Goal: Information Seeking & Learning: Learn about a topic

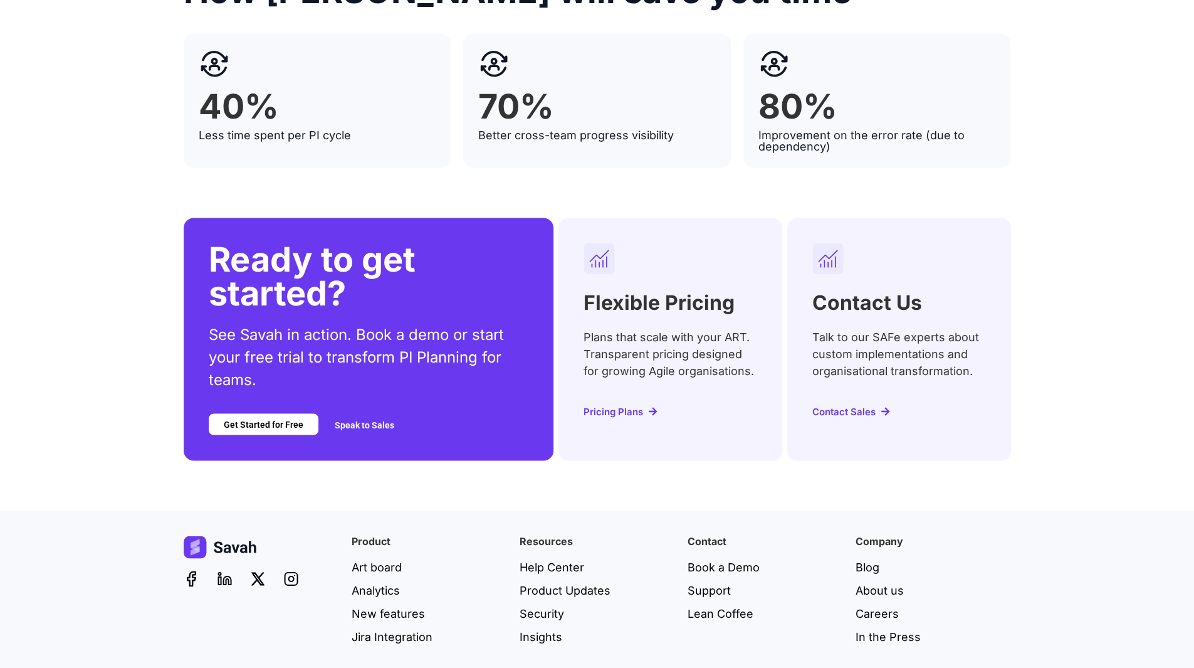
scroll to position [4790, 0]
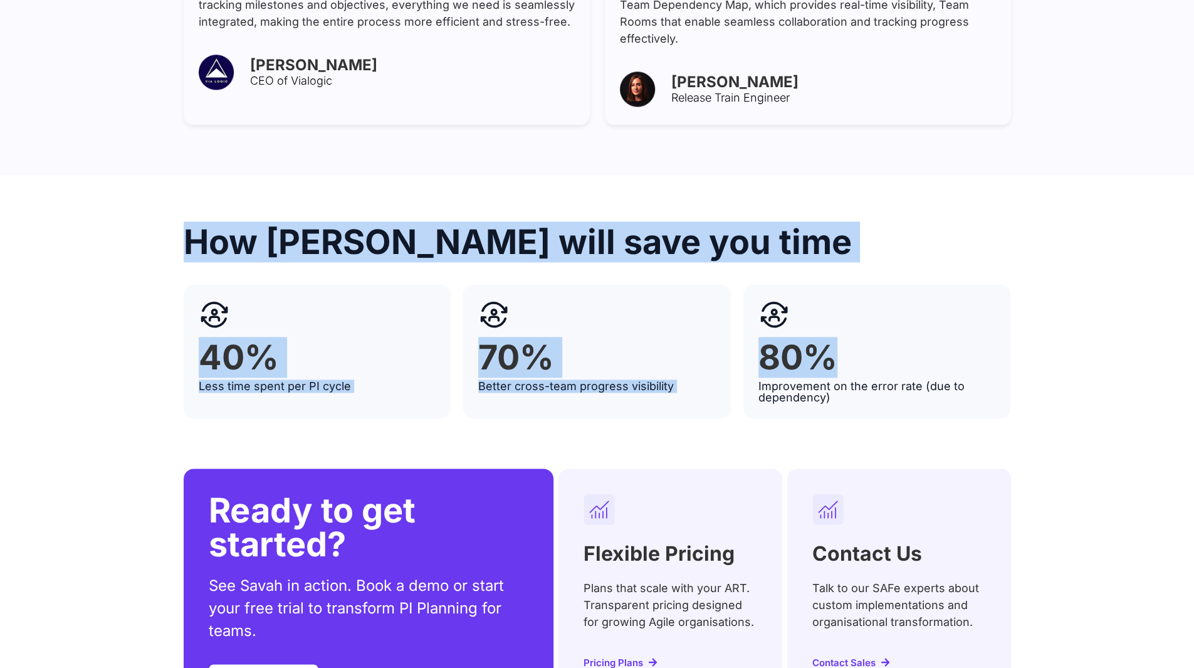
drag, startPoint x: 194, startPoint y: 201, endPoint x: 1015, endPoint y: 320, distance: 829.4
click at [1011, 319] on div "How Savah will save you time 40% Less time spent per PI cycle 70% Better cross-…" at bounding box center [598, 321] width 828 height 193
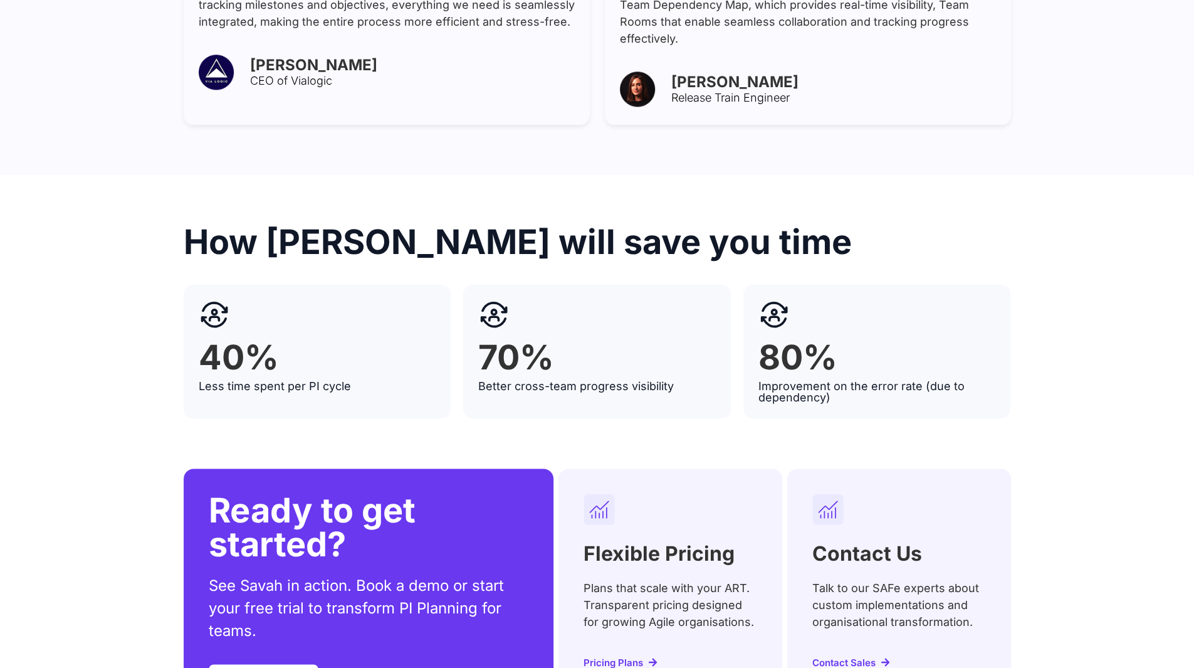
click at [1041, 340] on div "How Savah will save you time 40% Less time spent per PI cycle 70% Better cross-…" at bounding box center [597, 321] width 1194 height 193
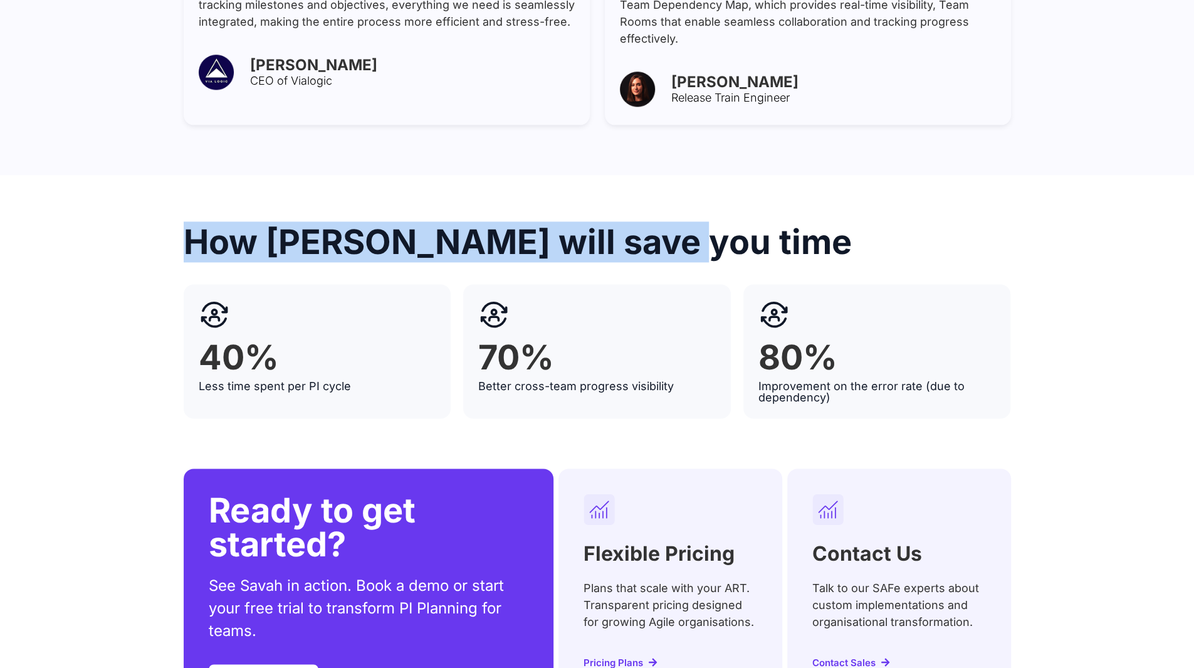
drag, startPoint x: 187, startPoint y: 190, endPoint x: 669, endPoint y: 194, distance: 482.2
click at [669, 225] on h2 "How Savah will save you time" at bounding box center [598, 242] width 828 height 34
click at [369, 225] on h2 "How Savah will save you time" at bounding box center [598, 242] width 828 height 34
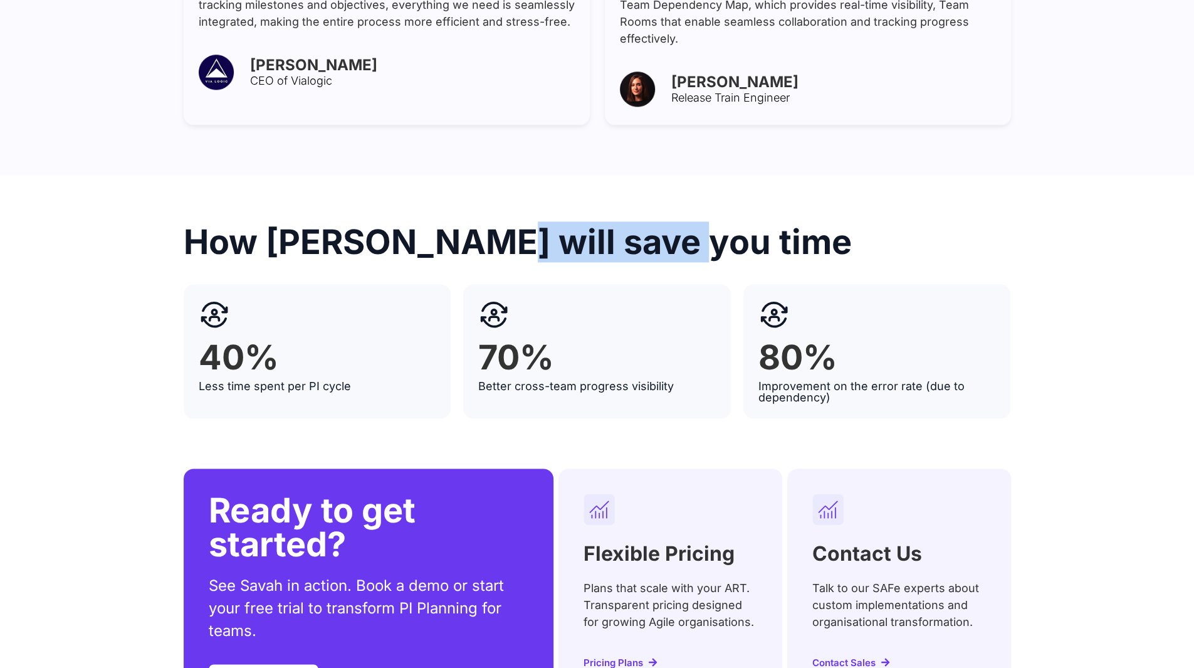
drag, startPoint x: 463, startPoint y: 190, endPoint x: 646, endPoint y: 205, distance: 183.7
click at [665, 225] on h2 "How Savah will save you time" at bounding box center [598, 242] width 828 height 34
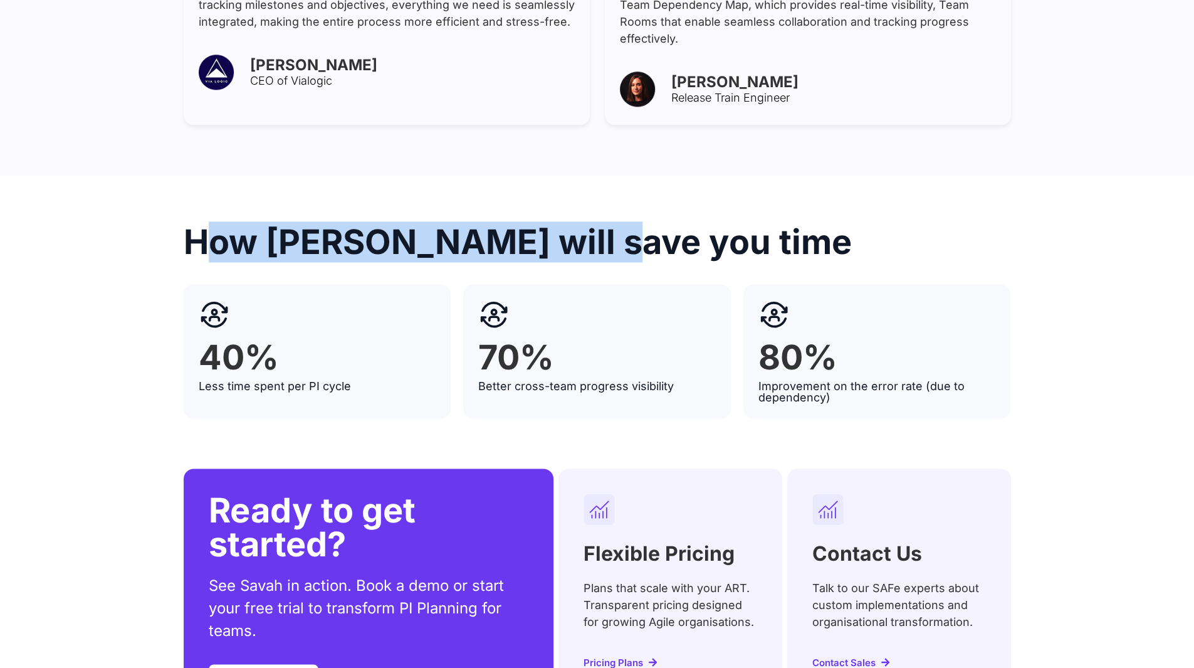
drag, startPoint x: 218, startPoint y: 190, endPoint x: 629, endPoint y: 204, distance: 411.5
click at [599, 225] on h2 "How Savah will save you time" at bounding box center [598, 242] width 828 height 34
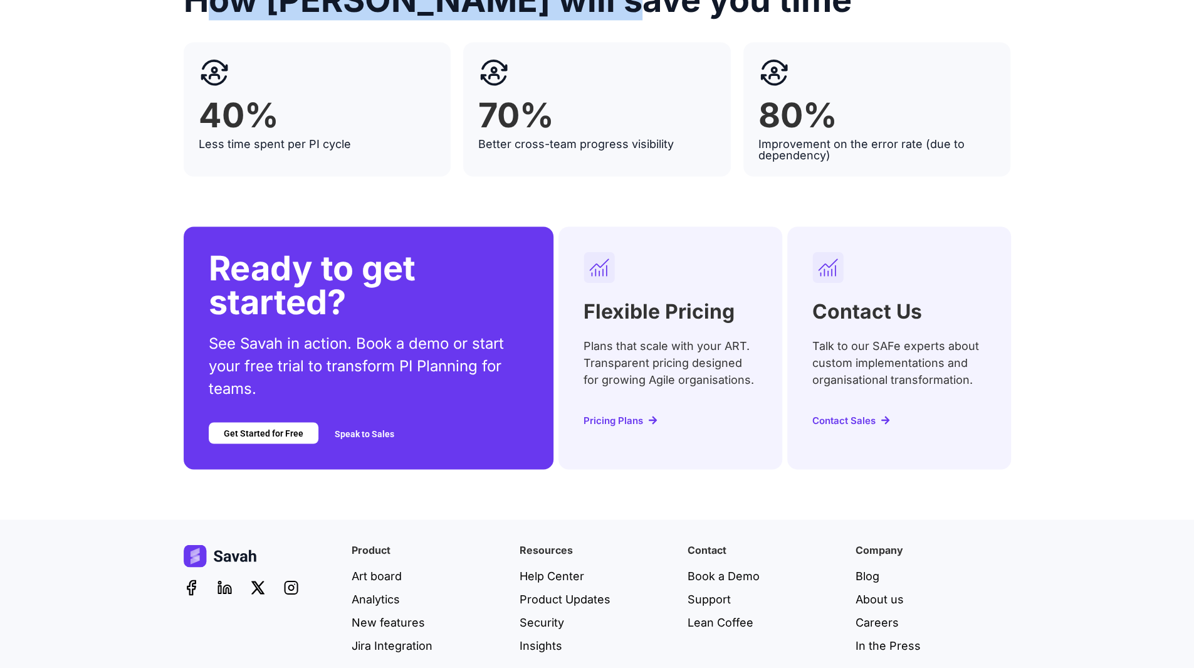
scroll to position [5041, 0]
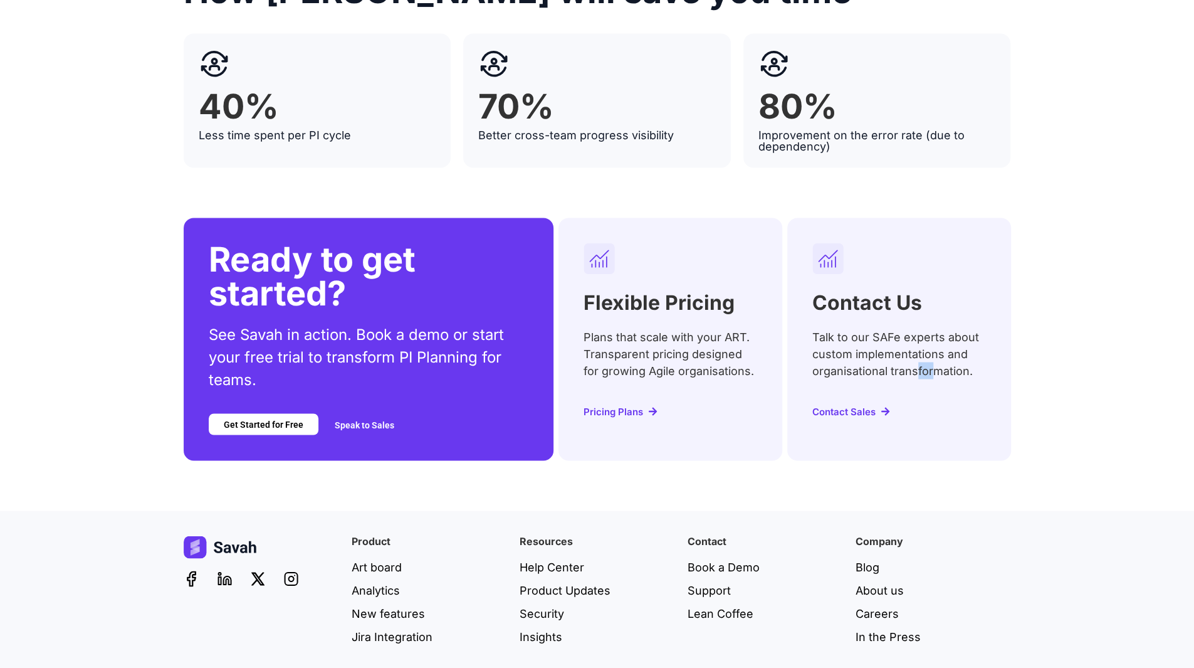
drag, startPoint x: 917, startPoint y: 352, endPoint x: 933, endPoint y: 357, distance: 17.1
click at [933, 357] on div "Contact Us Talk to our SAFe experts about custom implementations and organisati…" at bounding box center [899, 339] width 224 height 242
click at [948, 356] on div "Contact Us Talk to our SAFe experts about custom implementations and organisati…" at bounding box center [899, 339] width 224 height 242
drag, startPoint x: 948, startPoint y: 352, endPoint x: 941, endPoint y: 358, distance: 9.3
click at [933, 358] on div "Contact Us Talk to our SAFe experts about custom implementations and organisati…" at bounding box center [899, 339] width 224 height 242
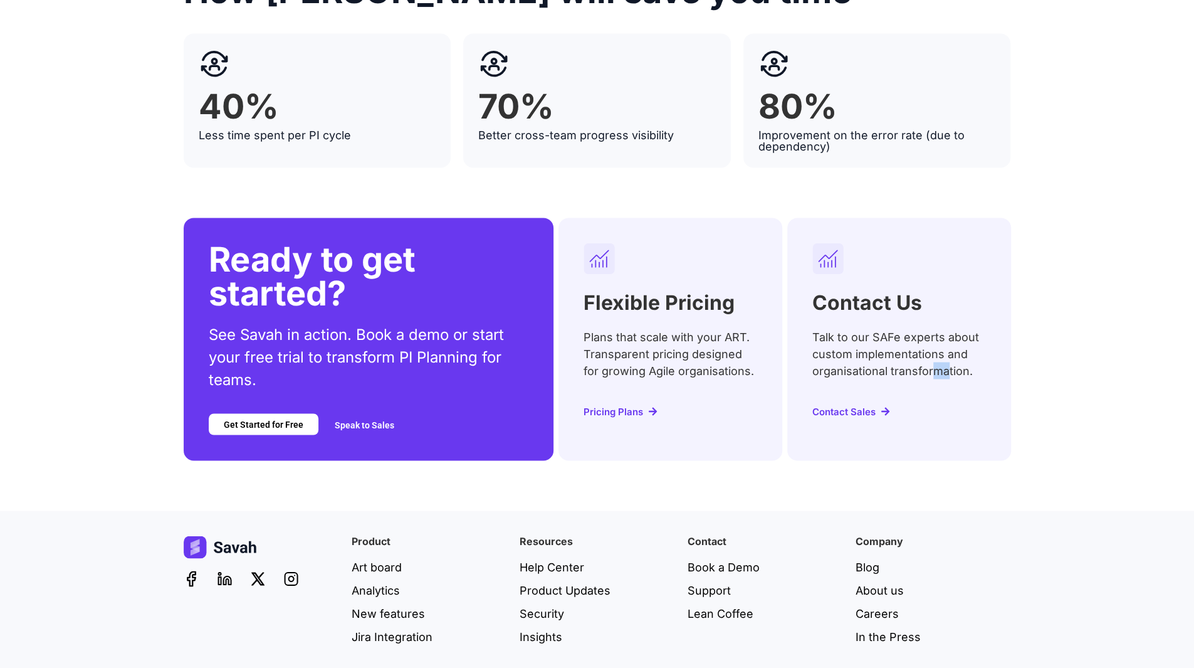
click at [950, 358] on div "Contact Us Talk to our SAFe experts about custom implementations and organisati…" at bounding box center [899, 339] width 224 height 242
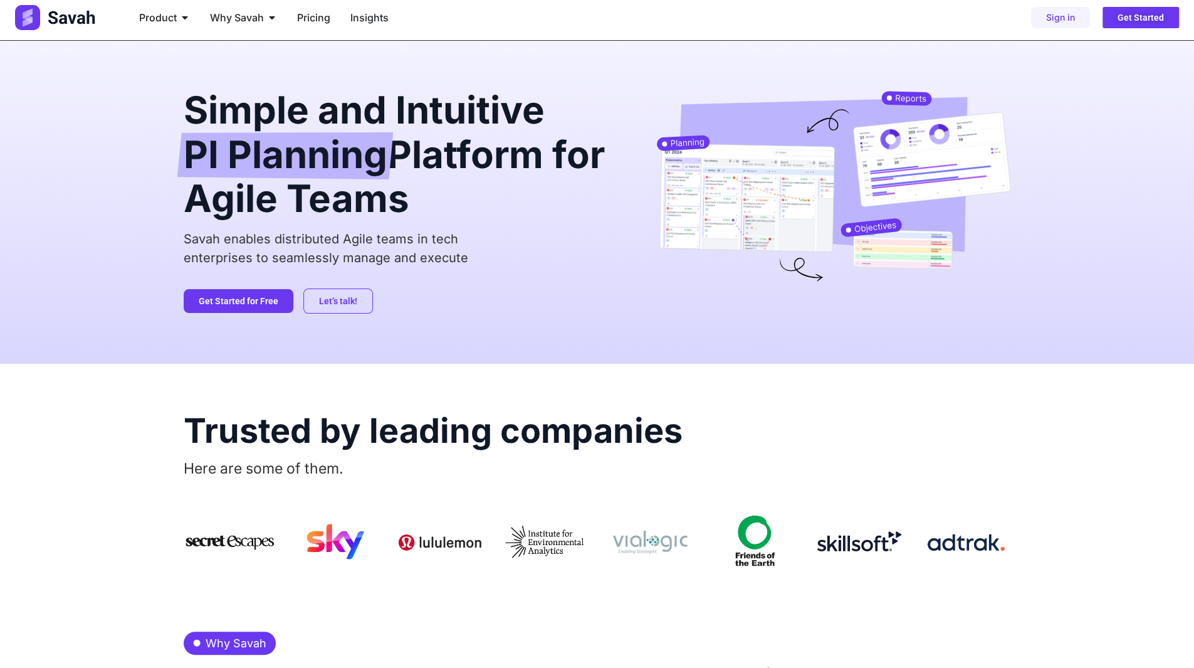
scroll to position [0, 0]
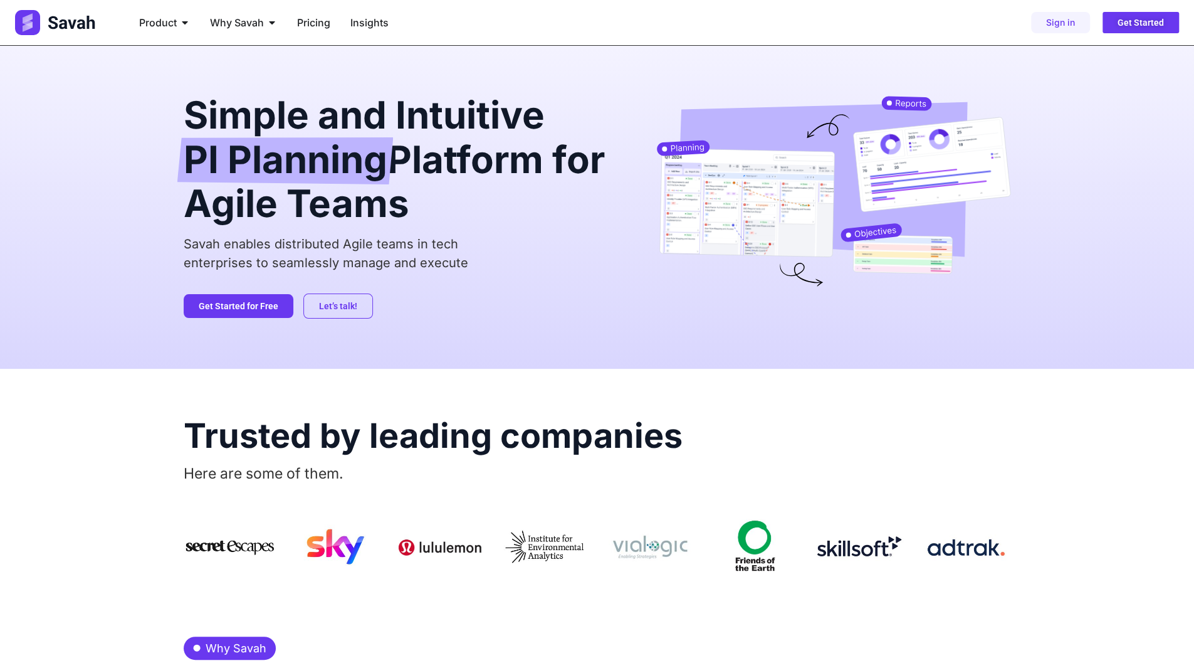
click at [317, 24] on span "Pricing" at bounding box center [313, 22] width 33 height 15
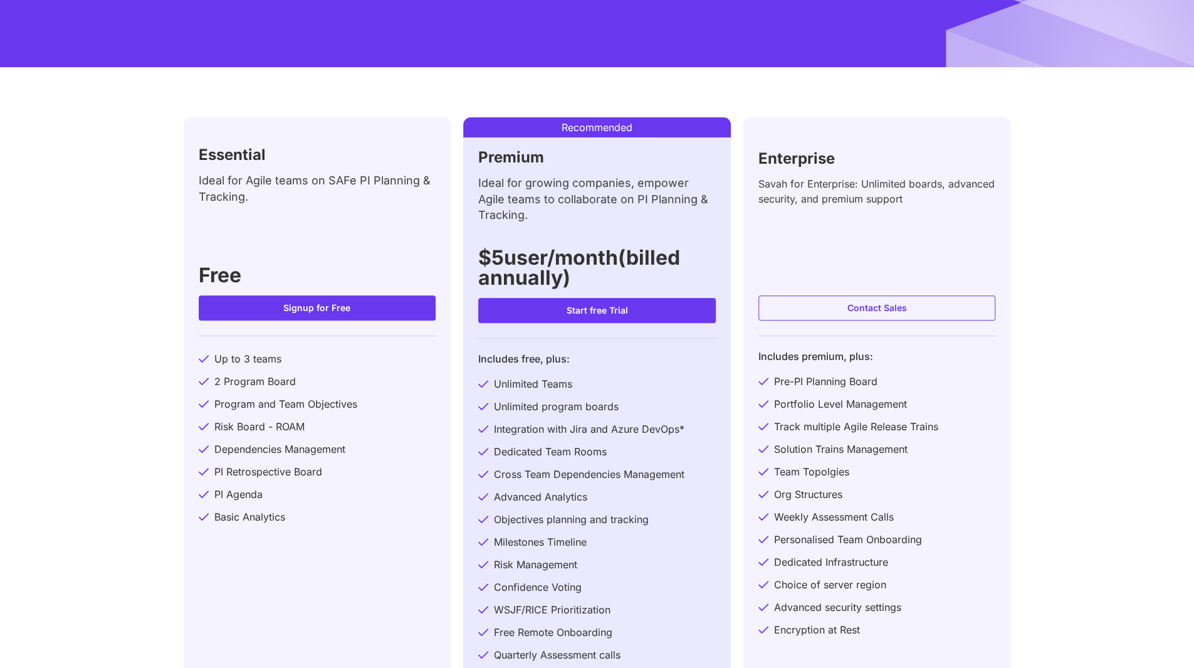
scroll to position [313, 0]
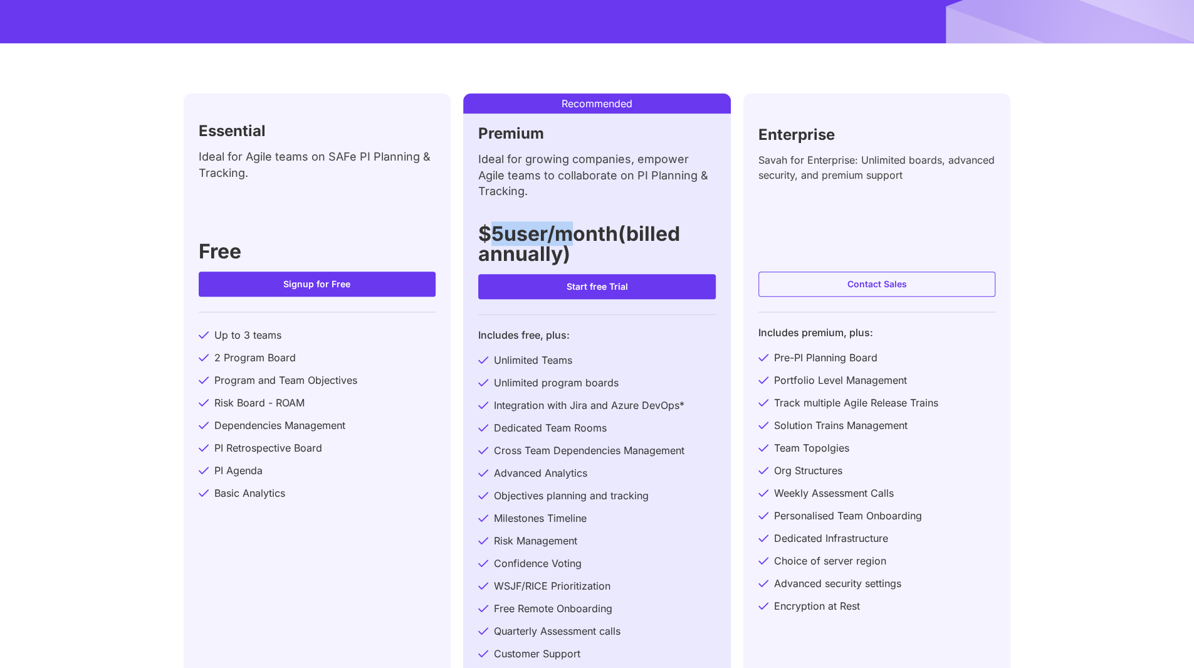
drag, startPoint x: 505, startPoint y: 236, endPoint x: 587, endPoint y: 246, distance: 82.2
click at [587, 246] on h3 "$5 user/month(billed annually)" at bounding box center [597, 244] width 238 height 40
click at [593, 250] on h3 "$5 user/month(billed annually)" at bounding box center [597, 244] width 238 height 40
drag, startPoint x: 483, startPoint y: 233, endPoint x: 613, endPoint y: 257, distance: 132.7
click at [603, 257] on h3 "$5 user/month(billed annually)" at bounding box center [597, 244] width 238 height 40
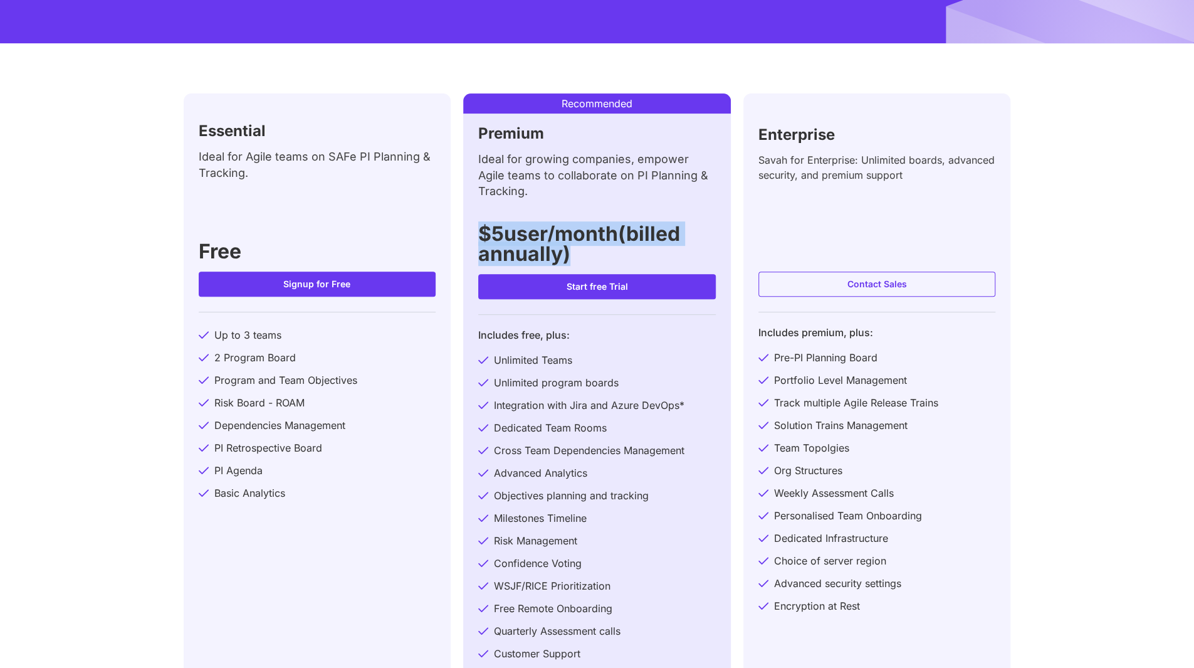
click at [641, 257] on h3 "$5 user/month(billed annually)" at bounding box center [597, 244] width 238 height 40
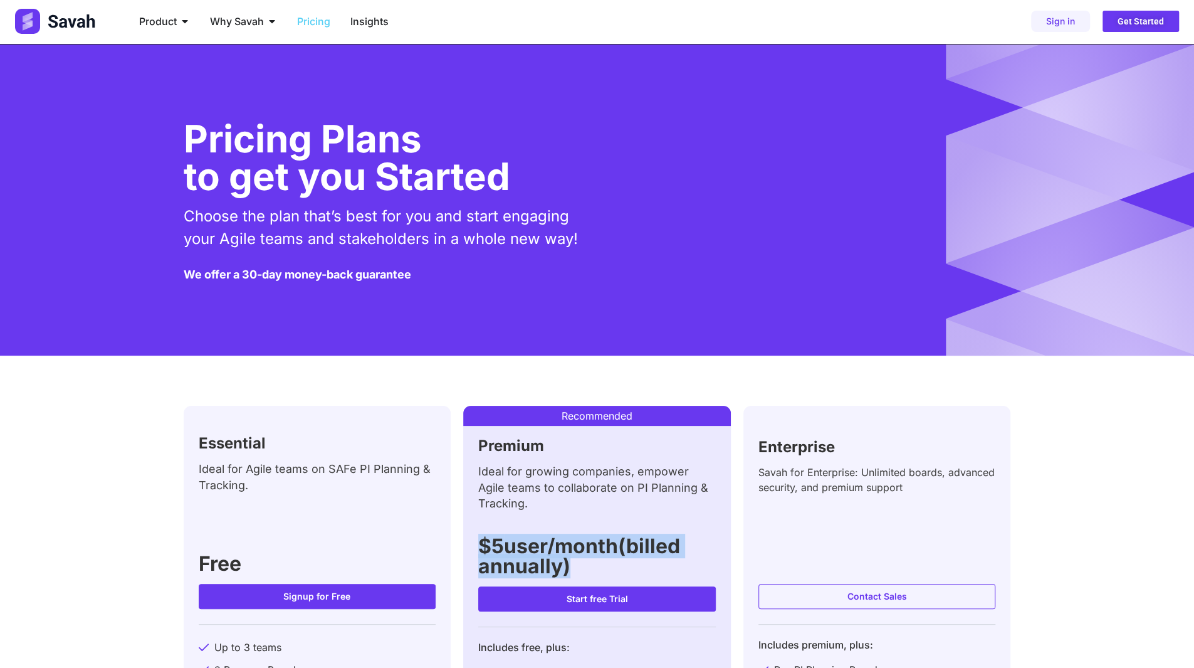
scroll to position [0, 0]
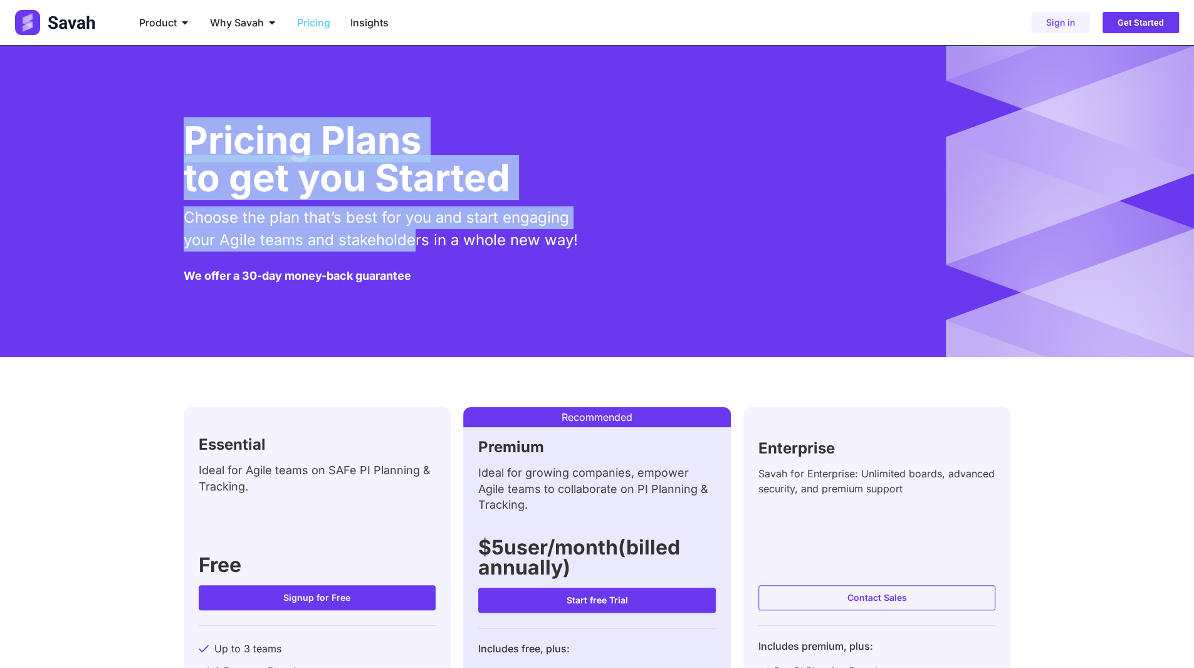
drag, startPoint x: 181, startPoint y: 151, endPoint x: 435, endPoint y: 241, distance: 270.1
click at [420, 232] on div "Pricing Plans to get you Started Choose the plan that’s best for you and start …" at bounding box center [597, 201] width 1194 height 311
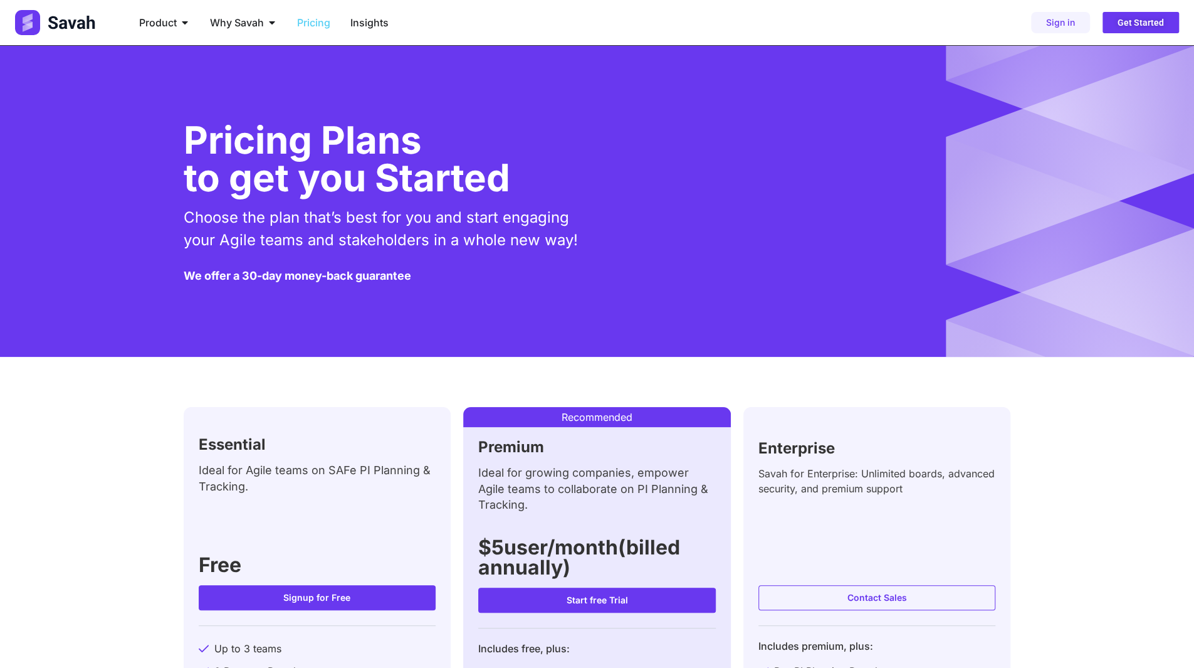
click at [468, 255] on div "Choose the plan that’s best for you and start engaging your Agile teams and sta…" at bounding box center [388, 233] width 408 height 54
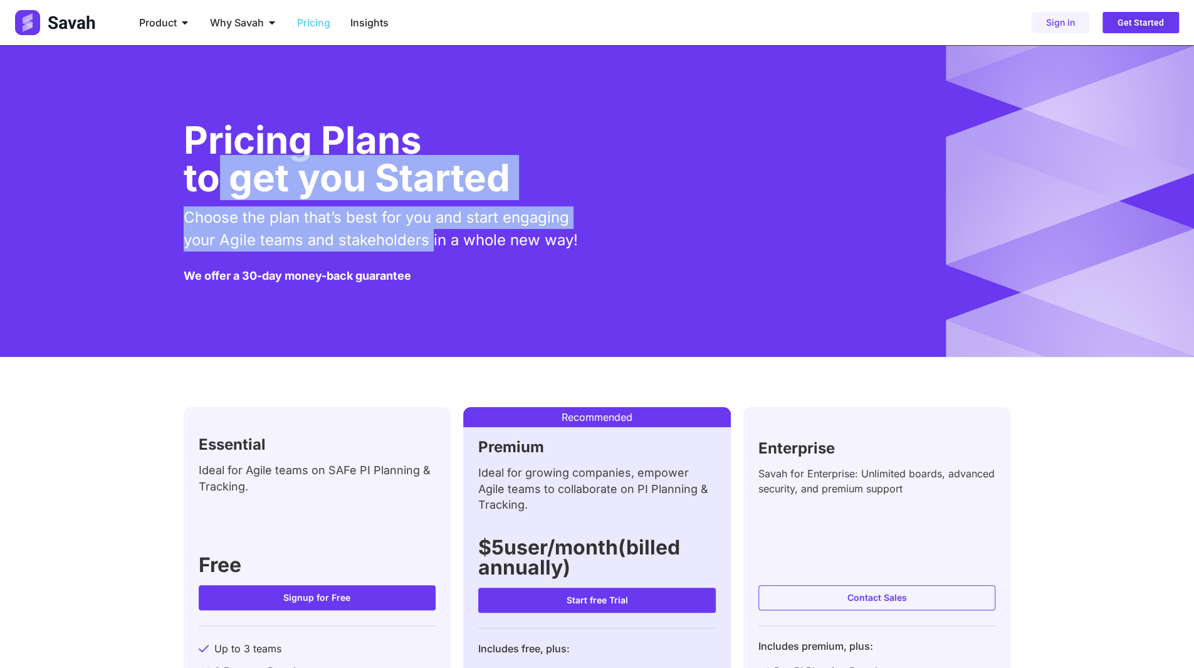
drag, startPoint x: 432, startPoint y: 268, endPoint x: 198, endPoint y: 170, distance: 253.7
click at [198, 169] on div "Pricing Plans to get you Started Choose the plan that’s best for you and start …" at bounding box center [598, 201] width 828 height 161
click at [204, 191] on h1 "Pricing Plans to get you Started" at bounding box center [347, 158] width 327 height 75
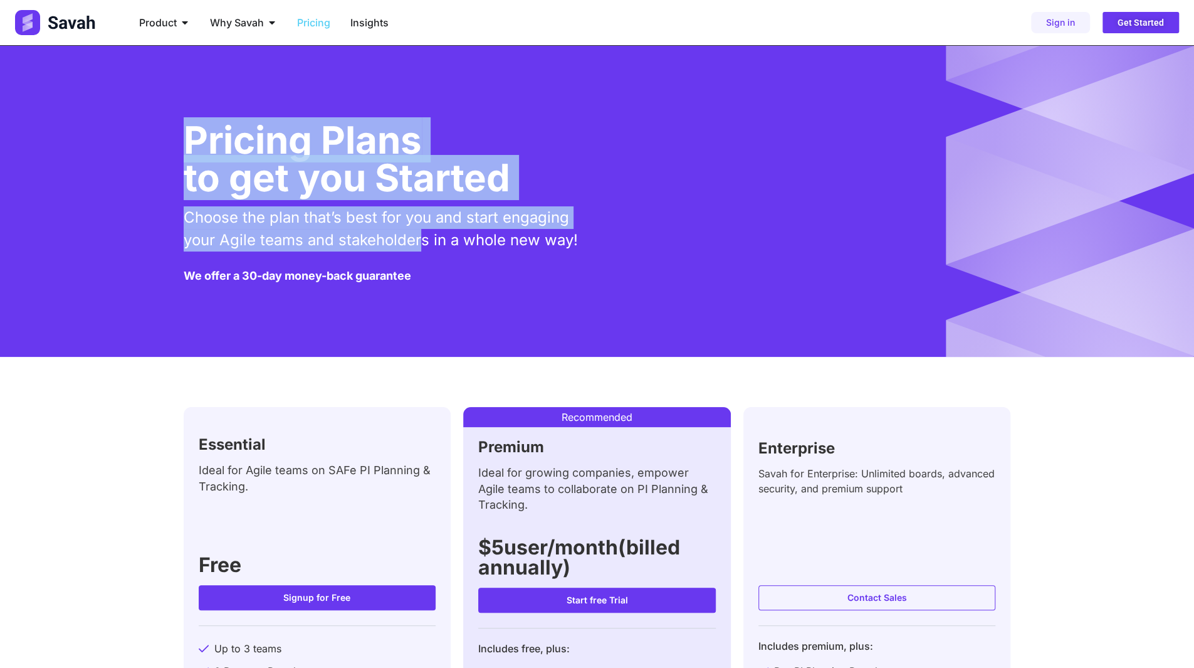
drag, startPoint x: 189, startPoint y: 146, endPoint x: 435, endPoint y: 255, distance: 268.9
click at [425, 251] on div "Pricing Plans to get you Started Choose the plan that’s best for you and start …" at bounding box center [598, 201] width 828 height 161
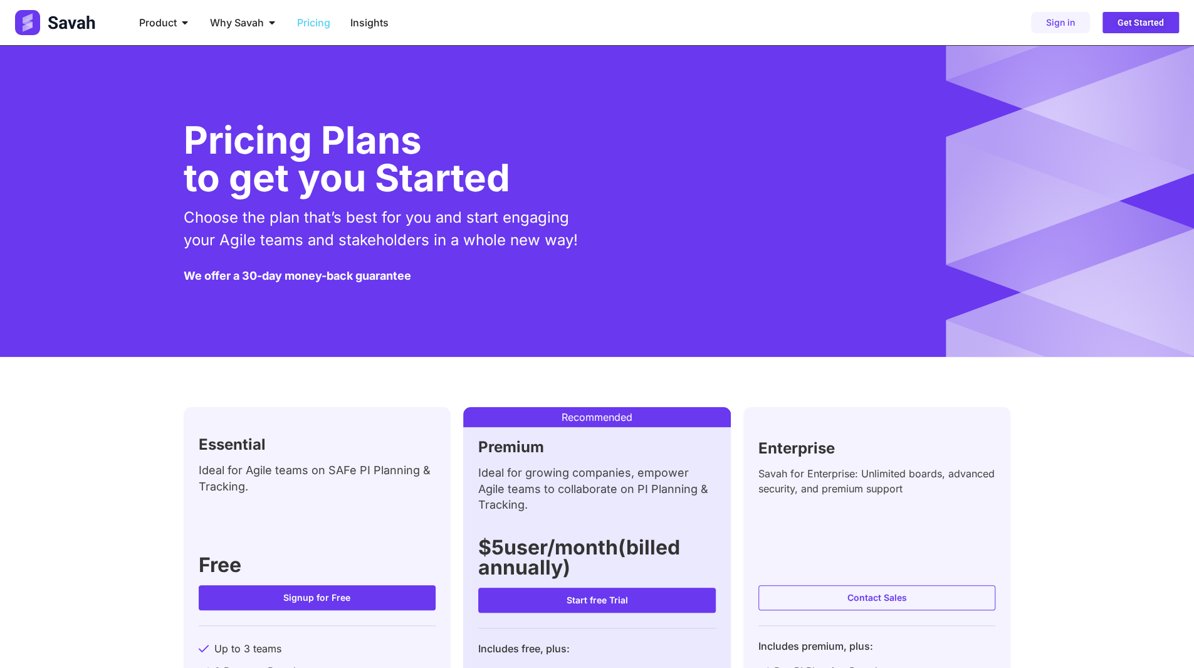
click at [471, 265] on div "Pricing Plans to get you Started Choose the plan that’s best for you and start …" at bounding box center [598, 201] width 828 height 161
click at [386, 270] on h5 "We offer a 30-day money-back guarantee" at bounding box center [298, 275] width 228 height 11
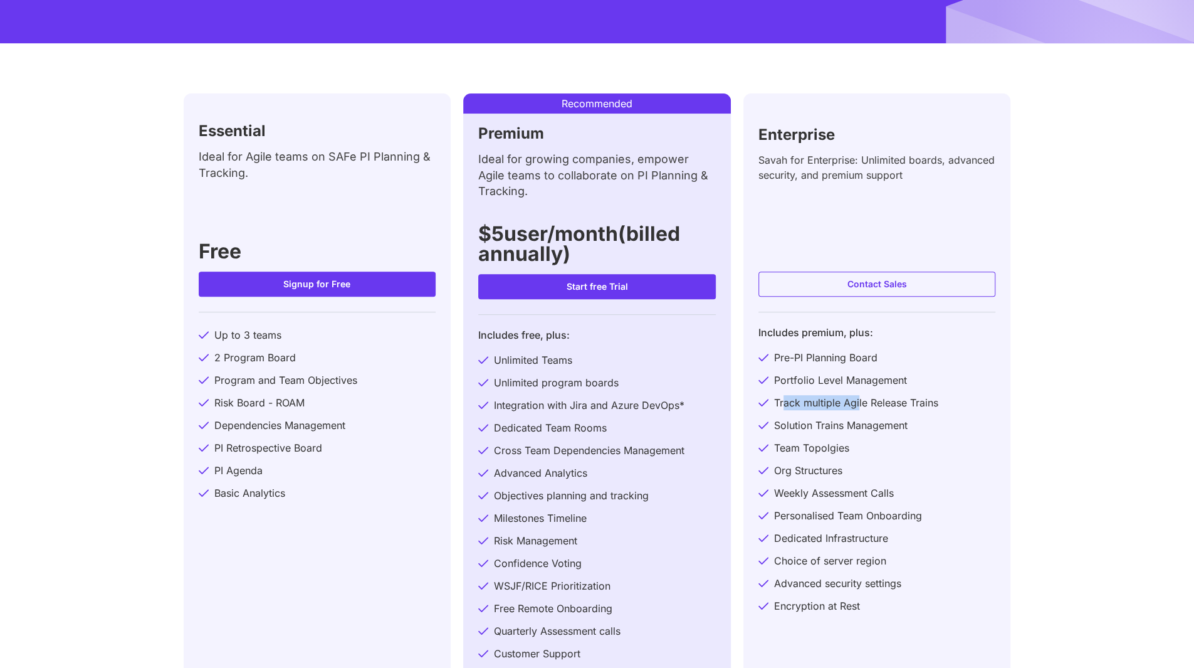
drag, startPoint x: 782, startPoint y: 405, endPoint x: 863, endPoint y: 404, distance: 80.3
click at [861, 404] on span "Track multiple Agile Release Trains" at bounding box center [854, 402] width 167 height 15
drag, startPoint x: 796, startPoint y: 382, endPoint x: 882, endPoint y: 382, distance: 85.3
click at [878, 382] on span "Portfolio Level Management" at bounding box center [839, 379] width 136 height 15
drag, startPoint x: 787, startPoint y: 361, endPoint x: 876, endPoint y: 364, distance: 89.1
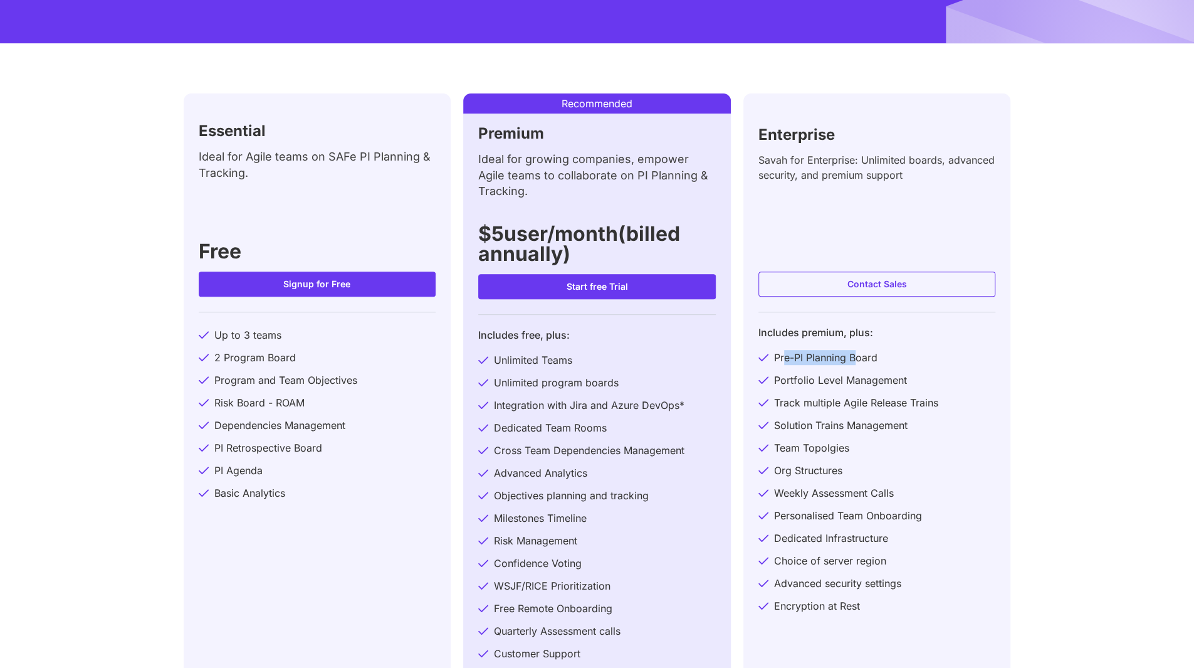
click at [868, 361] on span "Pre-PI Planning Board" at bounding box center [824, 357] width 107 height 15
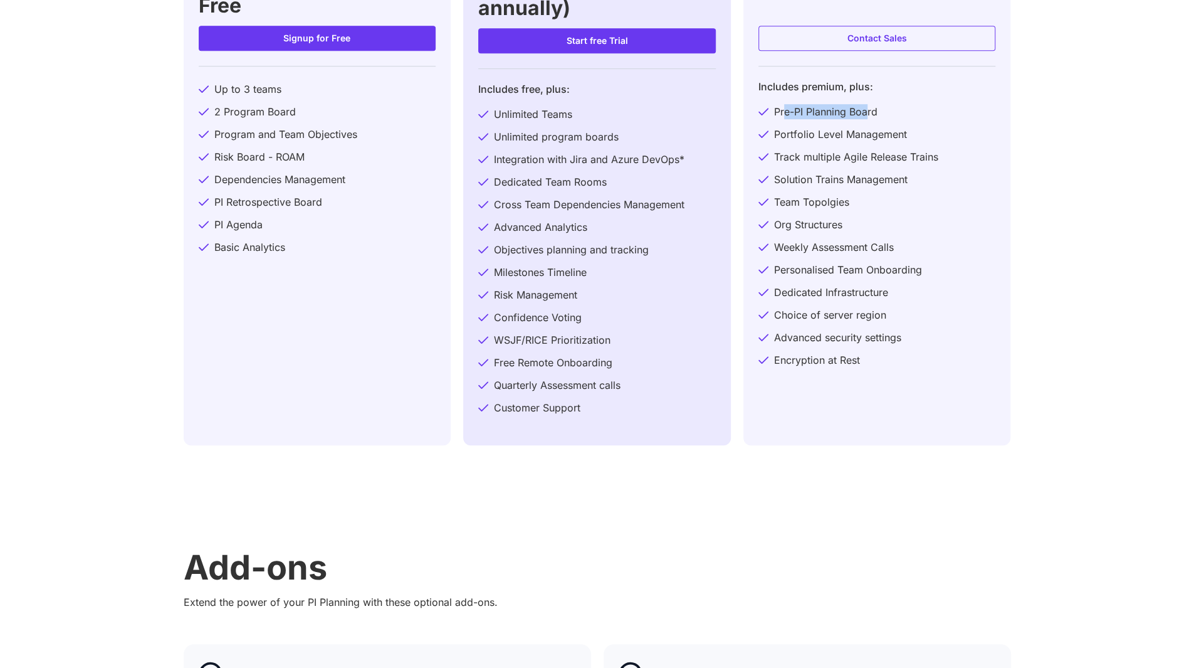
scroll to position [564, 0]
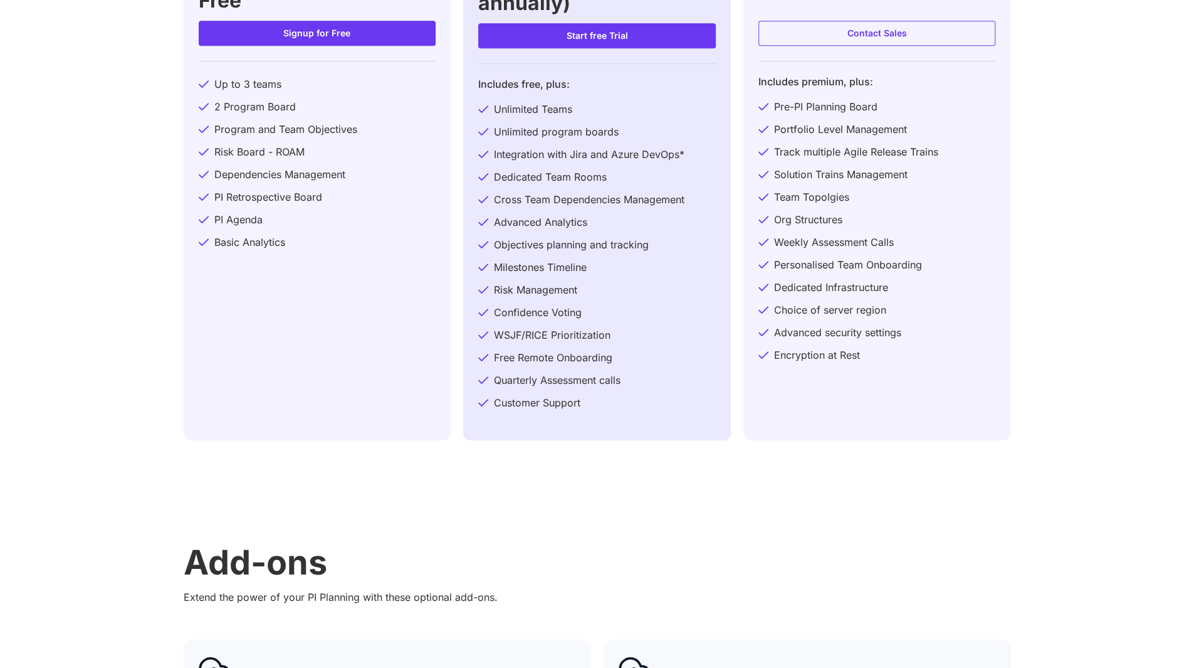
click at [197, 558] on h2 "Add-ons" at bounding box center [598, 562] width 828 height 34
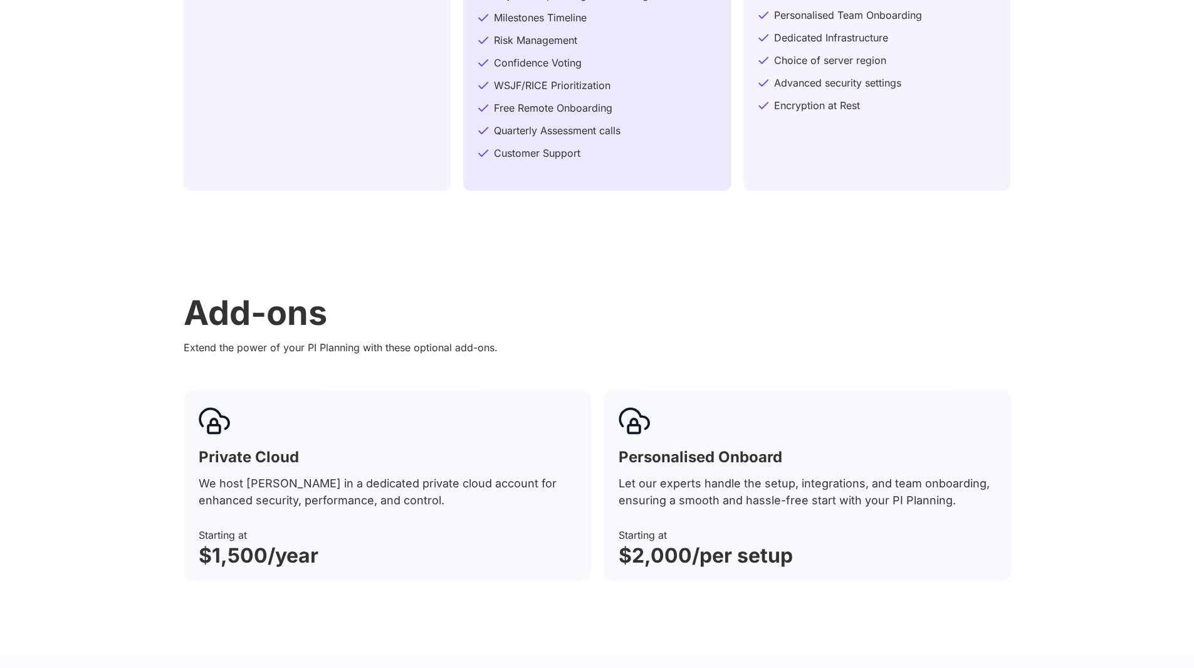
scroll to position [815, 0]
drag, startPoint x: 198, startPoint y: 421, endPoint x: 425, endPoint y: 500, distance: 240.3
click at [377, 485] on div "Private Cloud We host Savah in a dedicated private cloud account for enhanced s…" at bounding box center [388, 483] width 408 height 191
click at [519, 506] on p "We host Savah in a dedicated private cloud account for enhanced security, perfo…" at bounding box center [387, 490] width 377 height 34
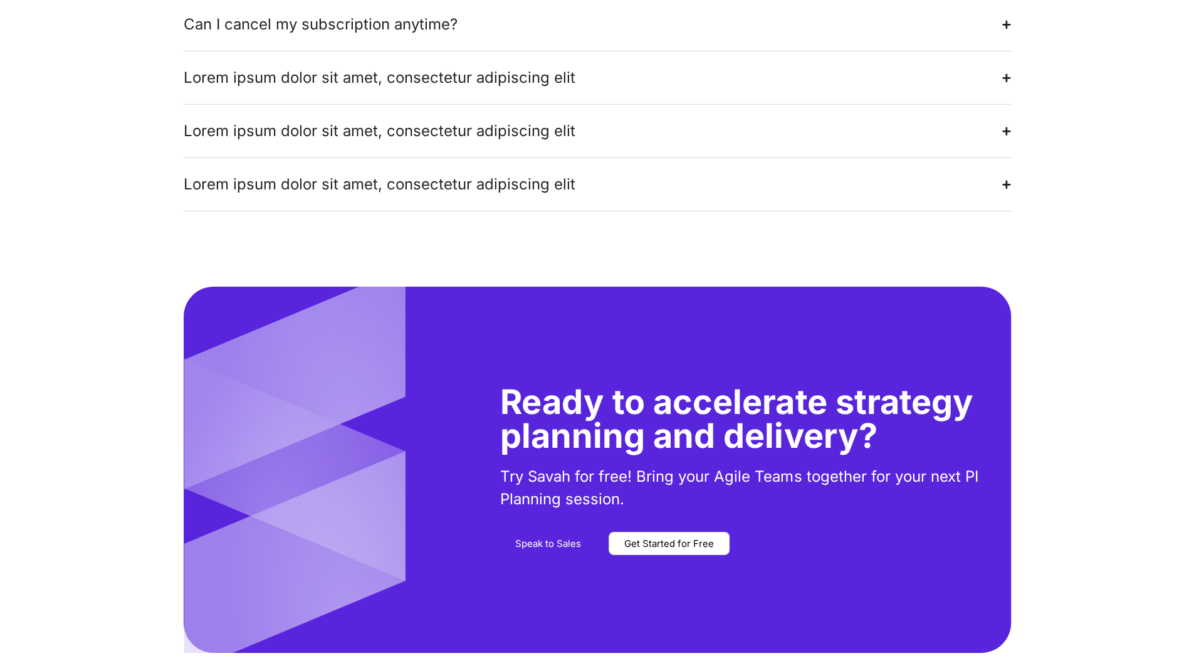
scroll to position [2696, 0]
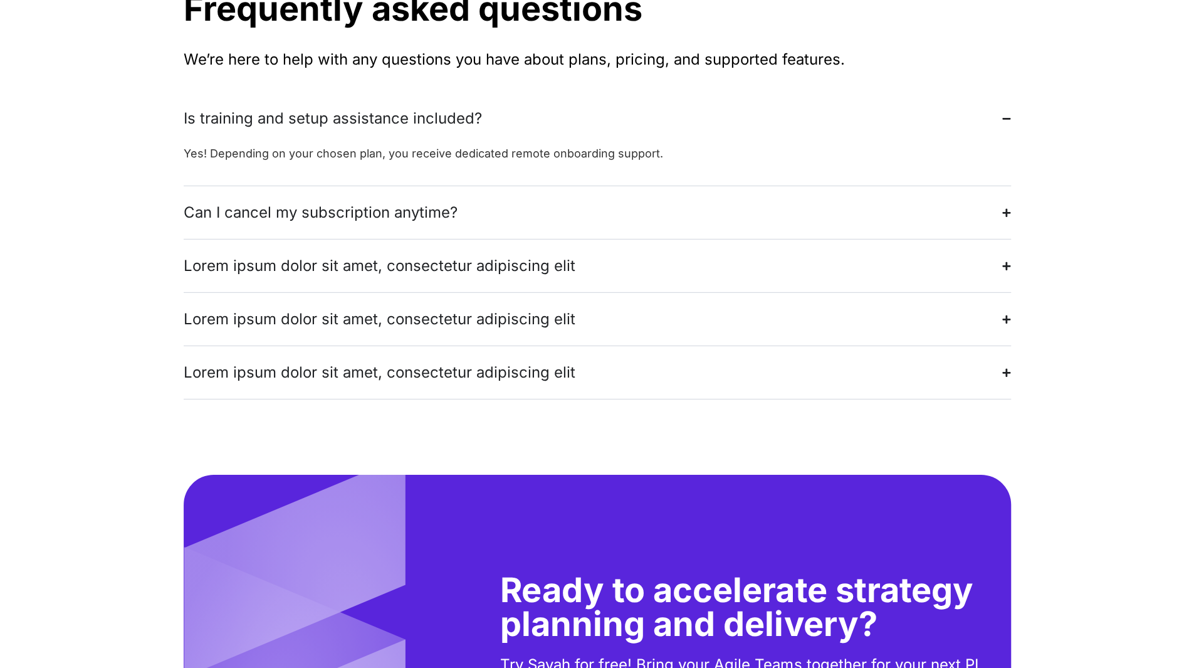
click at [904, 409] on div "Frequently asked questions We’re here to help with any questions you have about…" at bounding box center [598, 196] width 828 height 559
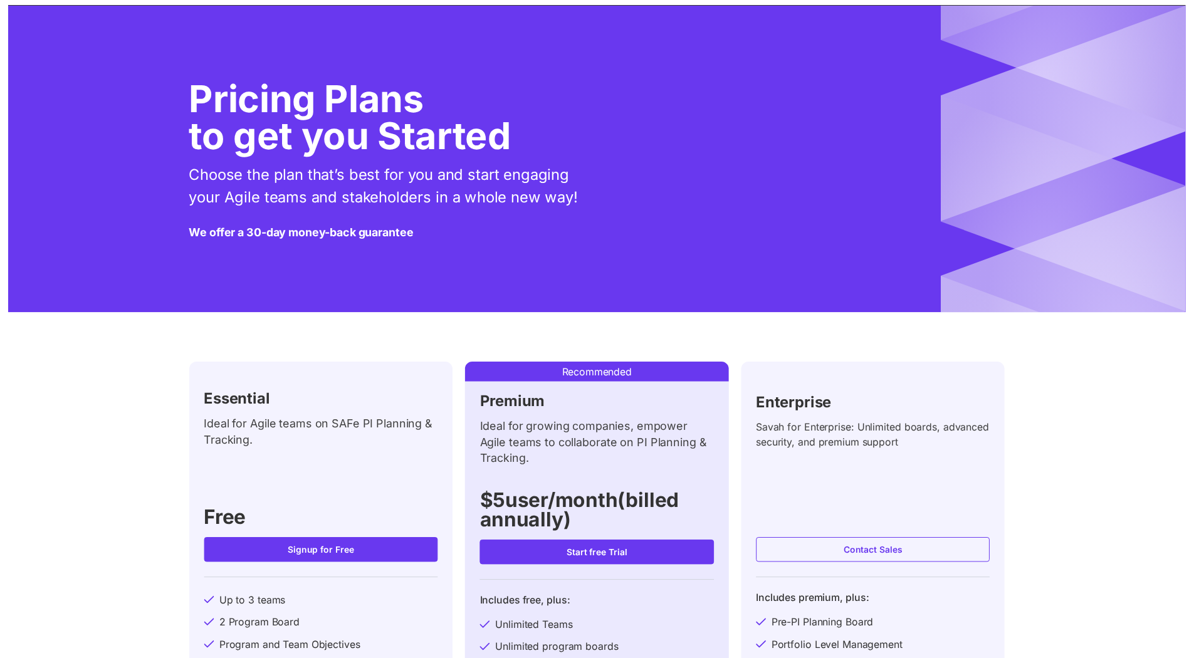
scroll to position [0, 0]
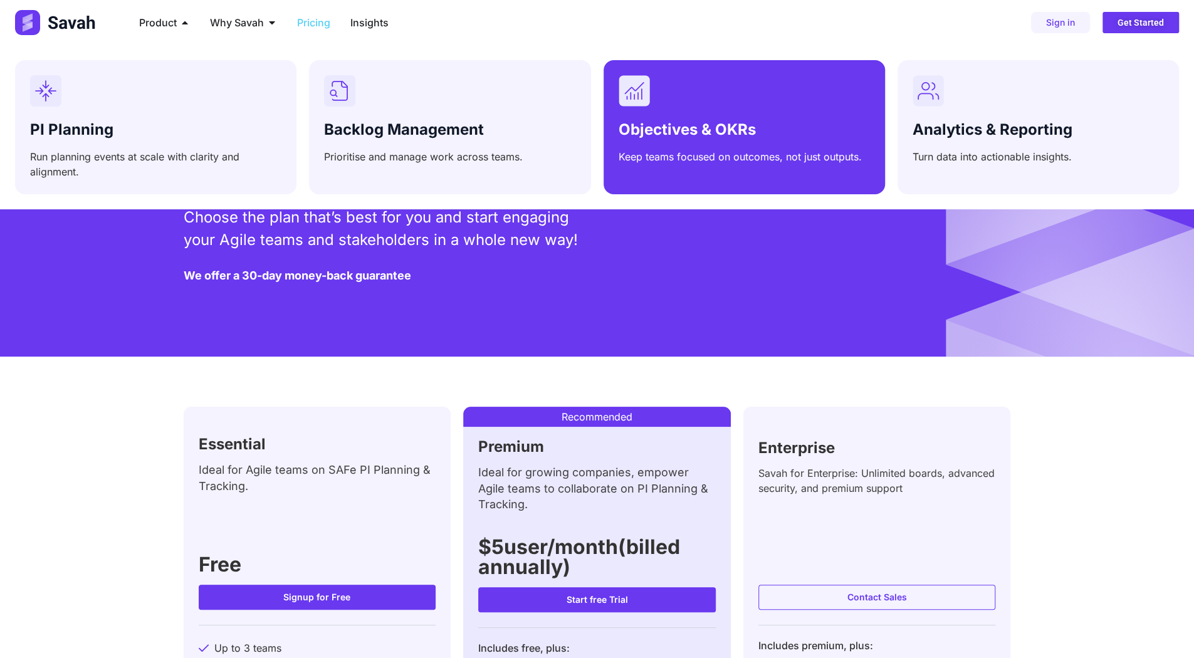
click at [691, 129] on link "Objectives & OKRs" at bounding box center [687, 129] width 137 height 18
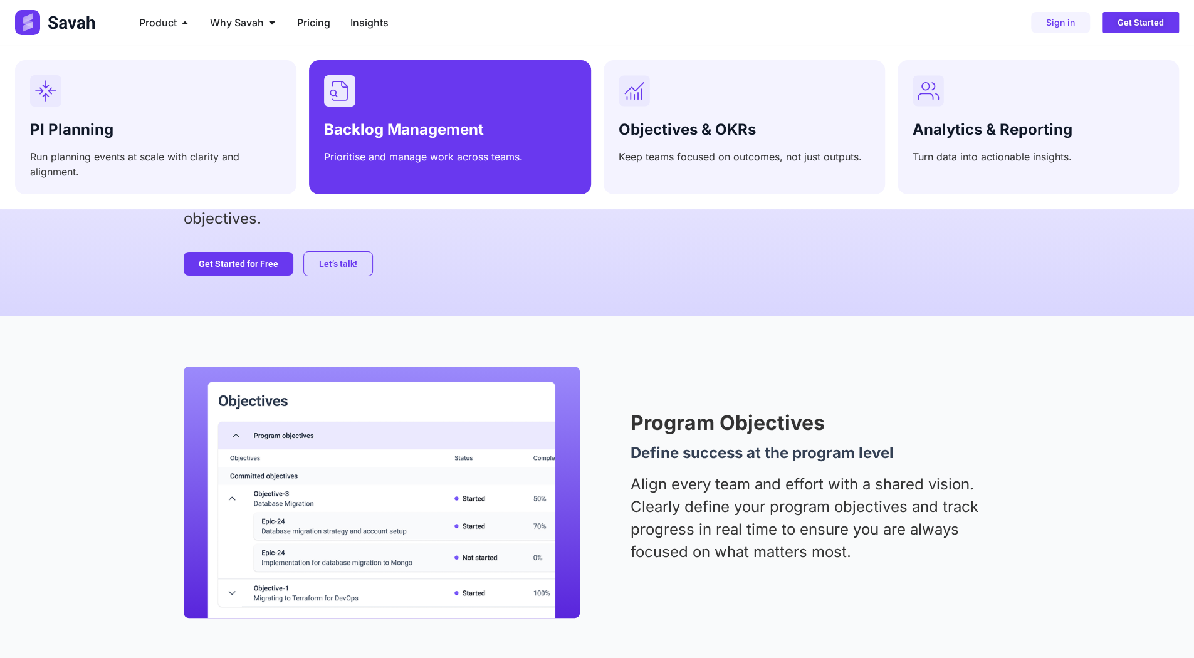
click at [405, 126] on link "Backlog Management" at bounding box center [404, 129] width 160 height 18
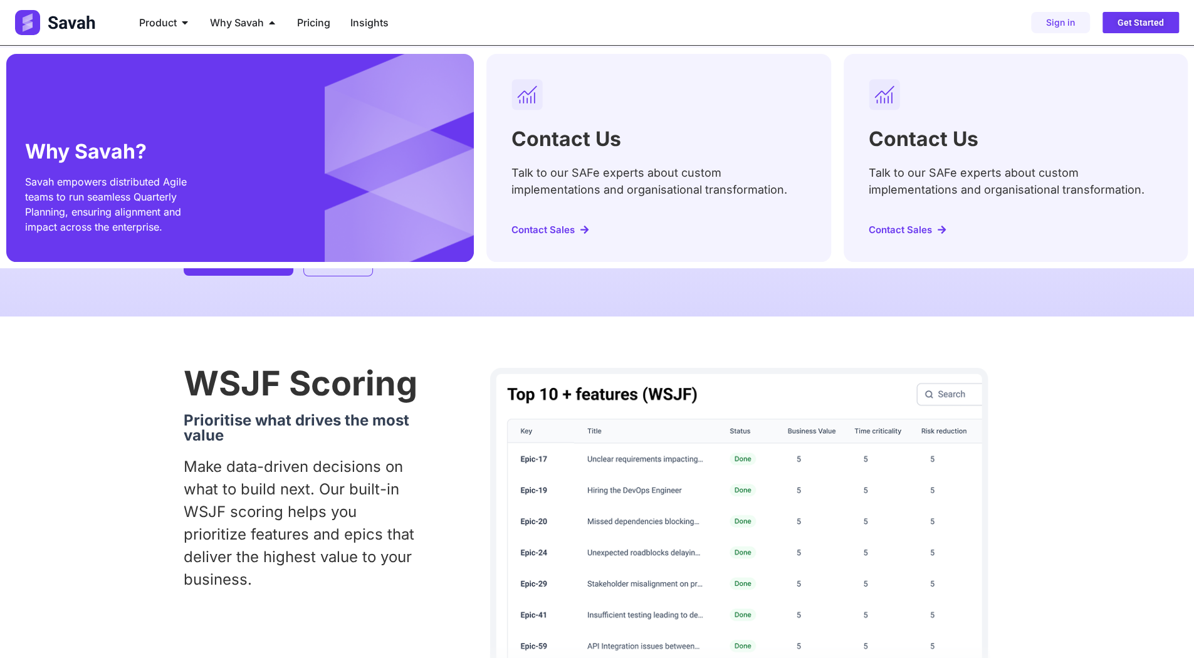
click at [624, 161] on div "Contact Us Talk to our SAFe experts about custom implementations and organisati…" at bounding box center [659, 158] width 344 height 208
click at [578, 144] on h2 "Contact Us" at bounding box center [567, 139] width 110 height 20
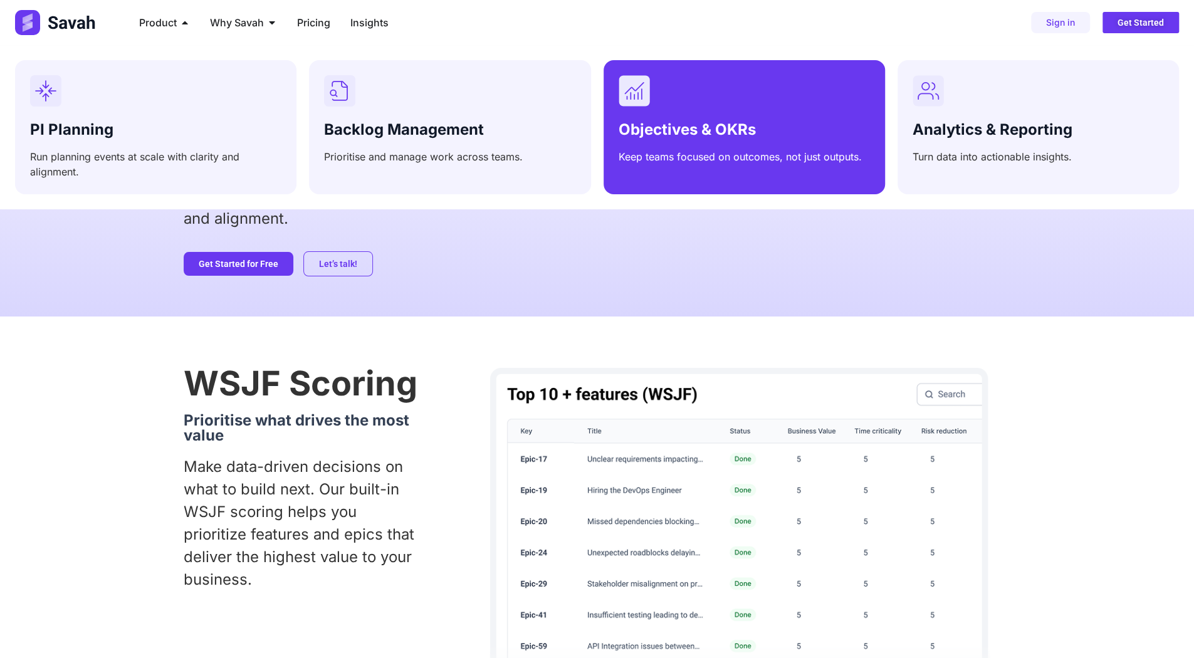
click at [779, 144] on div "Objectives & OKRs Keep teams focused on outcomes, not just outputs." at bounding box center [744, 140] width 251 height 48
click at [706, 134] on link "Objectives & OKRs" at bounding box center [687, 129] width 137 height 18
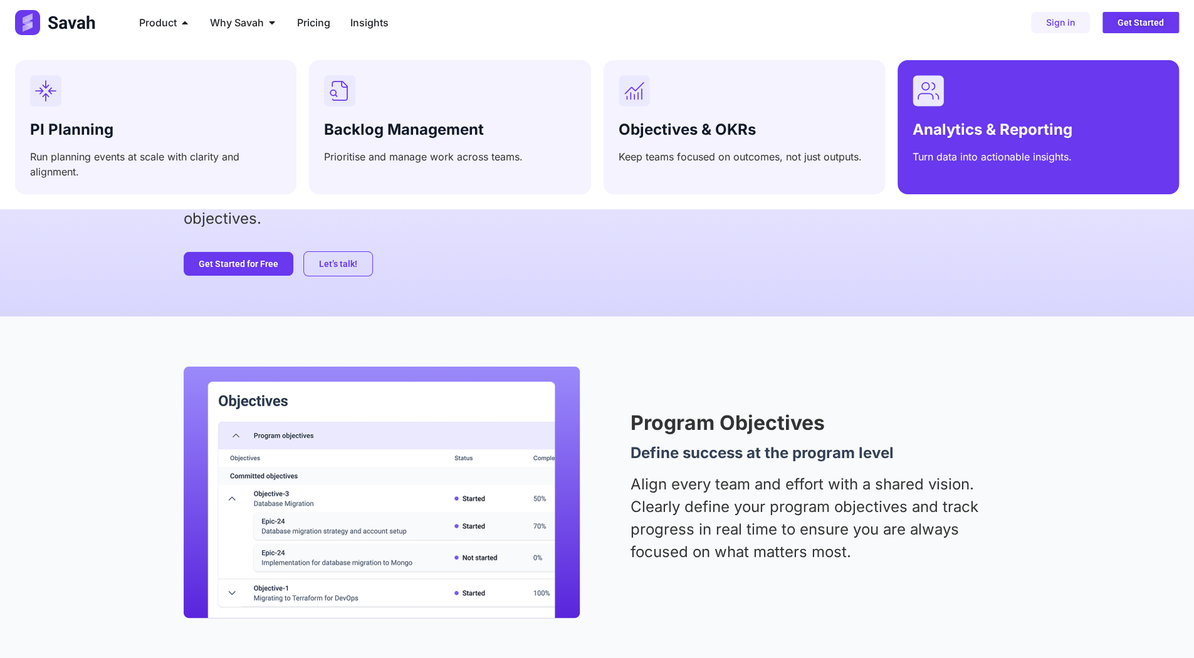
click at [949, 124] on link "Analytics & Reporting" at bounding box center [993, 129] width 160 height 18
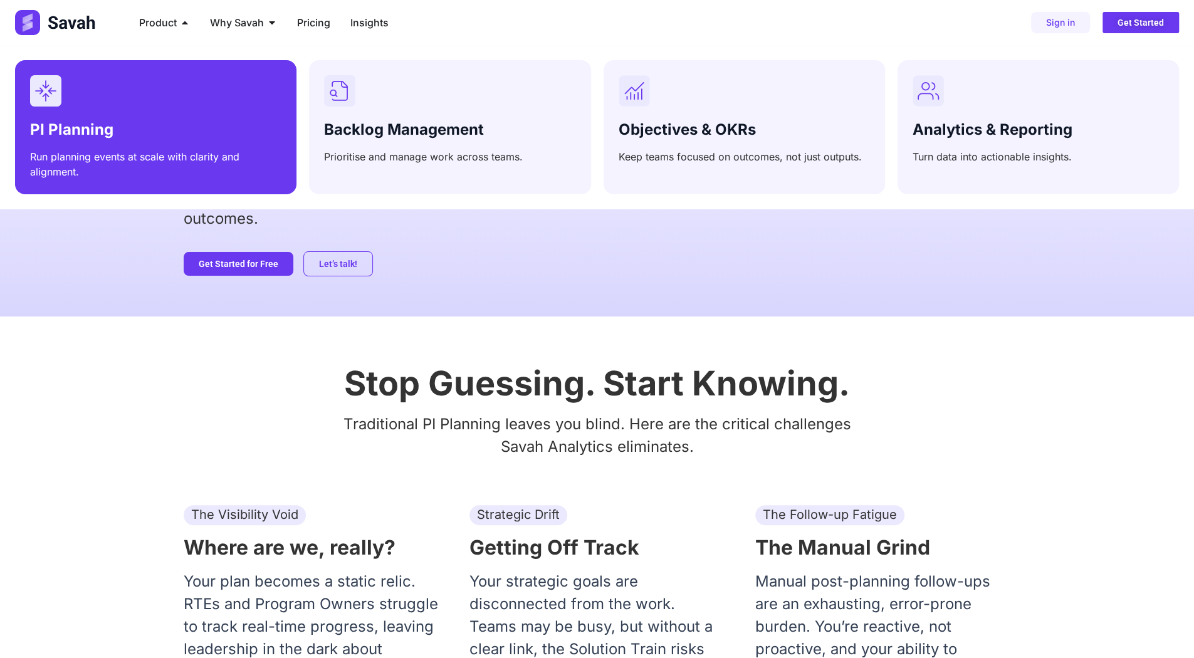
click at [157, 107] on div "PI Planning Run planning events at scale with clarity and alignment." at bounding box center [155, 127] width 251 height 104
click at [85, 129] on link "PI Planning" at bounding box center [71, 129] width 83 height 18
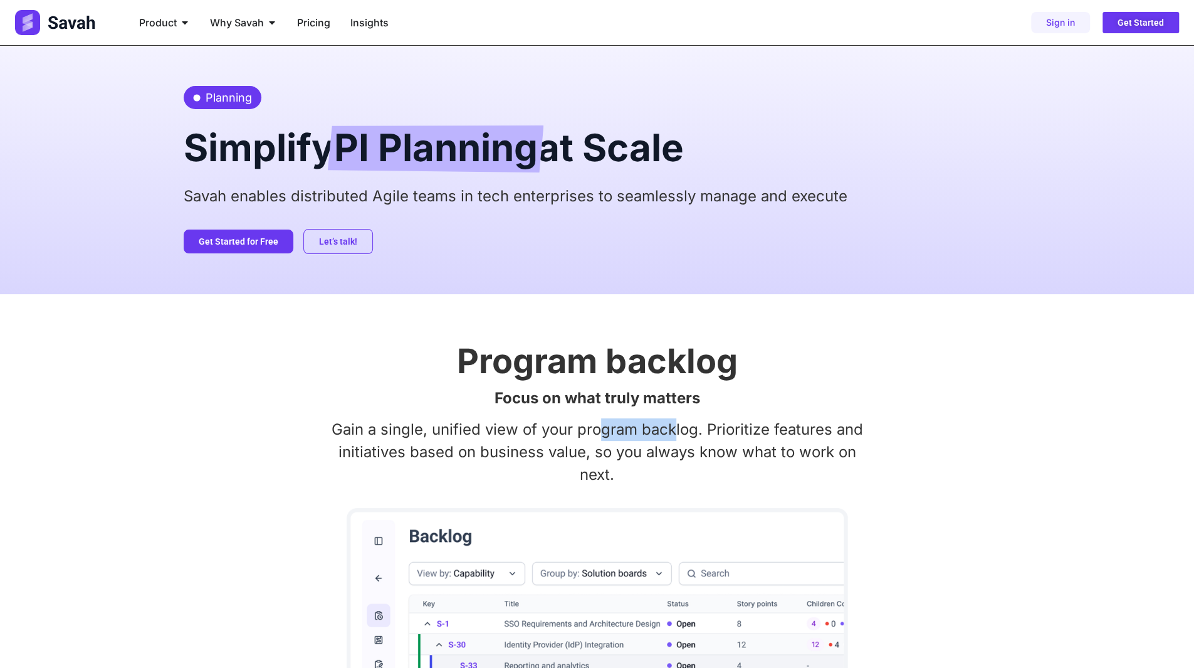
drag, startPoint x: 603, startPoint y: 435, endPoint x: 685, endPoint y: 438, distance: 82.2
click at [673, 438] on p "Gain a single, unified view of your program backlog. Prioritize features and in…" at bounding box center [598, 452] width 828 height 68
drag, startPoint x: 737, startPoint y: 438, endPoint x: 785, endPoint y: 440, distance: 47.7
click at [779, 438] on p "Gain a single, unified view of your program backlog. Prioritize features and in…" at bounding box center [598, 452] width 828 height 68
drag, startPoint x: 406, startPoint y: 455, endPoint x: 579, endPoint y: 451, distance: 173.7
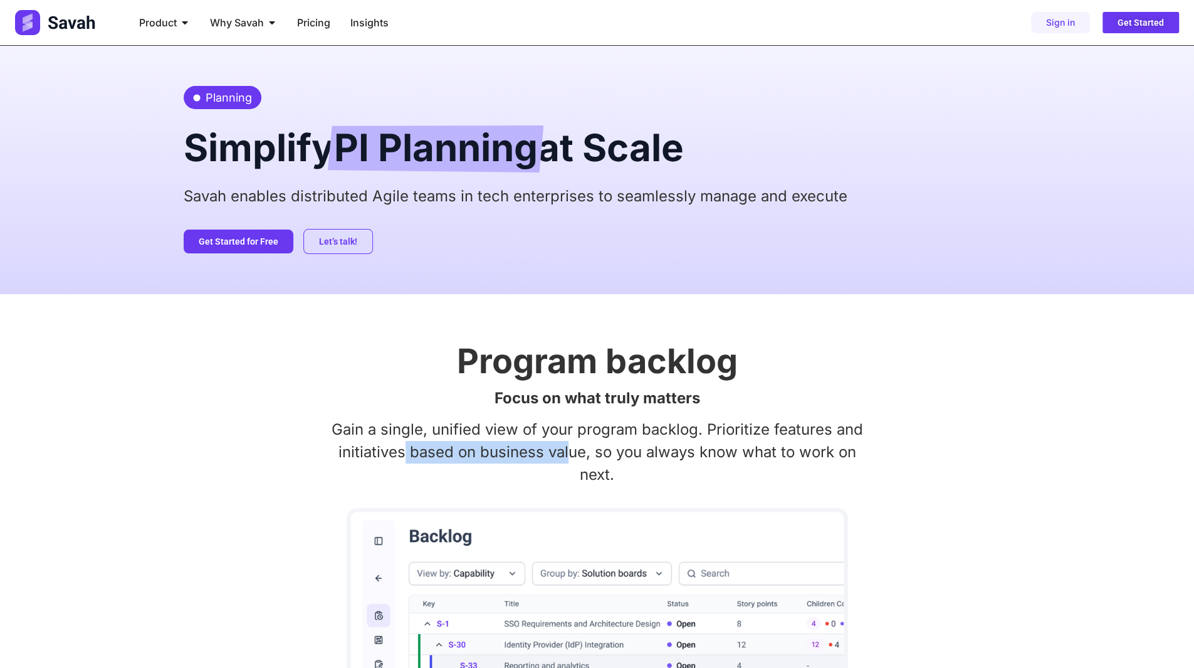
click at [578, 451] on p "Gain a single, unified view of your program backlog. Prioritize features and in…" at bounding box center [598, 452] width 828 height 68
click at [624, 452] on p "Gain a single, unified view of your program backlog. Prioritize features and in…" at bounding box center [598, 452] width 828 height 68
drag, startPoint x: 684, startPoint y: 455, endPoint x: 723, endPoint y: 457, distance: 38.9
click at [719, 457] on p "Gain a single, unified view of your program backlog. Prioritize features and in…" at bounding box center [598, 452] width 828 height 68
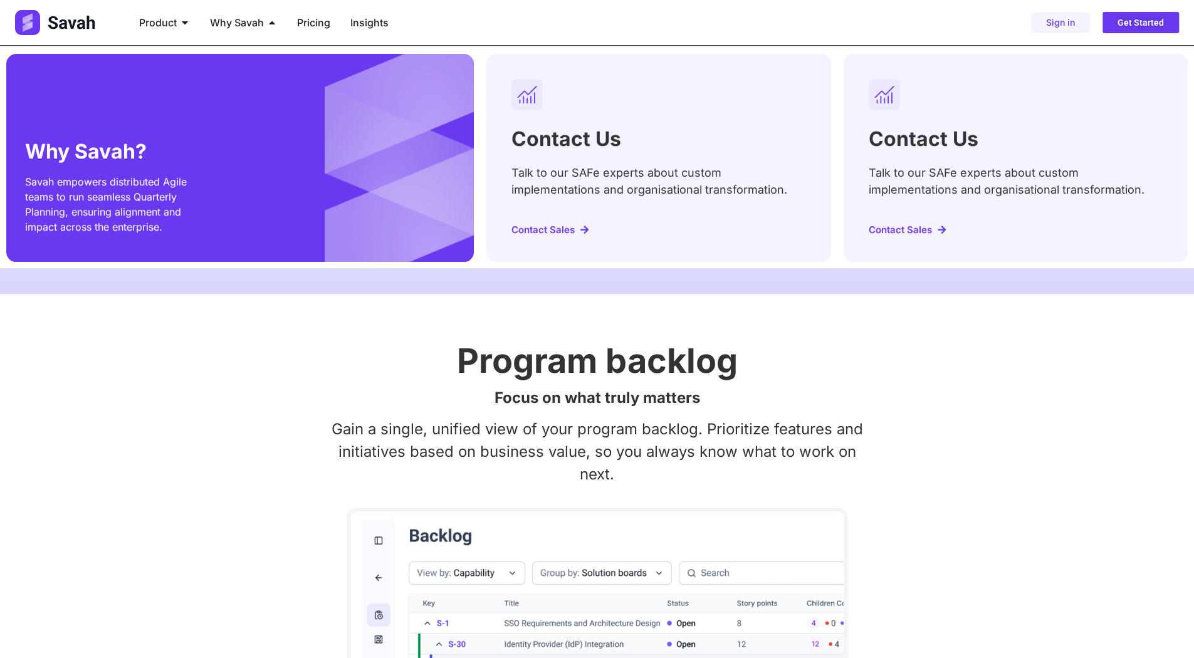
click at [118, 156] on h2 "Why Savah?" at bounding box center [106, 152] width 163 height 20
click at [567, 143] on h2 "Contact Us" at bounding box center [567, 139] width 110 height 20
click at [919, 142] on h2 "Contact Us" at bounding box center [924, 139] width 110 height 20
click at [140, 201] on span "Savah empowers distributed Agile teams to run seamless Quarterly Planning, ensu…" at bounding box center [106, 205] width 162 height 58
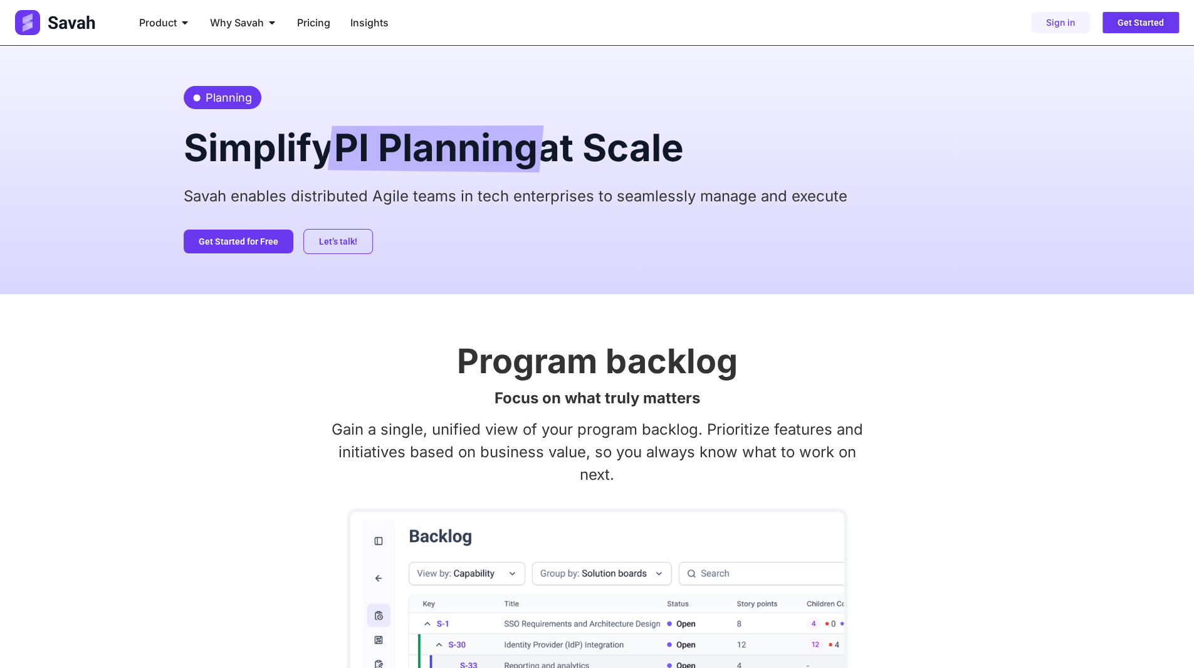
click at [316, 24] on span "Pricing" at bounding box center [313, 22] width 33 height 15
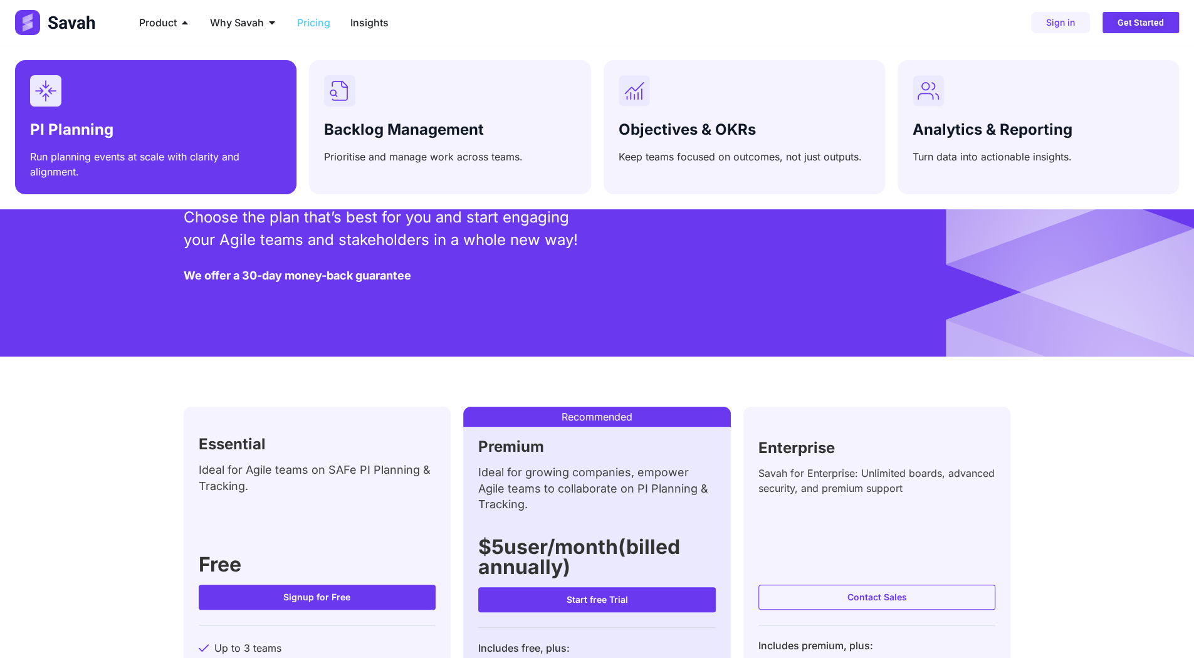
click at [48, 91] on rect "PI Planning" at bounding box center [45, 90] width 31 height 31
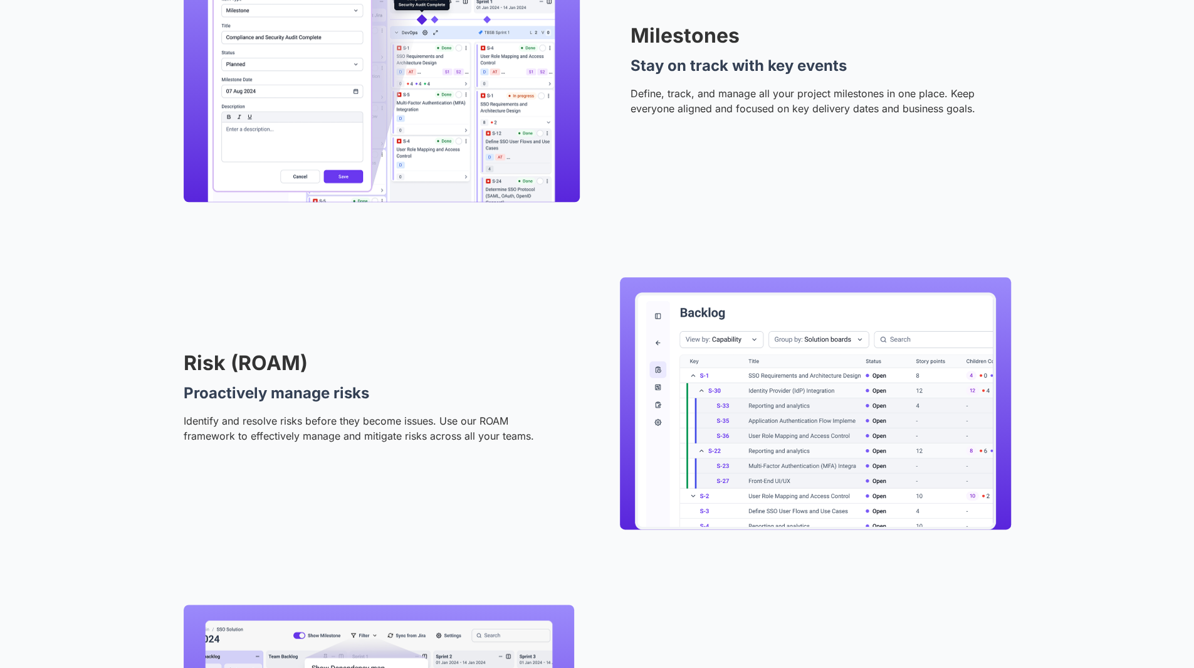
scroll to position [1066, 0]
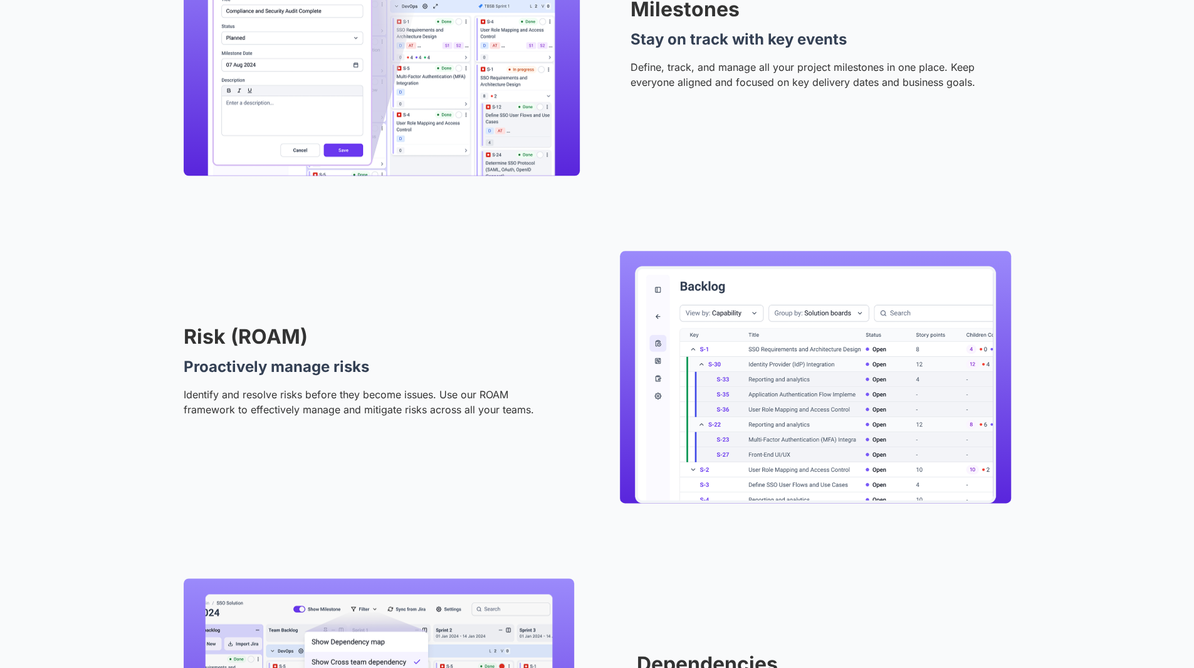
click at [735, 82] on p "Define, track, and manage all your project milestones in one place. Keep everyo…" at bounding box center [820, 75] width 381 height 30
click at [275, 329] on h2 "Risk (ROAM)" at bounding box center [371, 337] width 374 height 20
click at [265, 344] on h2 "Risk (ROAM)" at bounding box center [371, 337] width 374 height 20
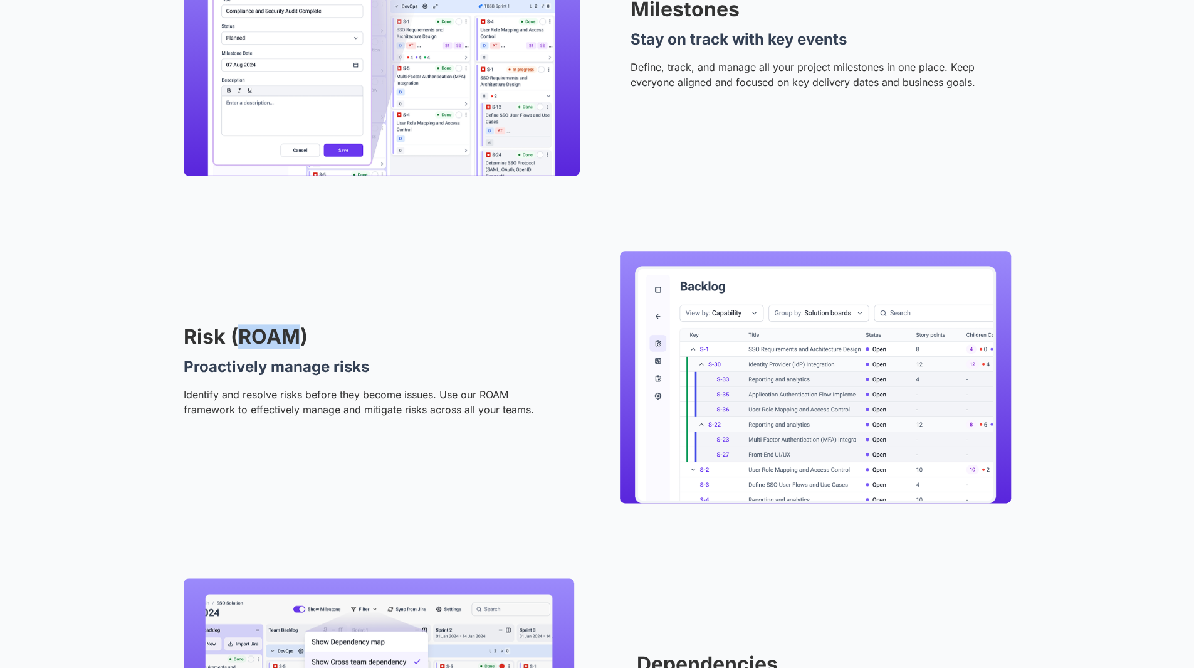
click at [265, 344] on h2 "Risk (ROAM)" at bounding box center [371, 337] width 374 height 20
click at [295, 362] on h4 "Proactively manage risks" at bounding box center [371, 366] width 374 height 15
click at [223, 369] on h4 "Proactively manage risks" at bounding box center [371, 366] width 374 height 15
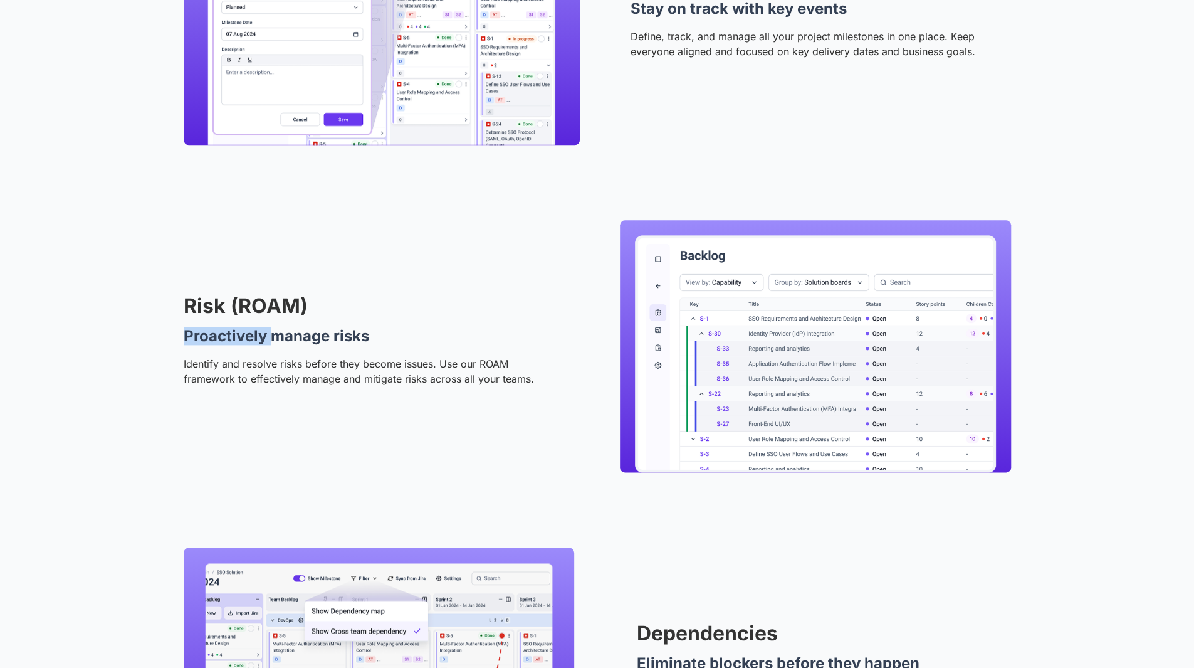
scroll to position [1096, 0]
click at [454, 381] on p "Identify and resolve risks before they become issues. Use our ROAM framework to…" at bounding box center [371, 372] width 374 height 30
click at [355, 376] on p "Identify and resolve risks before they become issues. Use our ROAM framework to…" at bounding box center [371, 372] width 374 height 30
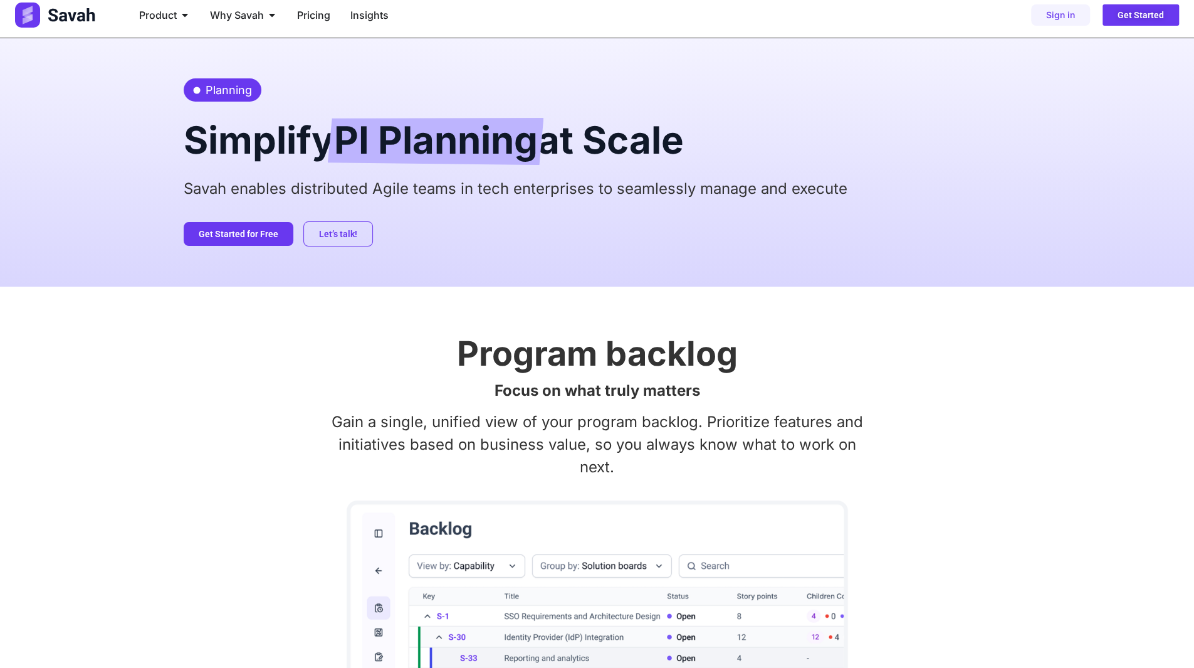
scroll to position [0, 0]
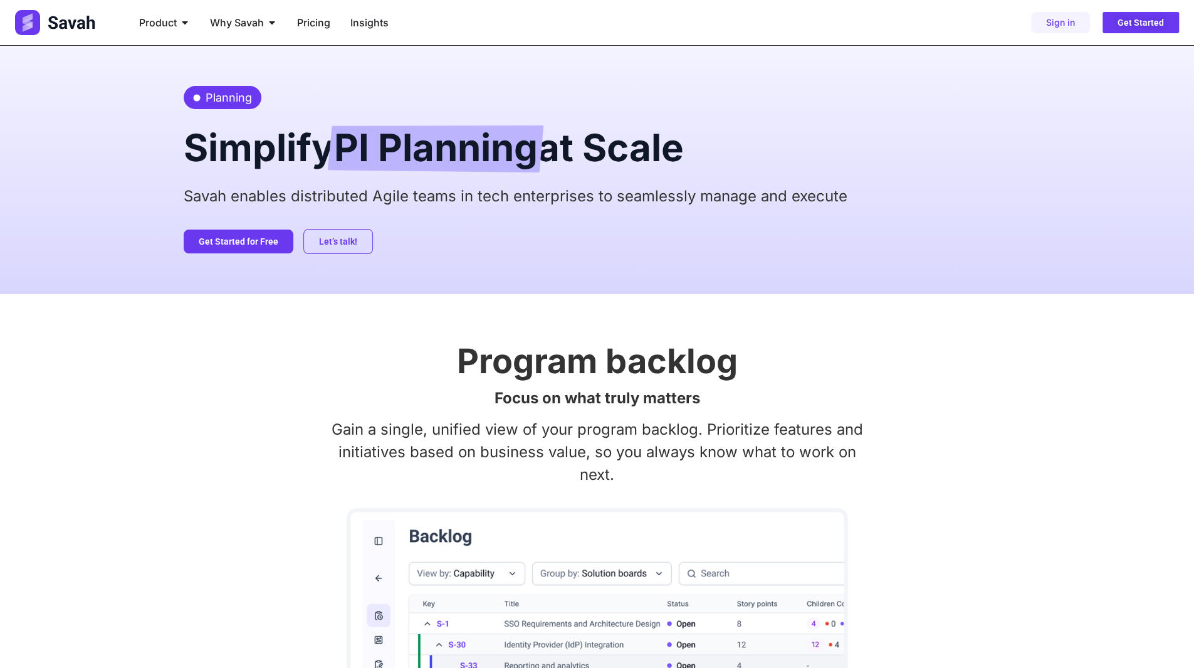
click at [312, 23] on span "Pricing" at bounding box center [313, 22] width 33 height 15
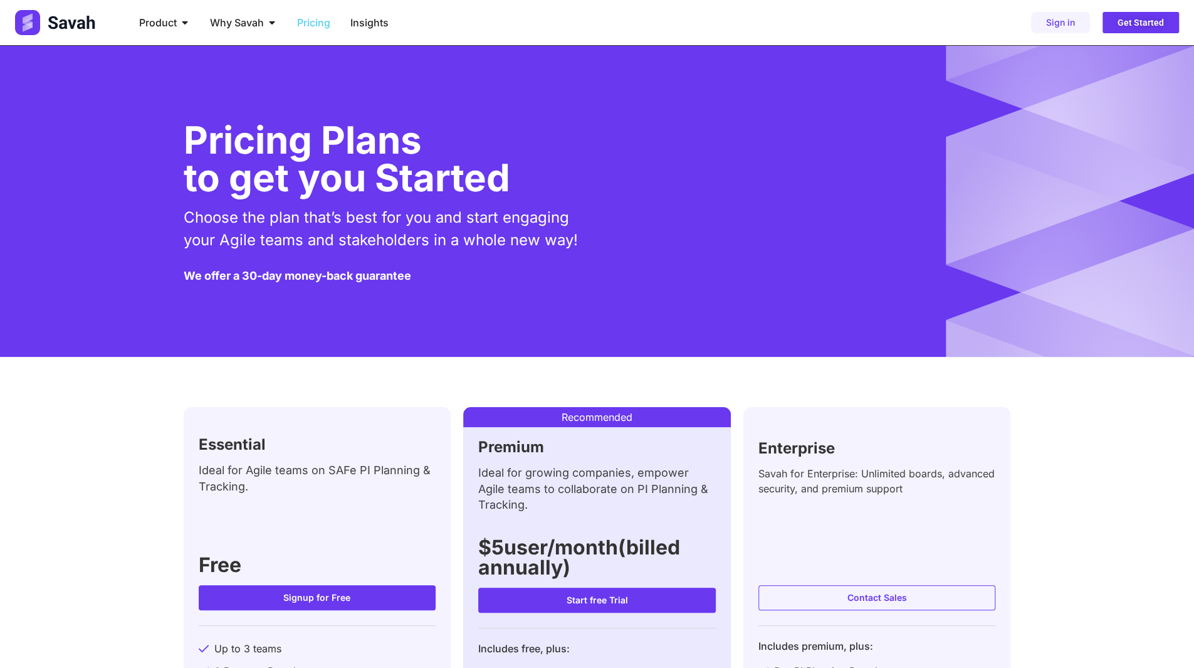
click at [144, 66] on div "Pricing Plans to get you Started Choose the plan that’s best for you and start …" at bounding box center [597, 201] width 1194 height 311
click at [127, 58] on div "Pricing Plans to get you Started Choose the plan that’s best for you and start …" at bounding box center [597, 201] width 1194 height 311
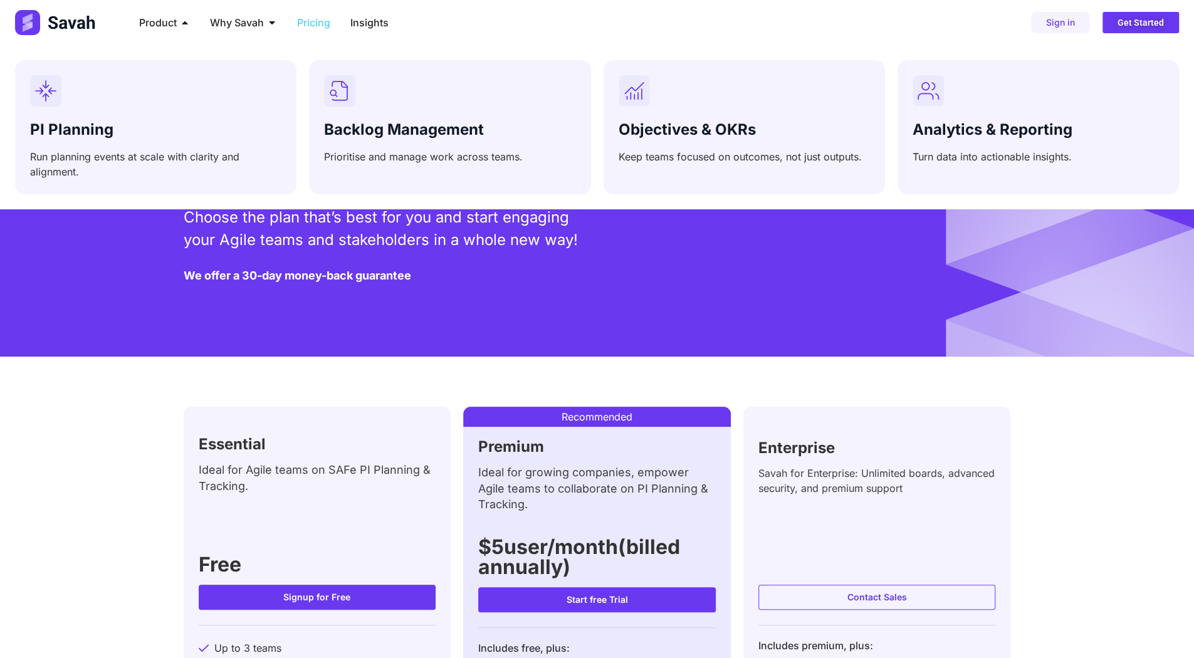
click at [174, 21] on span "Product" at bounding box center [158, 22] width 38 height 15
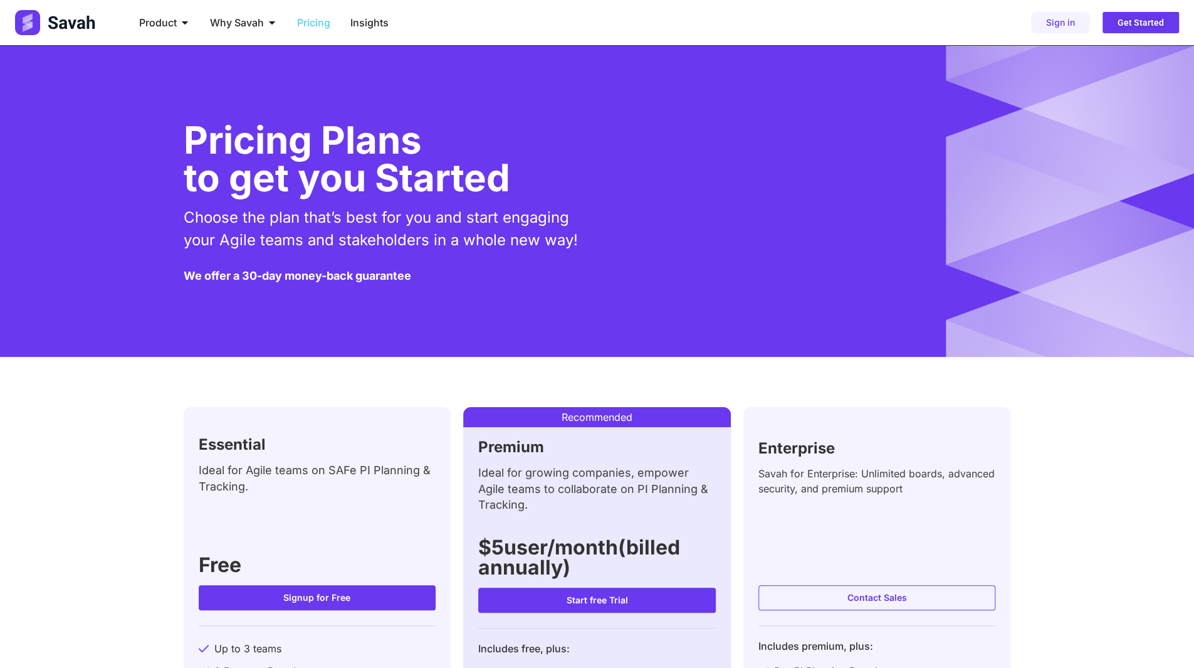
click at [361, 285] on div "Pricing Plans to get you Started Choose the plan that’s best for you and start …" at bounding box center [598, 201] width 828 height 311
click at [364, 281] on h5 "We offer a 30-day money-back guarantee" at bounding box center [298, 275] width 228 height 11
click at [344, 278] on h5 "We offer a 30-day money-back guarantee" at bounding box center [298, 275] width 228 height 11
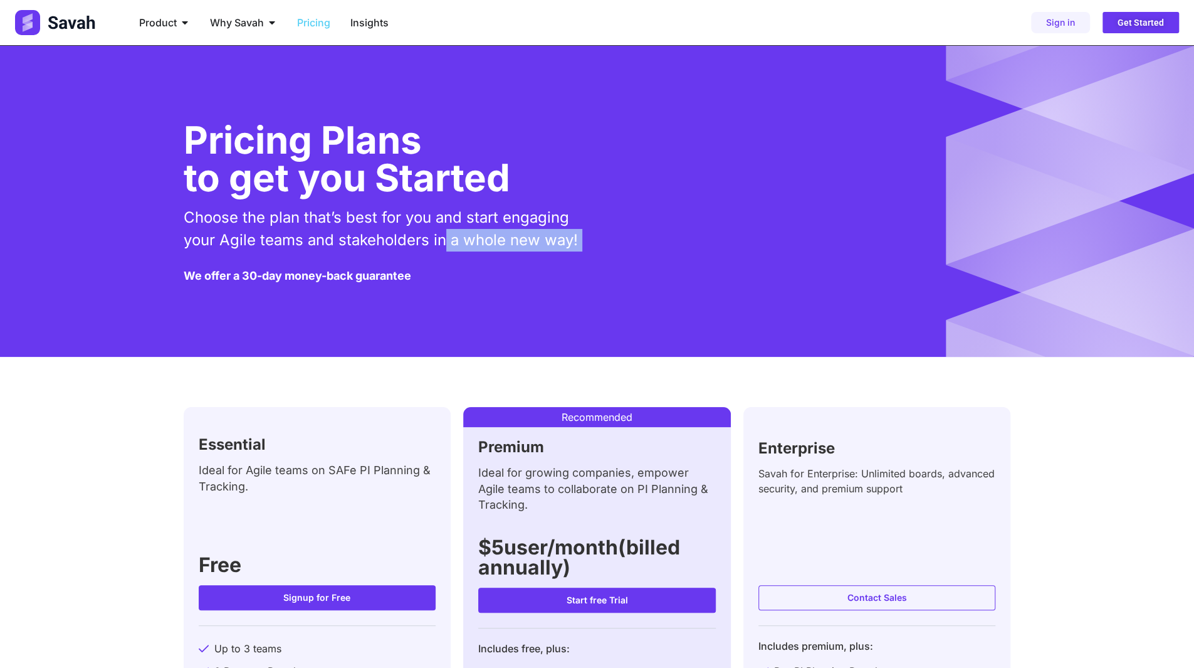
drag, startPoint x: 182, startPoint y: 276, endPoint x: 444, endPoint y: 287, distance: 261.6
click at [444, 287] on div "Pricing Plans to get you Started Choose the plan that’s best for you and start …" at bounding box center [597, 201] width 1194 height 311
click at [444, 287] on div "Pricing Plans to get you Started Choose the plan that’s best for you and start …" at bounding box center [598, 201] width 828 height 311
click at [256, 243] on p "Choose the plan that’s best for you and start engaging your Agile teams and sta…" at bounding box center [388, 228] width 408 height 45
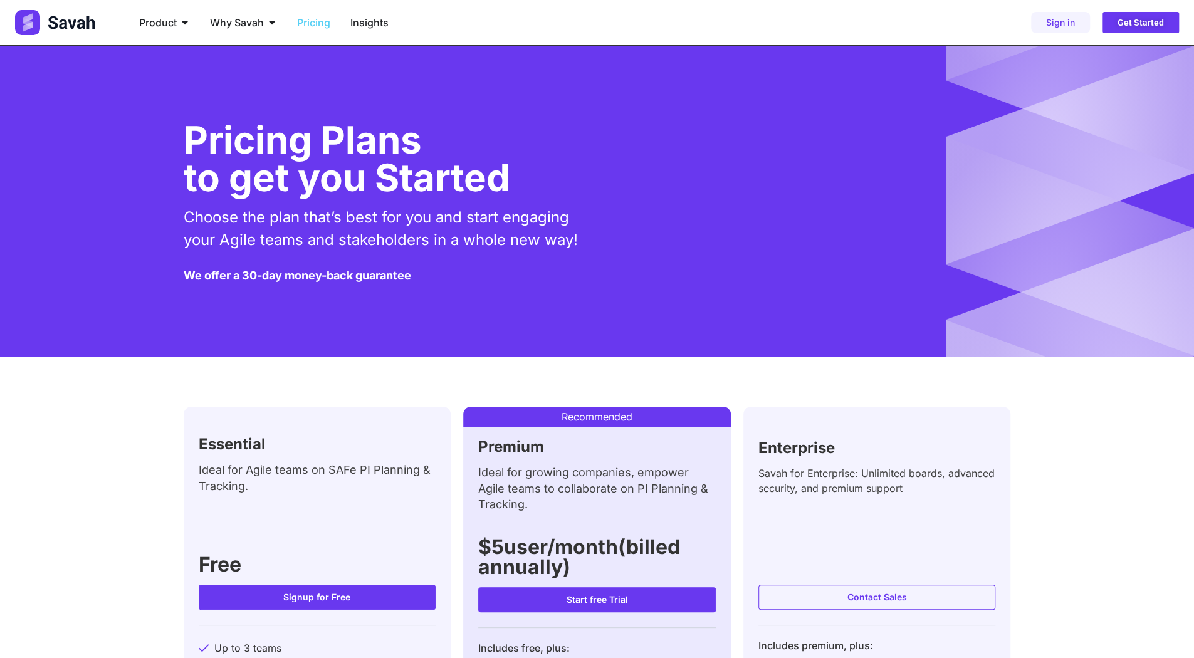
click at [159, 31] on div "Product Close Product Open Product" at bounding box center [164, 22] width 71 height 25
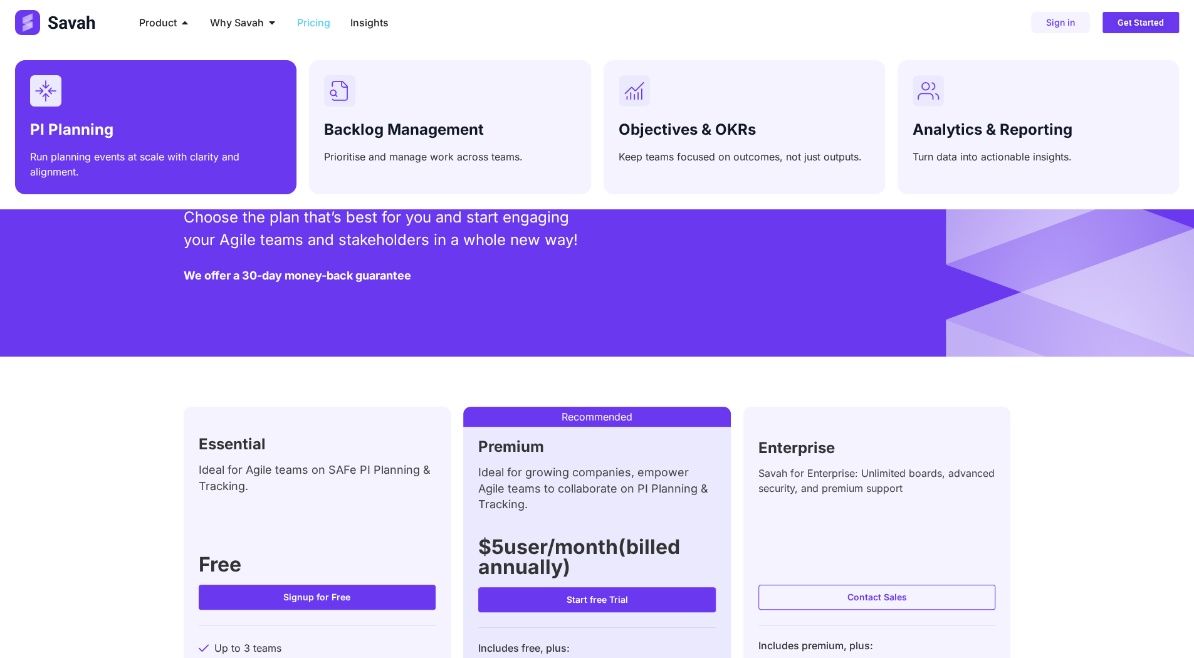
click at [181, 98] on div "Menu" at bounding box center [155, 90] width 251 height 31
click at [169, 120] on div "PI Planning Run planning events at scale with clarity and alignment." at bounding box center [155, 147] width 251 height 63
click at [205, 107] on div "PI Planning Run planning events at scale with clarity and alignment." at bounding box center [155, 127] width 251 height 104
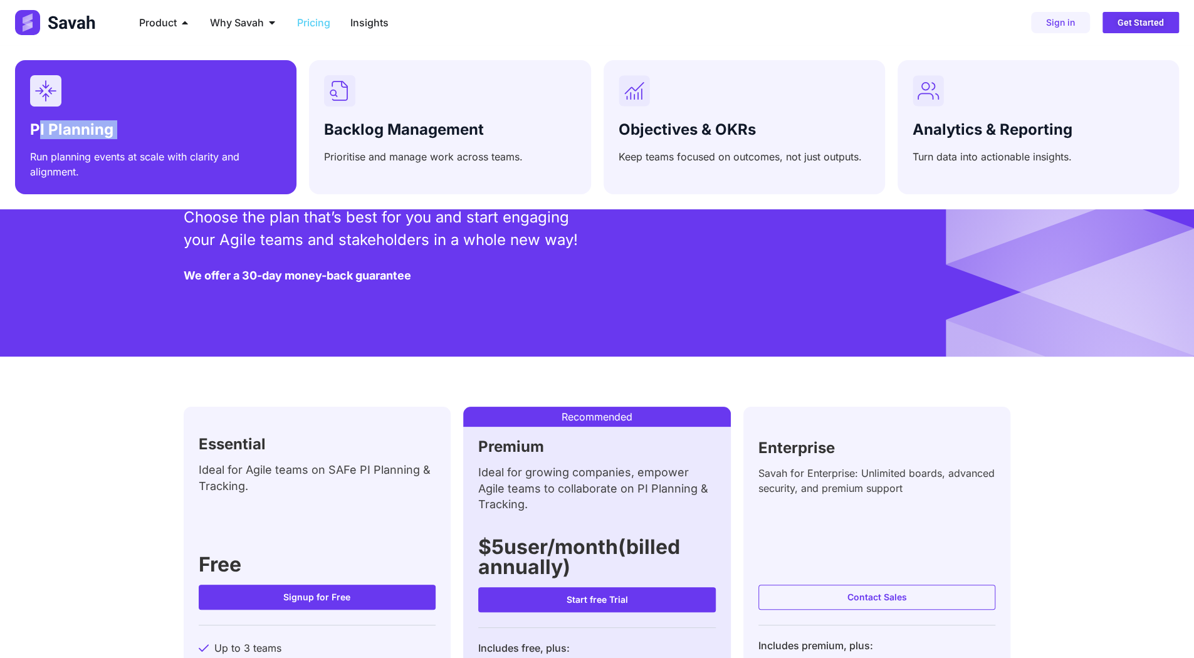
click at [205, 107] on div "PI Planning Run planning events at scale with clarity and alignment." at bounding box center [155, 127] width 251 height 104
click at [74, 130] on link "PI Planning" at bounding box center [71, 129] width 83 height 18
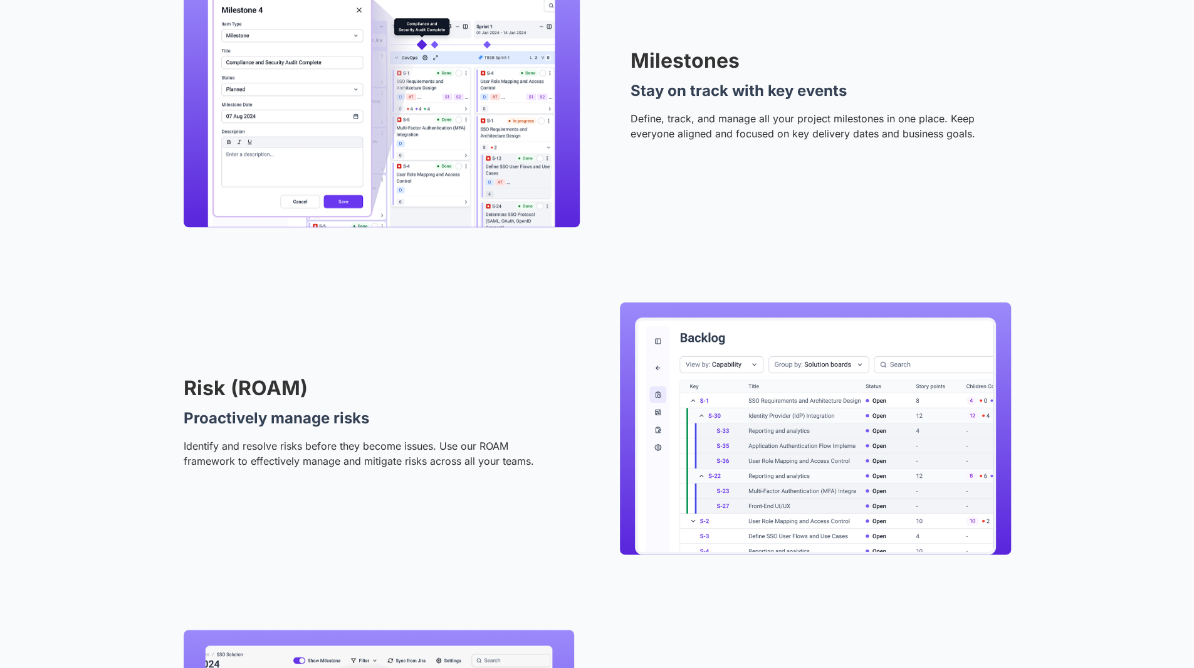
scroll to position [1066, 0]
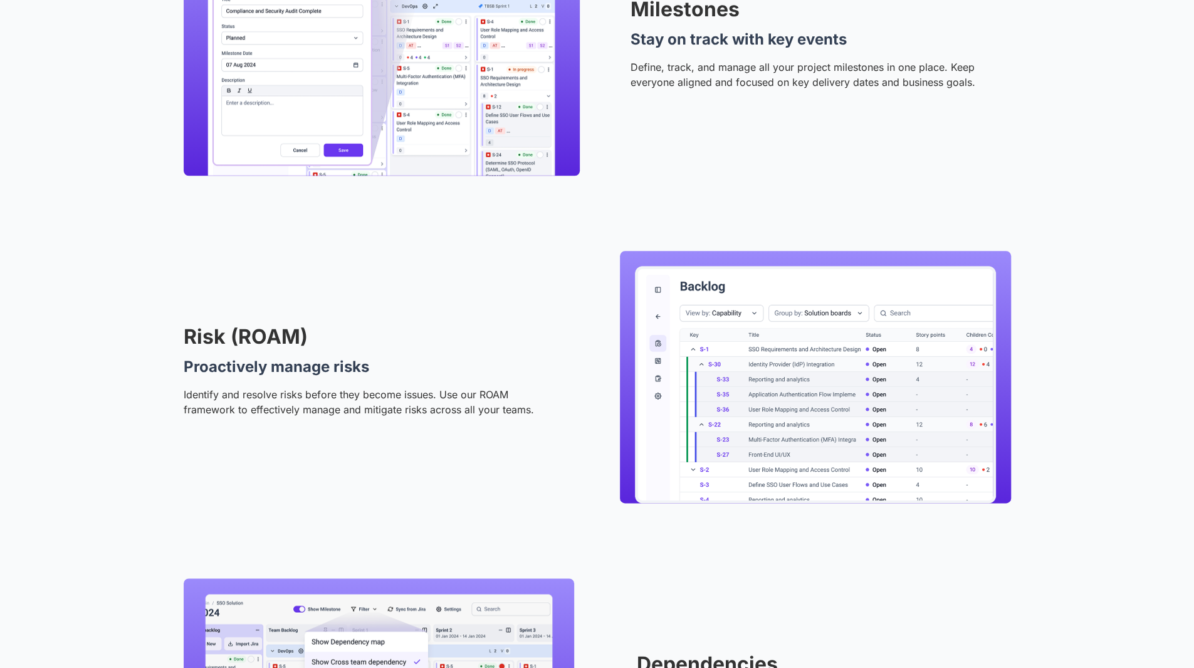
click at [747, 300] on img at bounding box center [815, 384] width 361 height 237
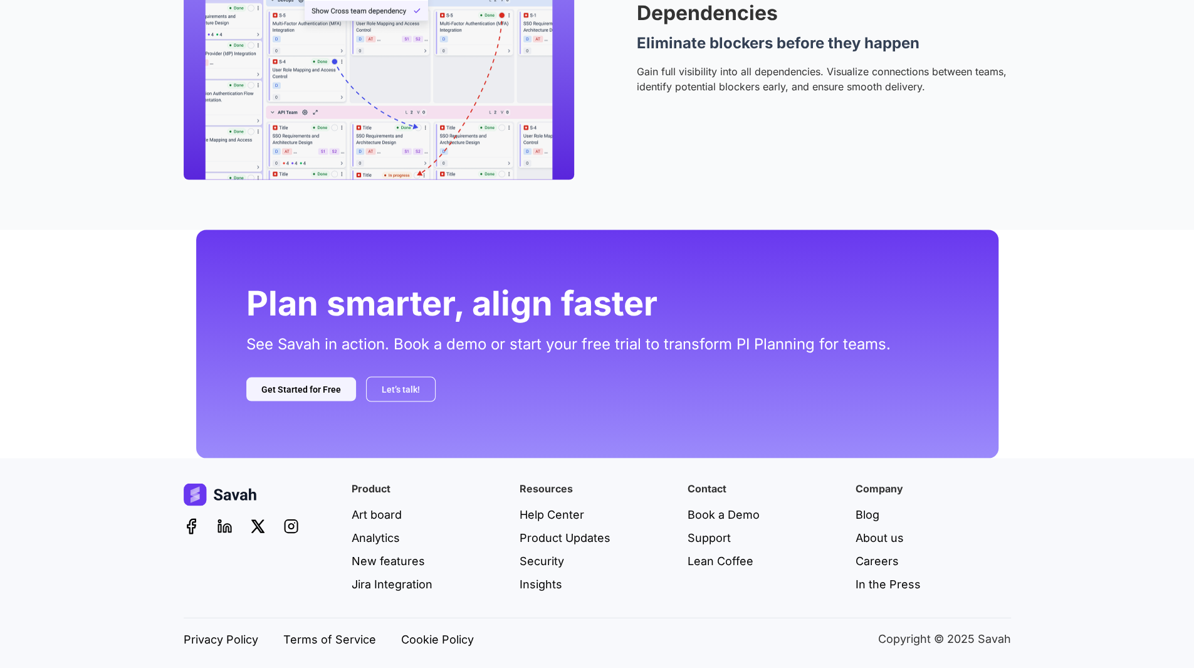
scroll to position [1720, 0]
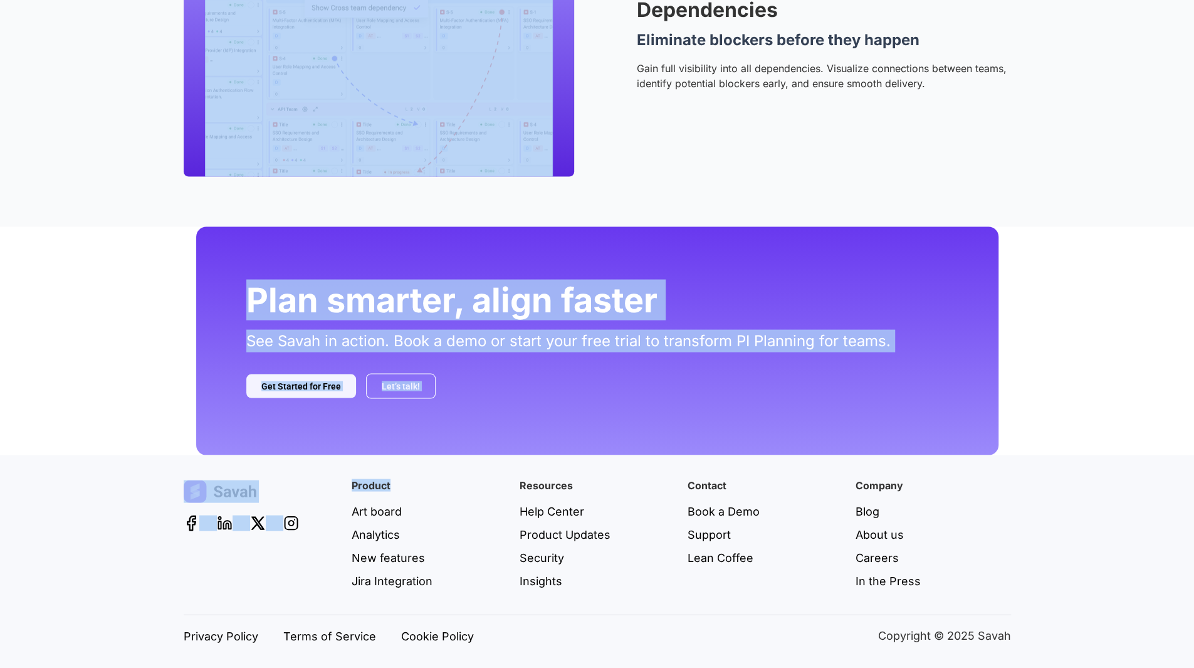
drag, startPoint x: 149, startPoint y: 200, endPoint x: 323, endPoint y: 440, distance: 296.7
click at [74, 254] on div "Plan smarter, align faster See Savah in action. Book a demo or start your free …" at bounding box center [597, 340] width 1194 height 228
click at [149, 300] on div "Plan smarter, align faster See Savah in action. Book a demo or start your free …" at bounding box center [597, 340] width 1194 height 228
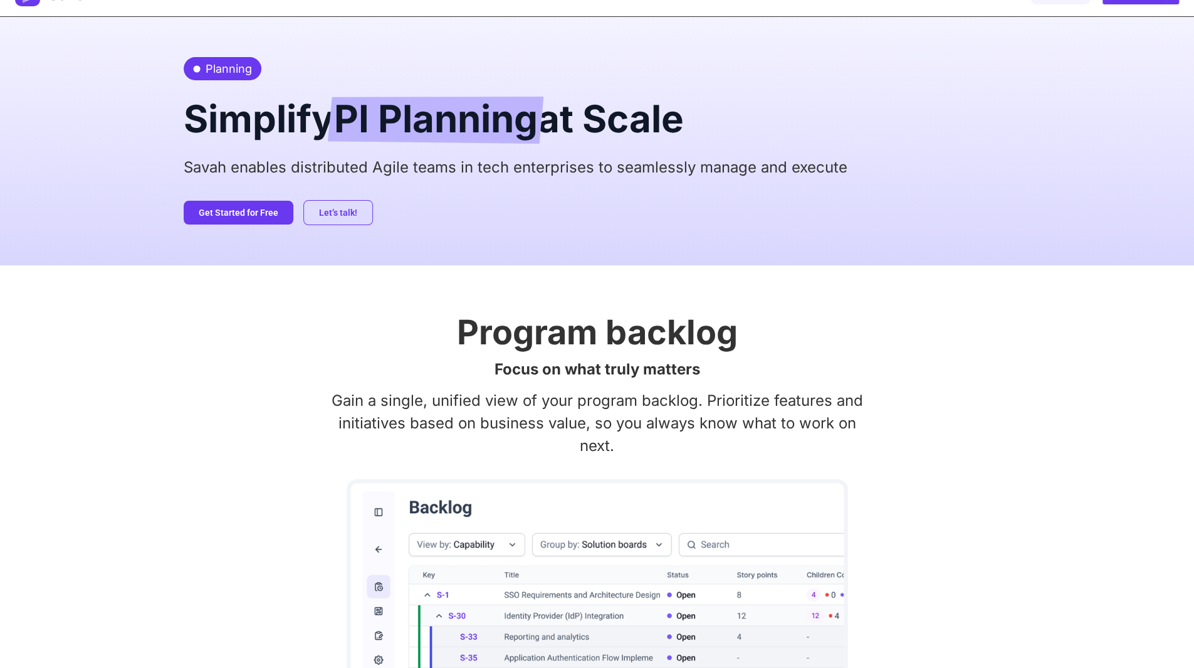
scroll to position [0, 0]
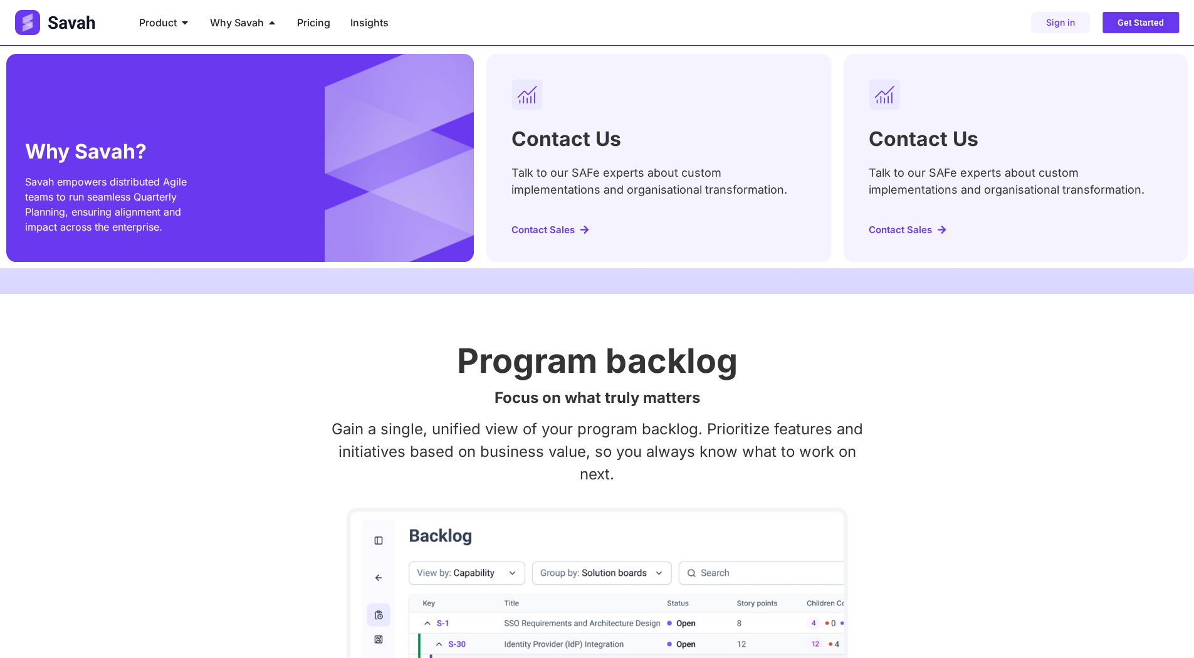
click at [637, 105] on div "Contact Us Talk to our SAFe experts about custom implementations and organisati…" at bounding box center [659, 158] width 344 height 208
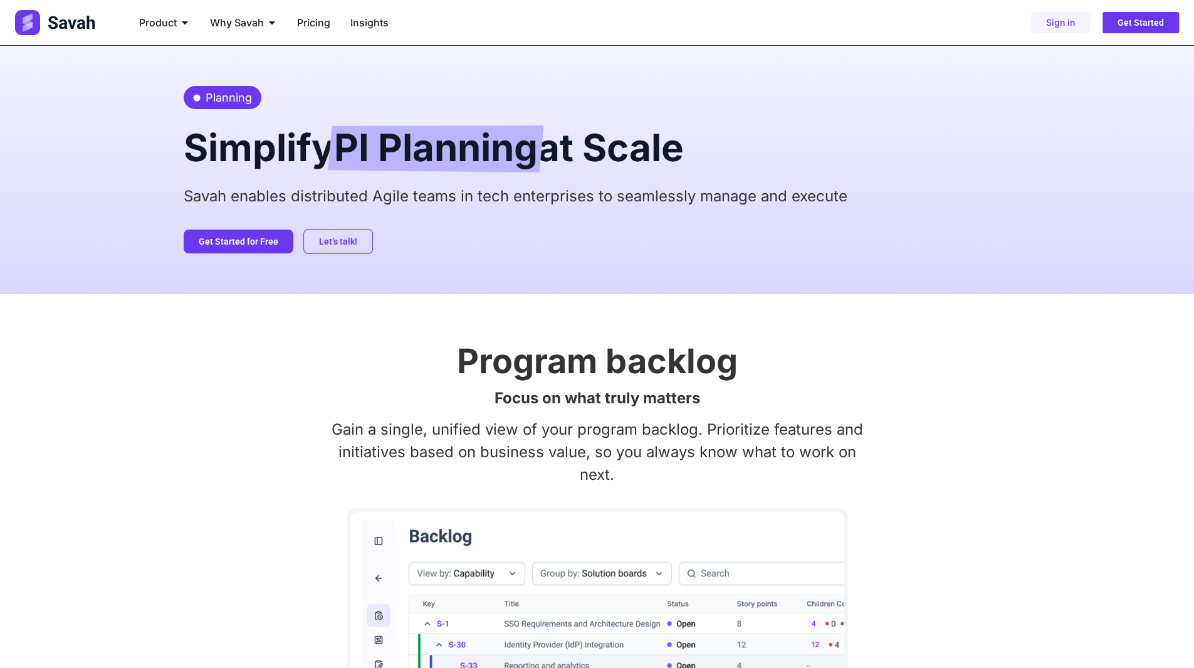
click at [360, 23] on span "Insights" at bounding box center [369, 22] width 38 height 15
click at [357, 24] on span "Insights" at bounding box center [369, 22] width 38 height 15
click at [1055, 21] on span "Sign in" at bounding box center [1060, 22] width 29 height 9
click at [1127, 24] on span "Get Started" at bounding box center [1141, 22] width 46 height 9
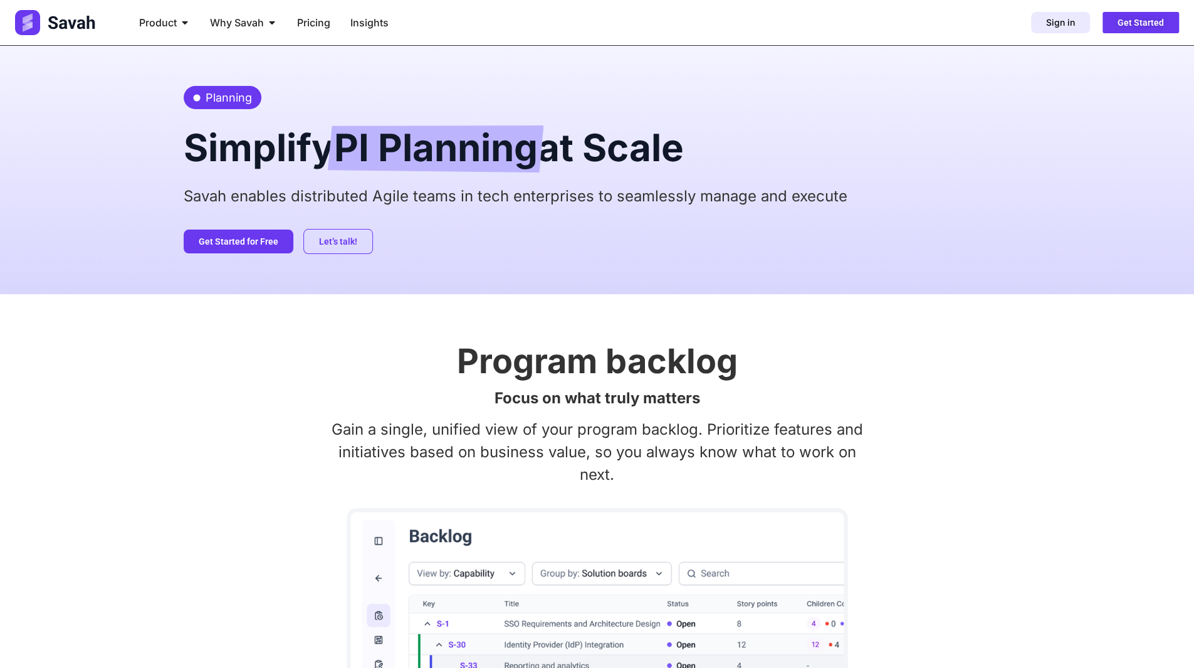
click at [1068, 19] on span "Sign in" at bounding box center [1060, 22] width 29 height 9
click at [1147, 21] on span "Get Started" at bounding box center [1141, 22] width 46 height 9
click at [1085, 21] on link "Sign in" at bounding box center [1060, 22] width 59 height 21
click at [1032, 28] on div "Sign in Get Started" at bounding box center [977, 22] width 403 height 21
click at [586, 140] on h2 "Simplify PI Planning at Scale" at bounding box center [598, 147] width 828 height 51
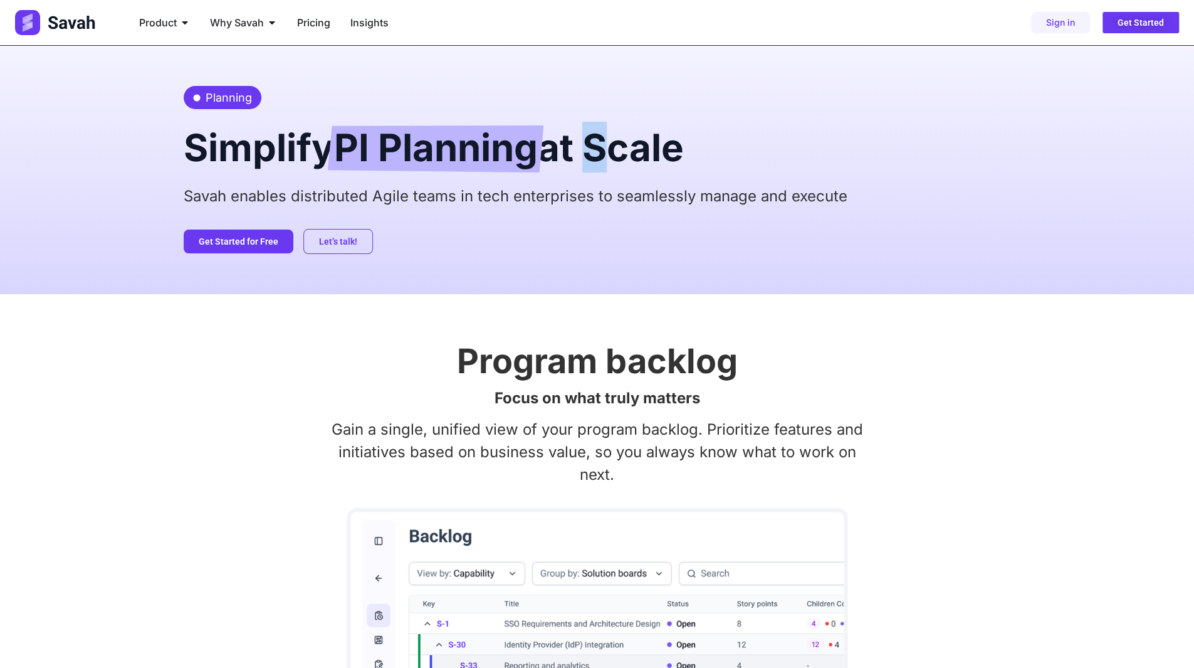
click at [586, 140] on h2 "Simplify PI Planning at Scale" at bounding box center [598, 147] width 828 height 51
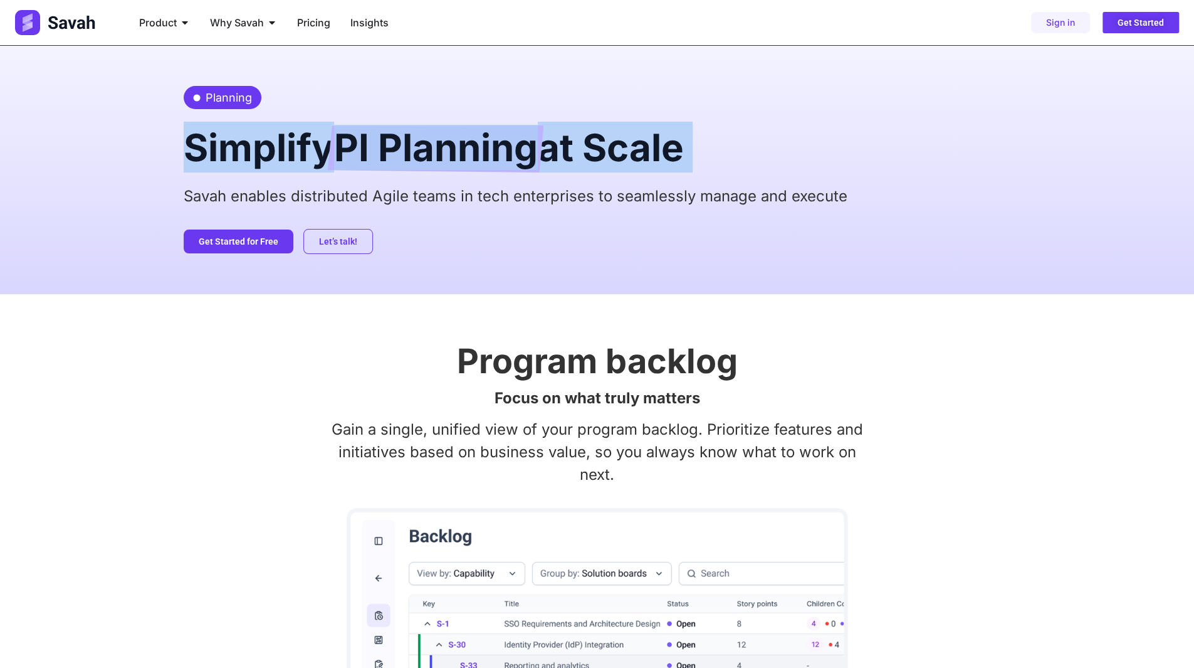
click at [586, 140] on h2 "Simplify PI Planning at Scale" at bounding box center [598, 147] width 828 height 51
click at [400, 149] on span "PI Planning" at bounding box center [436, 148] width 204 height 47
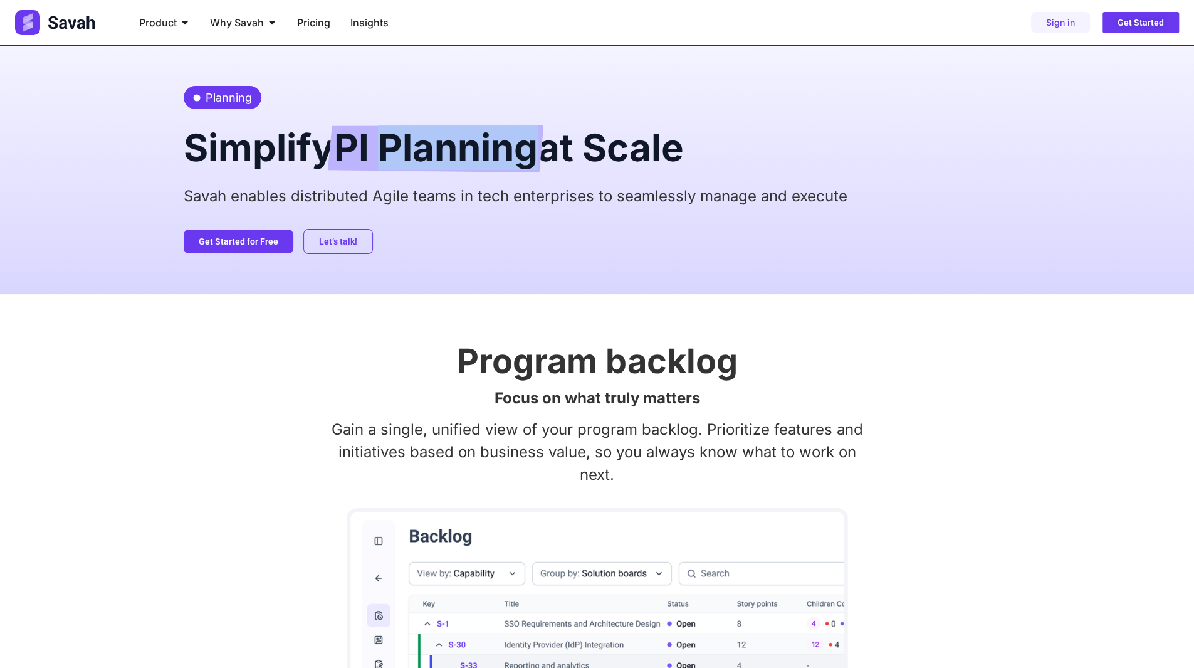
click at [400, 149] on span "PI Planning" at bounding box center [436, 148] width 204 height 47
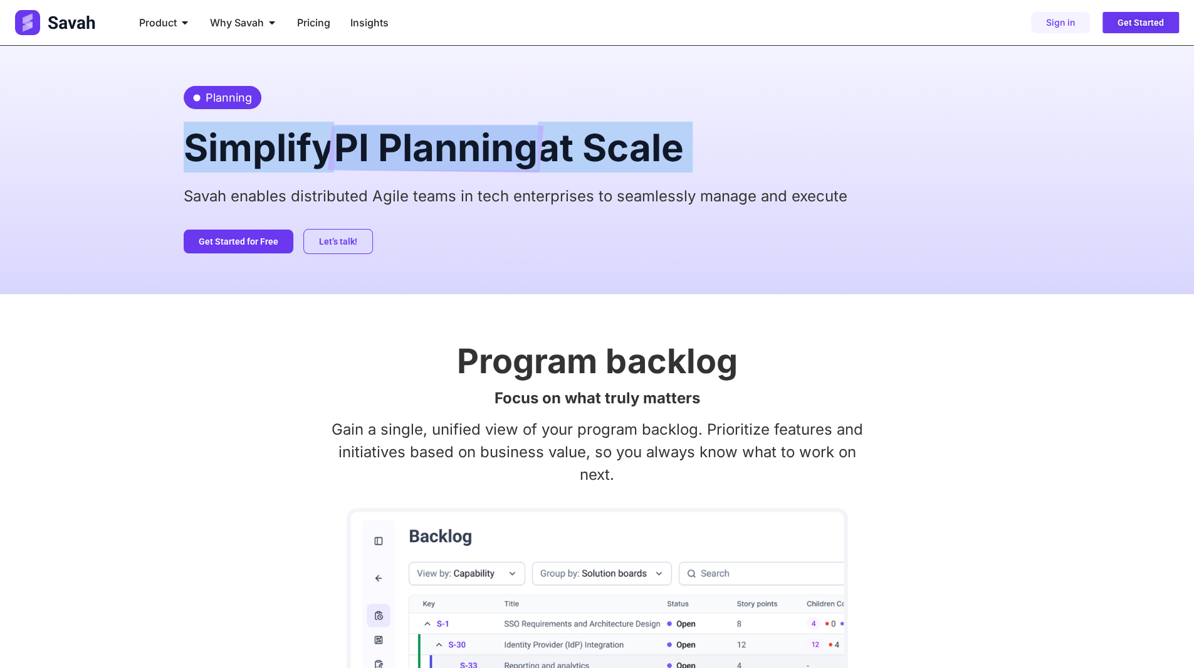
click at [399, 149] on span "PI Planning" at bounding box center [436, 148] width 204 height 47
click at [454, 149] on span "PI Planning" at bounding box center [436, 148] width 204 height 47
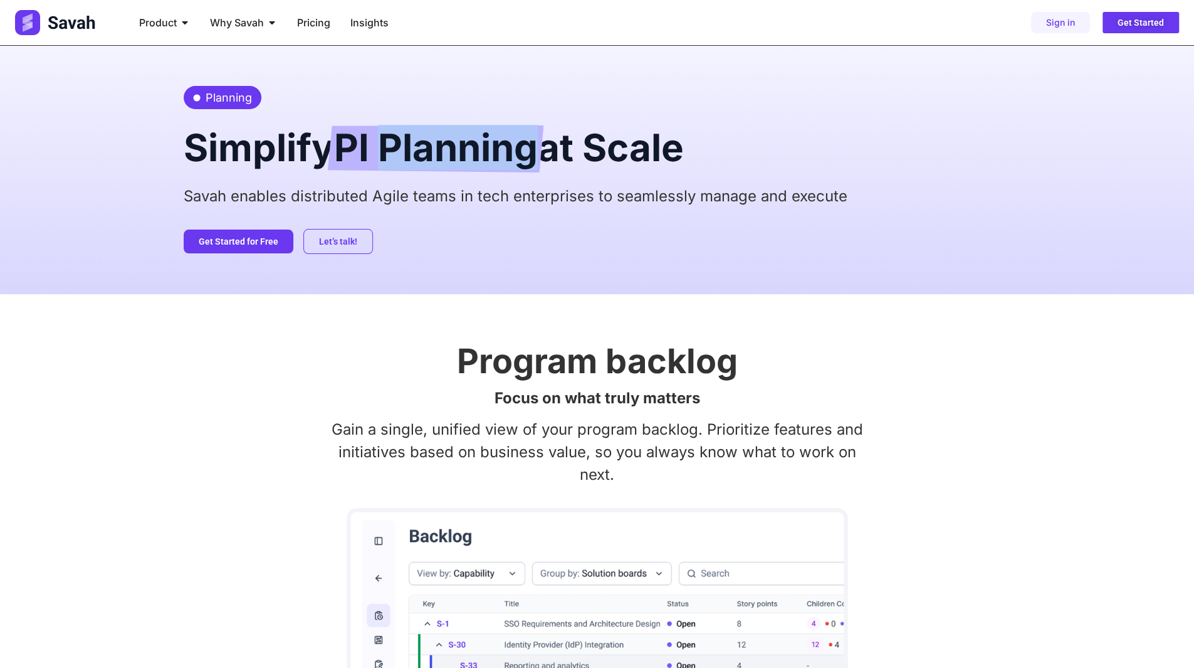
click at [454, 149] on span "PI Planning" at bounding box center [436, 148] width 204 height 47
click at [455, 147] on span "PI Planning" at bounding box center [436, 148] width 204 height 47
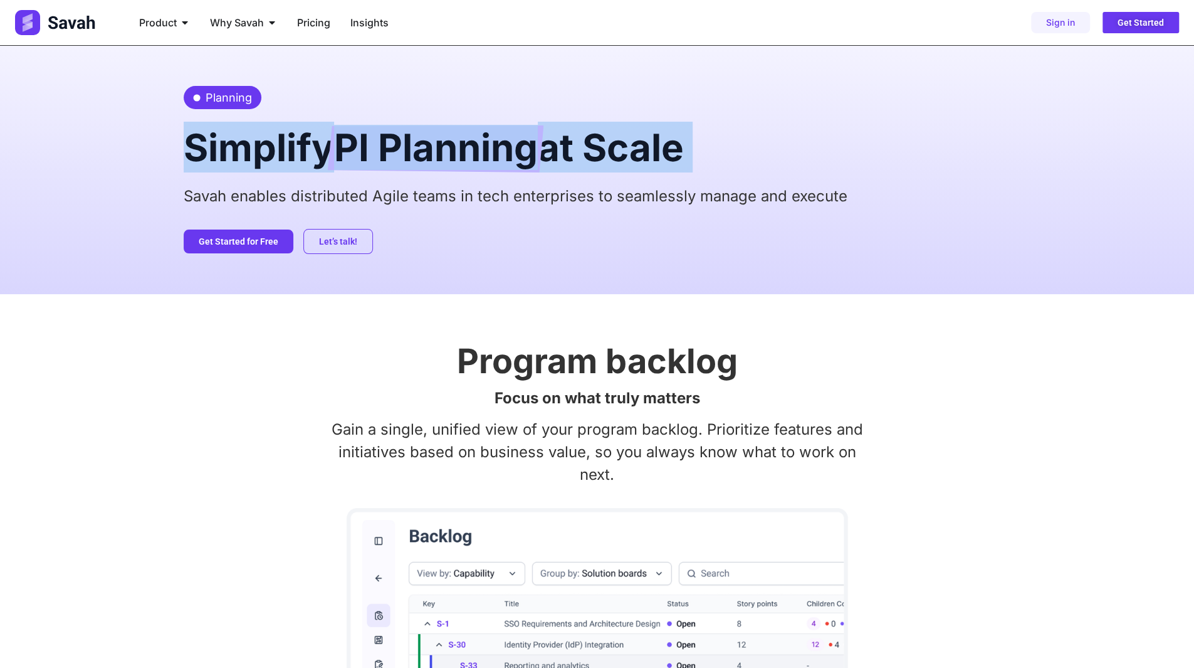
click at [455, 147] on span "PI Planning" at bounding box center [436, 148] width 204 height 47
click at [518, 151] on span "PI Planning" at bounding box center [436, 148] width 204 height 47
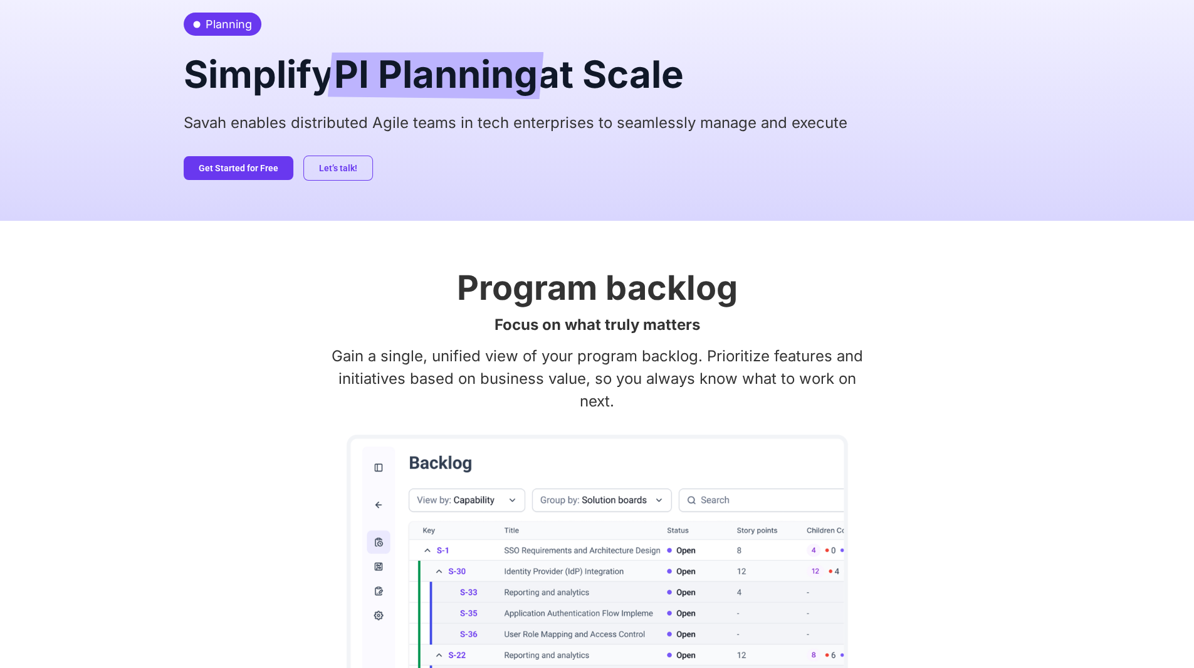
scroll to position [251, 0]
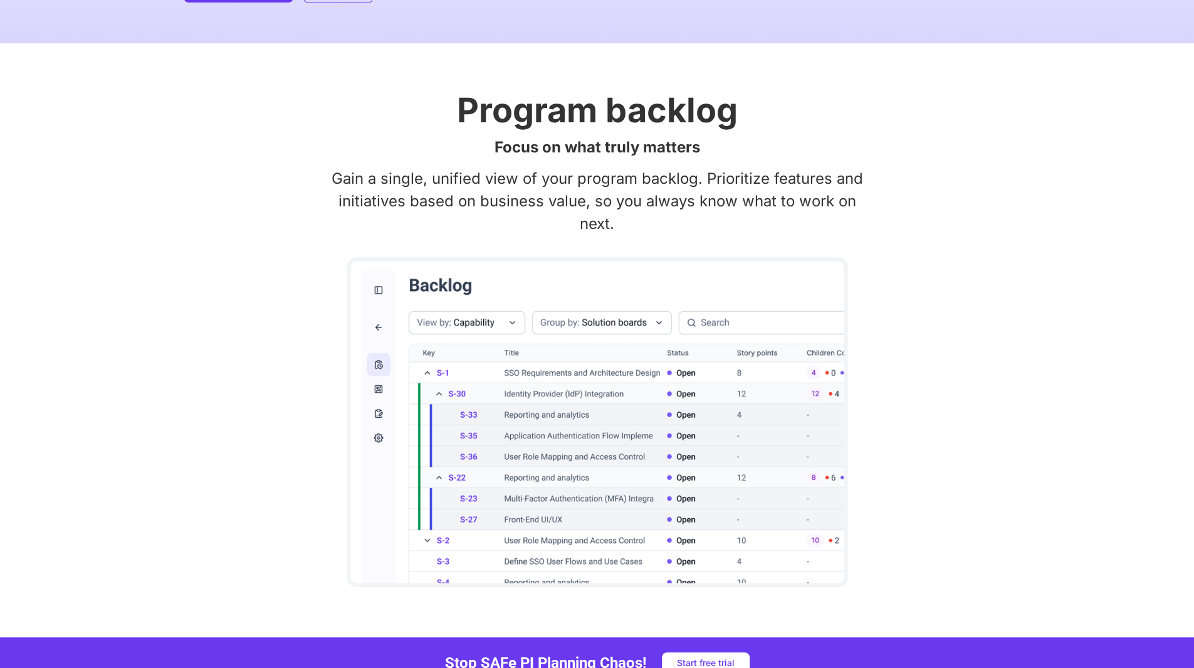
click at [597, 223] on p "Gain a single, unified view of your program backlog. Prioritize features and in…" at bounding box center [598, 201] width 828 height 68
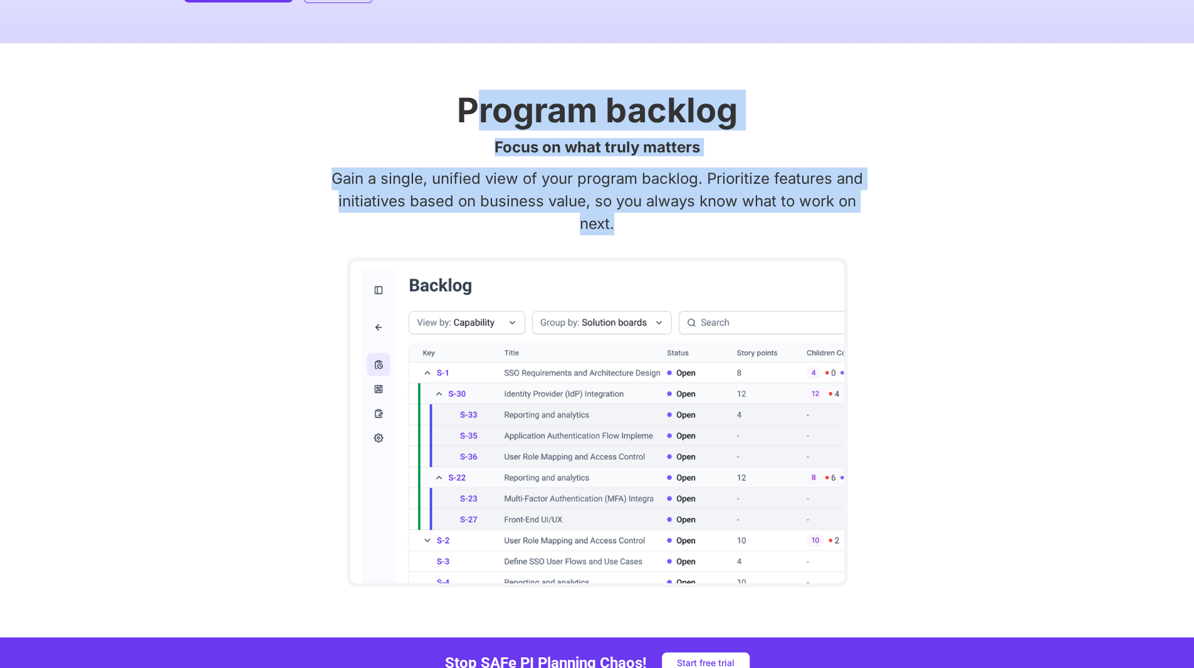
drag, startPoint x: 628, startPoint y: 225, endPoint x: 470, endPoint y: 117, distance: 191.3
click at [470, 117] on div "Program backlog Focus on what truly matters Gain a single, unified view of your…" at bounding box center [598, 339] width 828 height 593
click at [468, 117] on h2 "Program backlog" at bounding box center [598, 110] width 828 height 34
drag, startPoint x: 462, startPoint y: 112, endPoint x: 761, endPoint y: 223, distance: 319.0
click at [761, 223] on div "Program backlog Focus on what truly matters Gain a single, unified view of your…" at bounding box center [598, 339] width 828 height 593
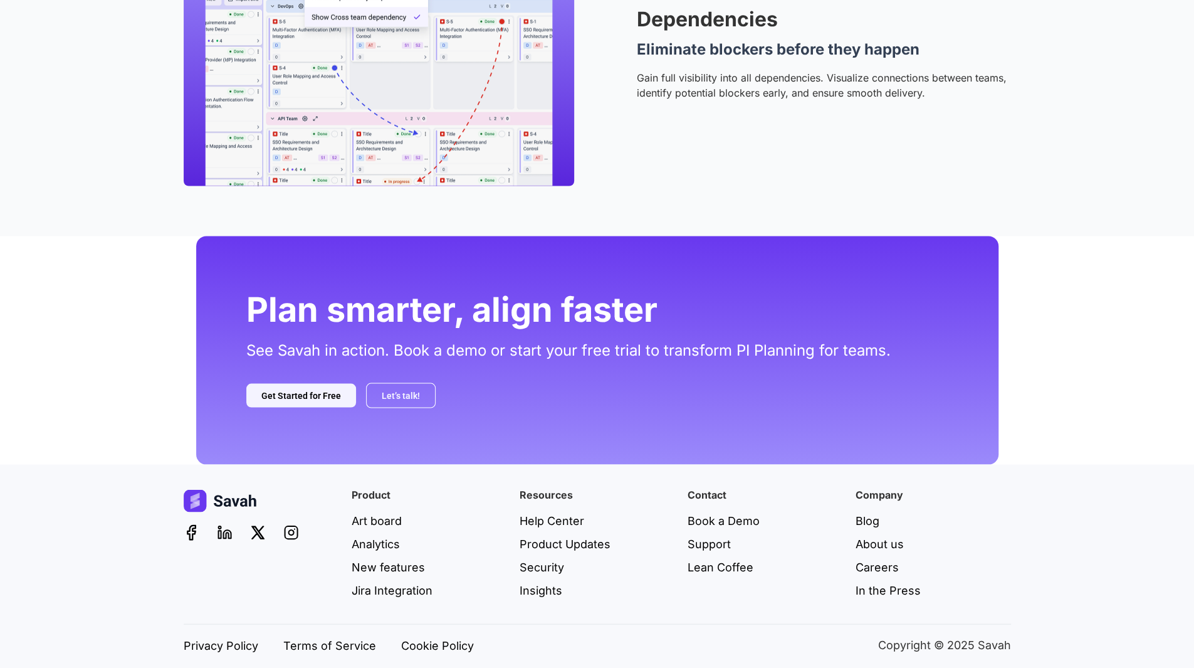
scroll to position [1720, 0]
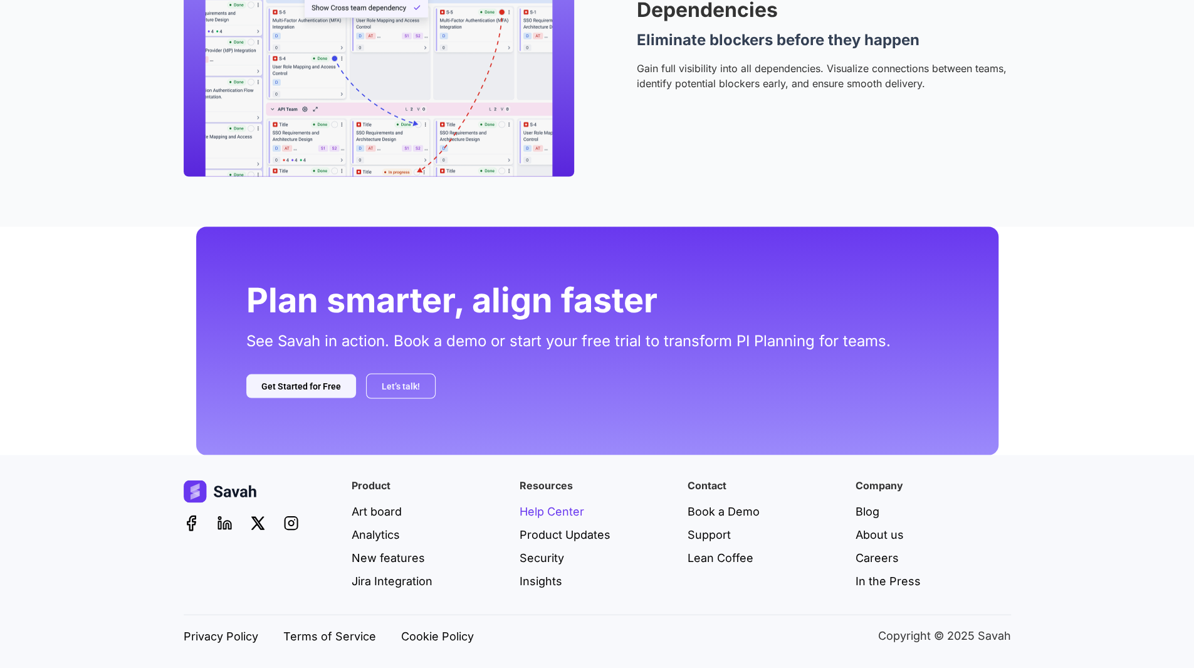
click at [550, 508] on span "Help Center" at bounding box center [552, 510] width 65 height 17
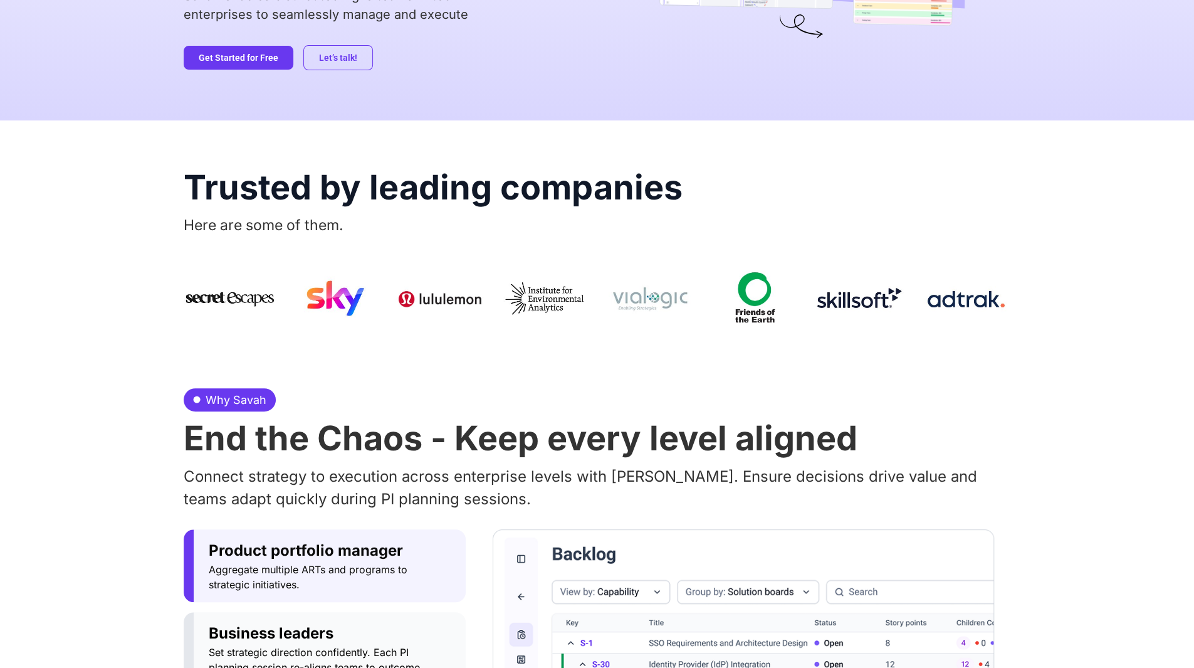
scroll to position [251, 0]
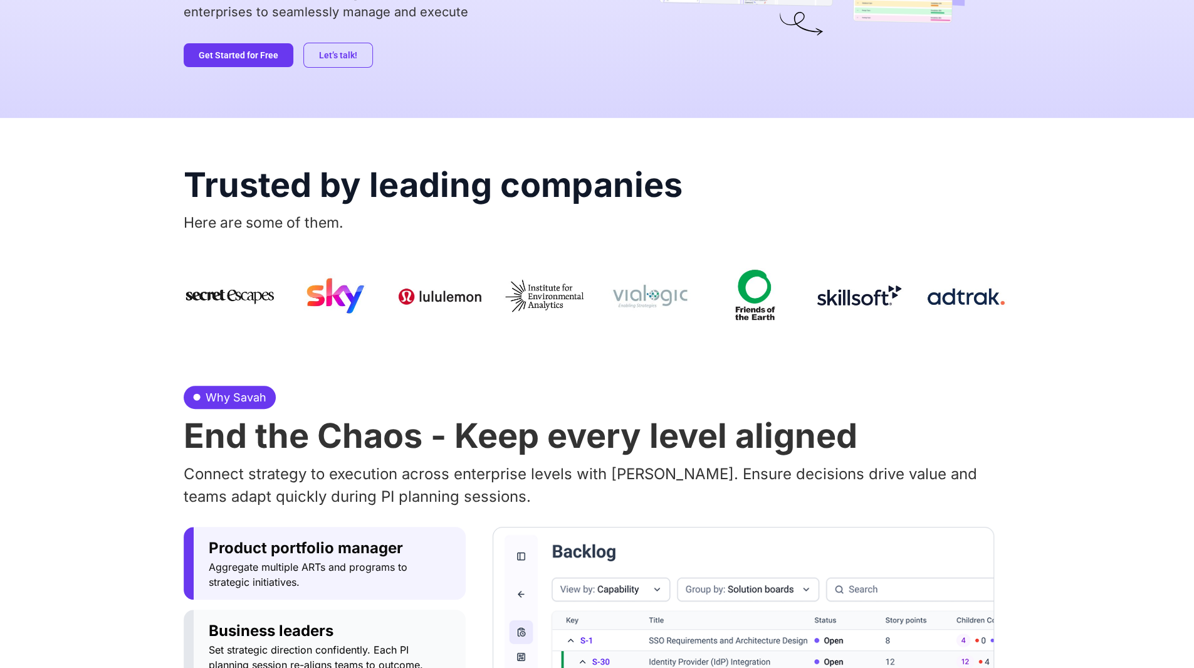
click at [849, 303] on img at bounding box center [860, 296] width 93 height 77
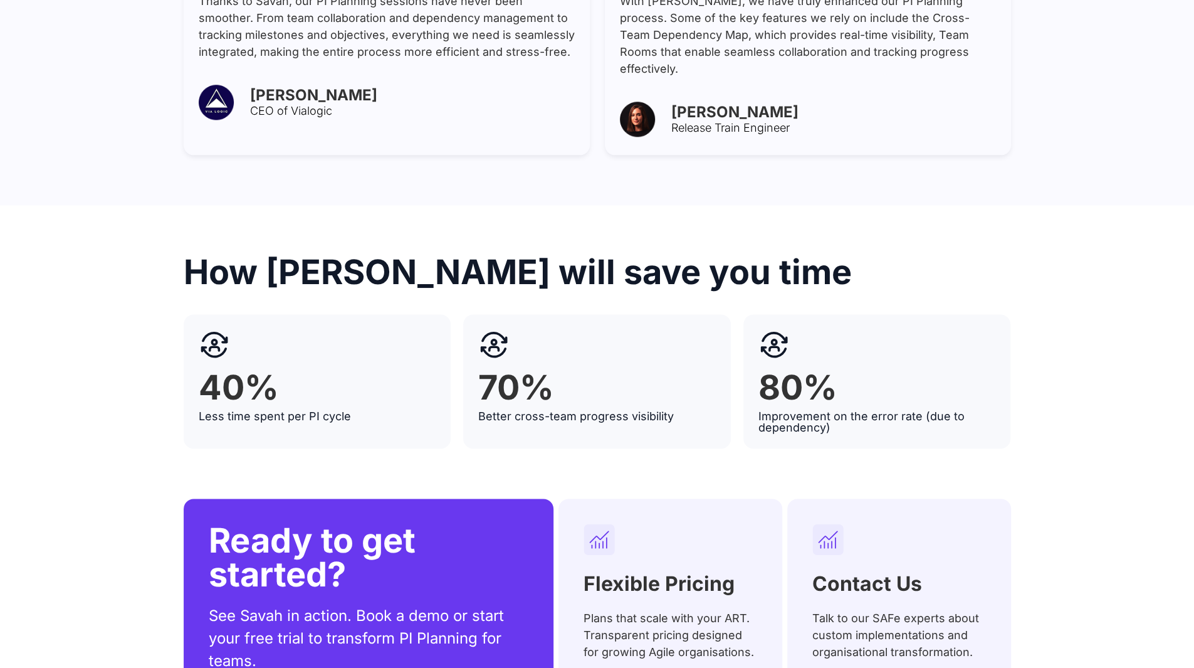
scroll to position [4828, 0]
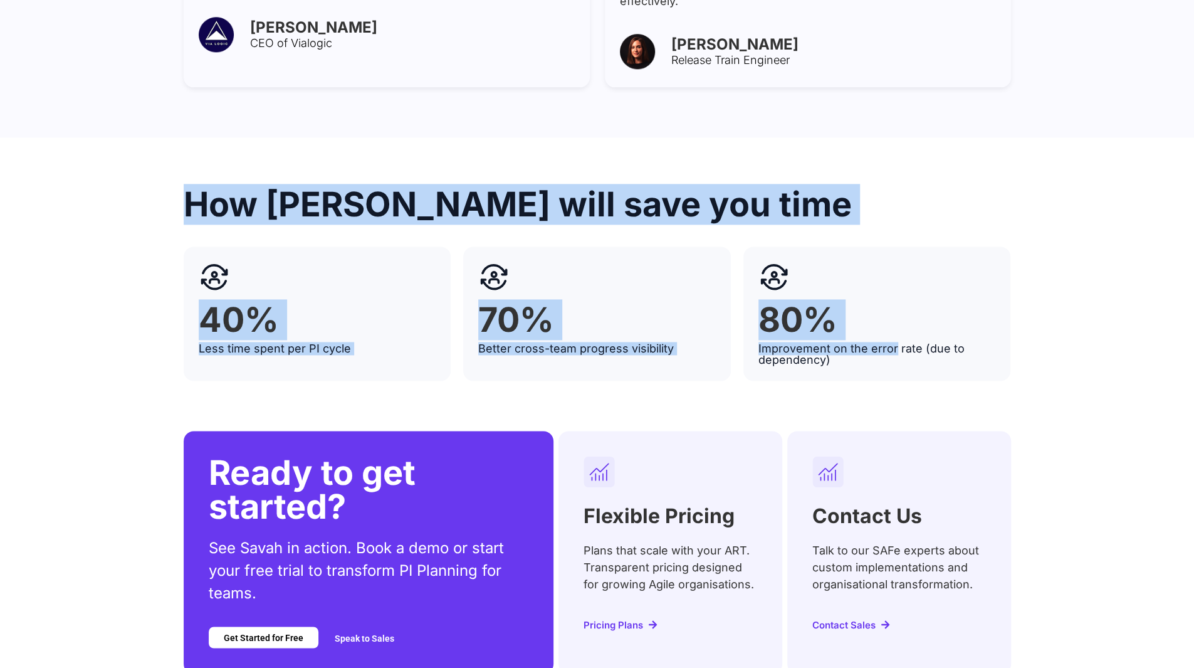
drag, startPoint x: 191, startPoint y: 154, endPoint x: 922, endPoint y: 295, distance: 745.3
click at [918, 294] on div "How Savah will save you time 40% Less time spent per PI cycle 70% Better cross-…" at bounding box center [598, 283] width 828 height 193
click at [987, 303] on h2 "80%" at bounding box center [878, 320] width 238 height 34
drag, startPoint x: 974, startPoint y: 300, endPoint x: 196, endPoint y: 161, distance: 790.4
click at [197, 187] on div "How Savah will save you time 40% Less time spent per PI cycle 70% Better cross-…" at bounding box center [598, 283] width 828 height 193
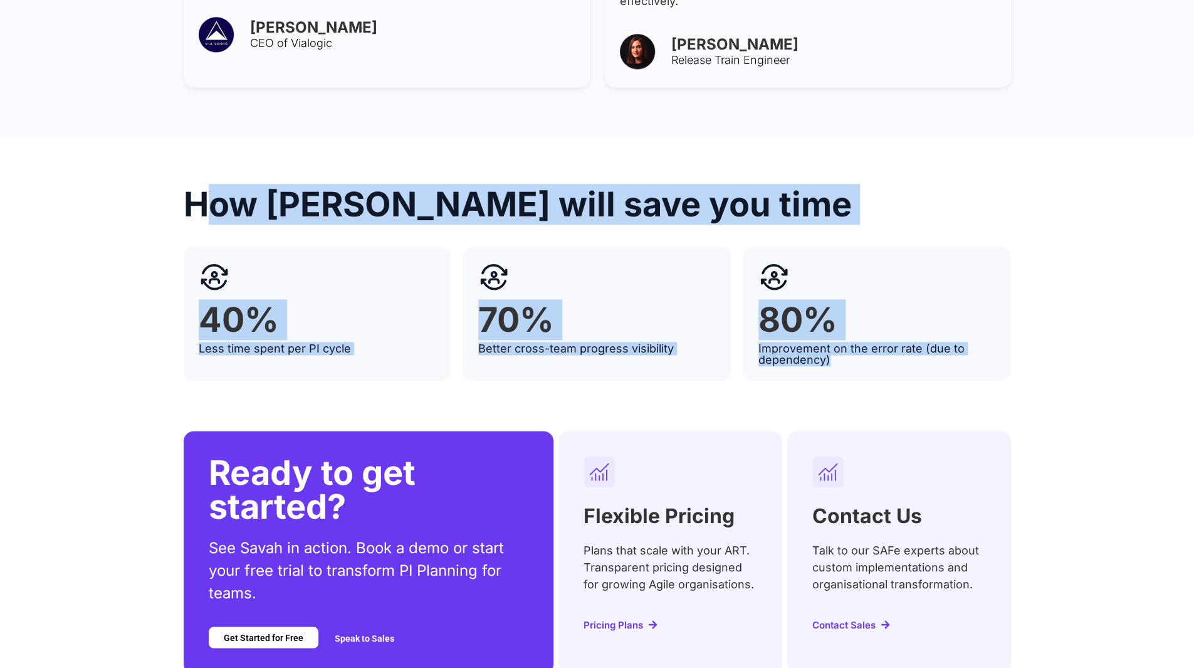
click at [196, 187] on h2 "How [PERSON_NAME] will save you time" at bounding box center [598, 204] width 828 height 34
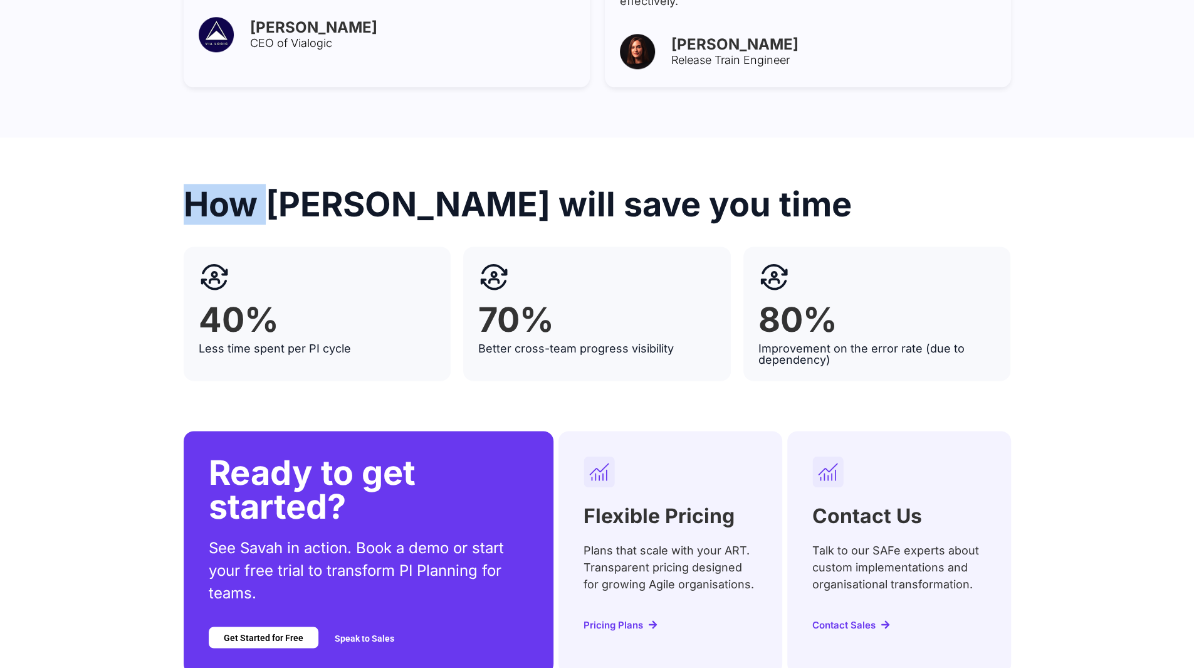
click at [196, 187] on h2 "How [PERSON_NAME] will save you time" at bounding box center [598, 204] width 828 height 34
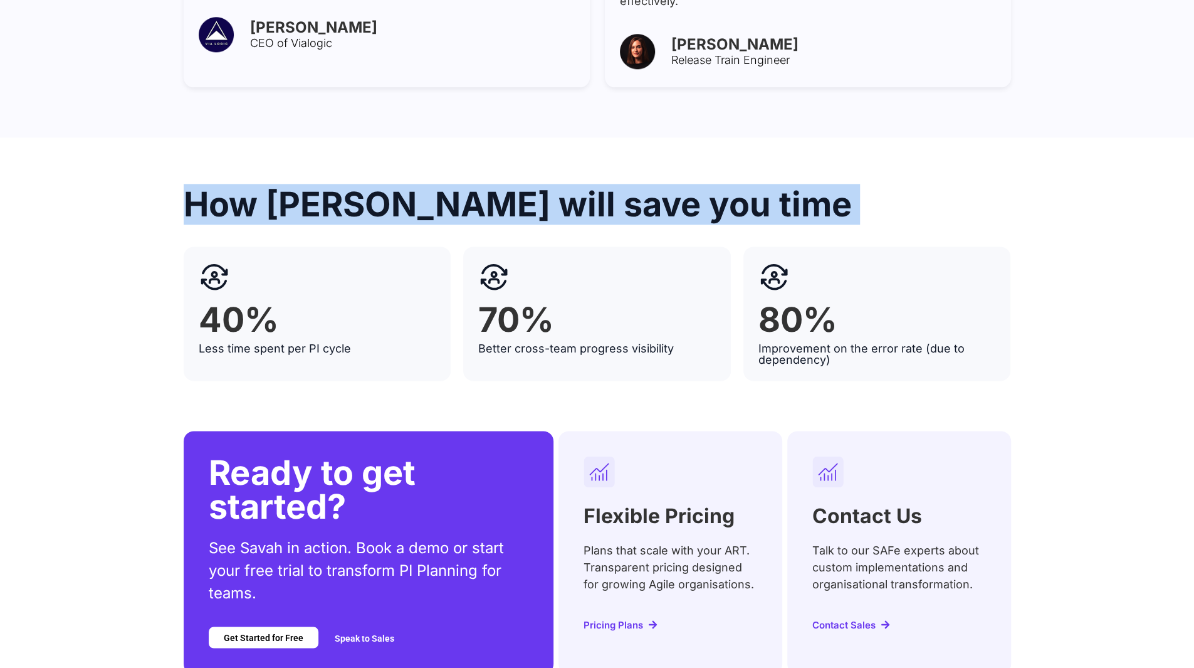
click at [196, 187] on h2 "How [PERSON_NAME] will save you time" at bounding box center [598, 204] width 828 height 34
click at [351, 187] on h2 "How [PERSON_NAME] will save you time" at bounding box center [598, 204] width 828 height 34
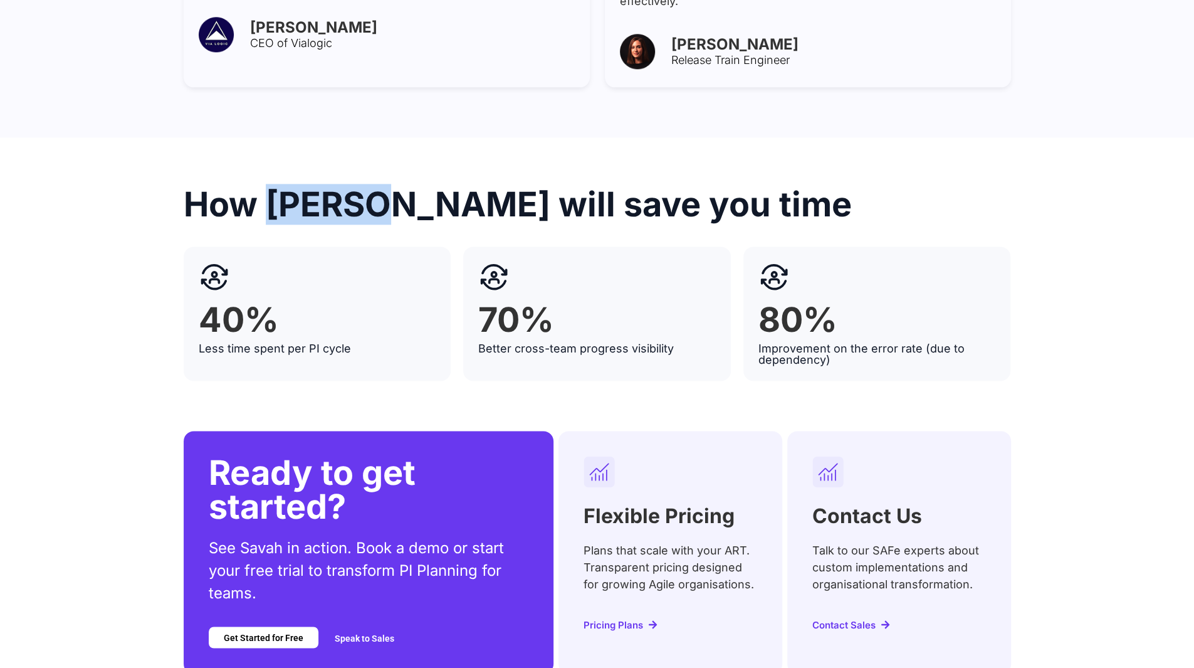
click at [351, 187] on h2 "How [PERSON_NAME] will save you time" at bounding box center [598, 204] width 828 height 34
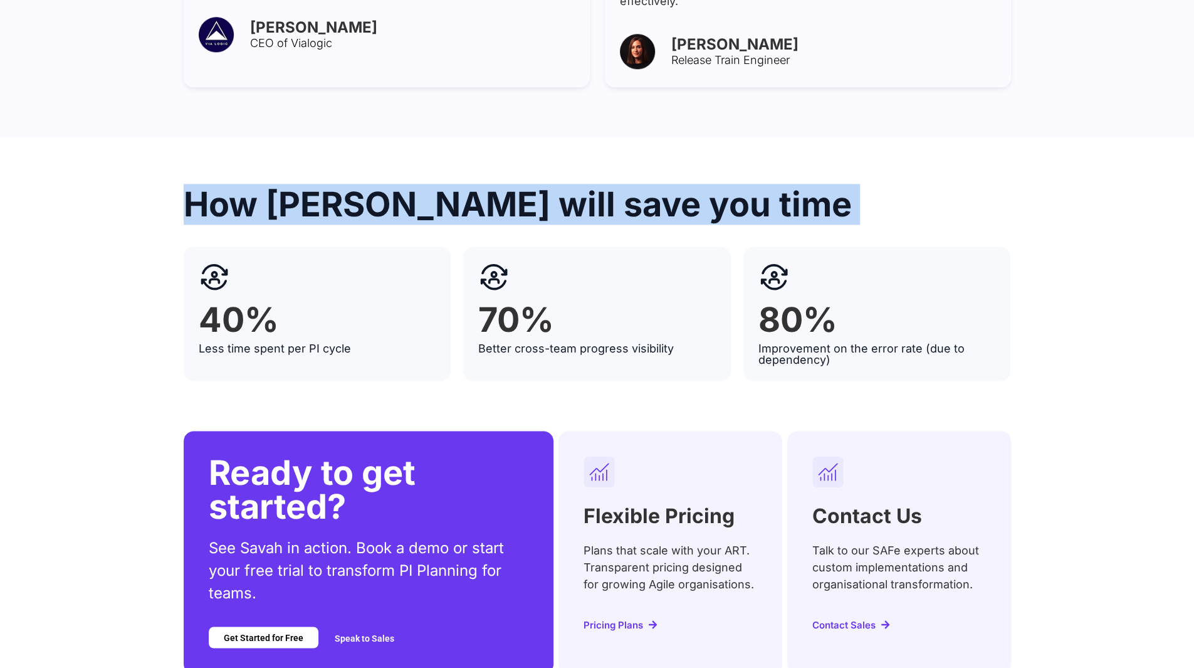
click at [351, 187] on h2 "How [PERSON_NAME] will save you time" at bounding box center [598, 204] width 828 height 34
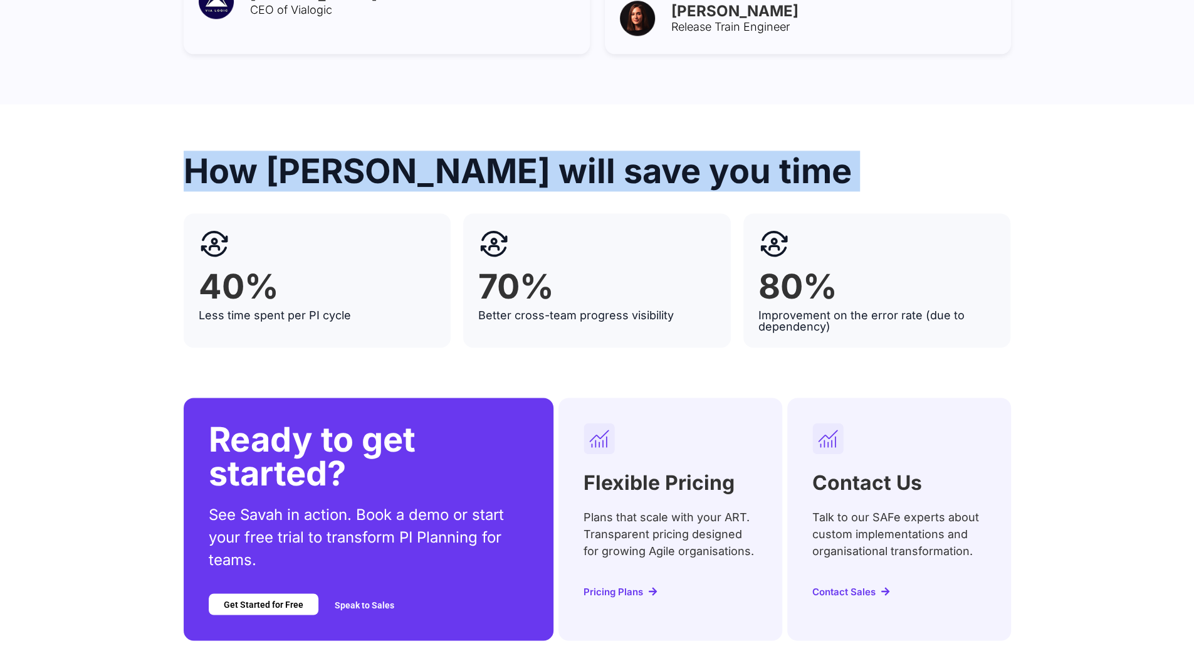
scroll to position [5016, 0]
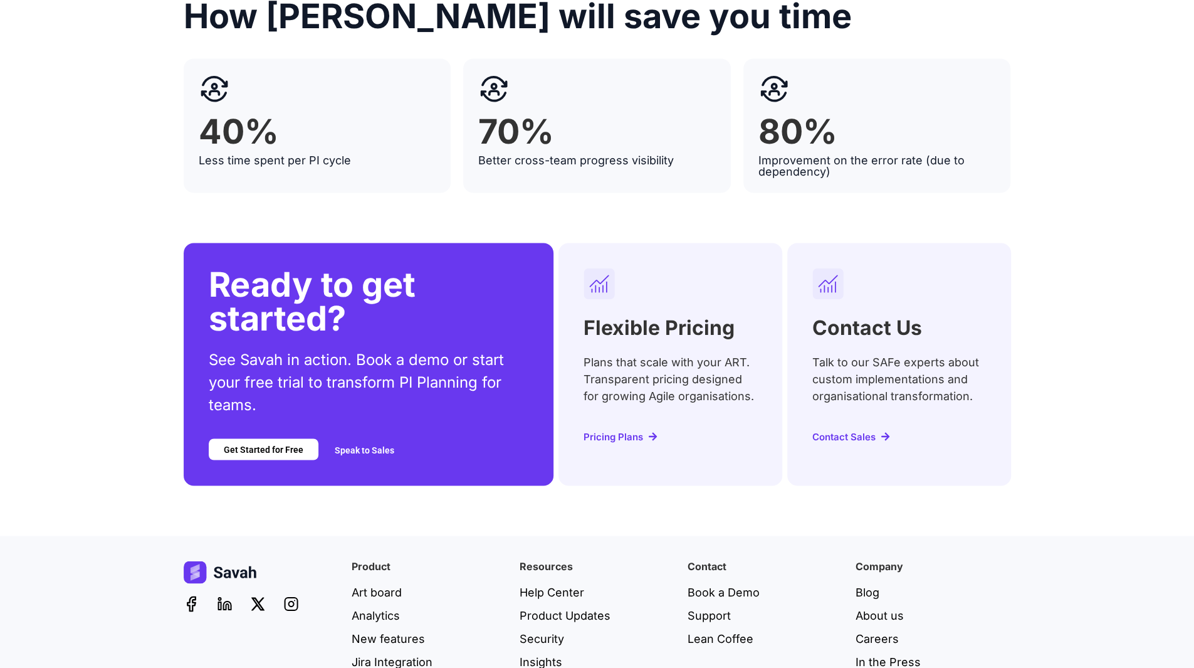
drag, startPoint x: 661, startPoint y: 253, endPoint x: 660, endPoint y: 277, distance: 23.9
click at [661, 253] on div "Flexible Pricing Plans that scale with your ART. Transparent pricing designed f…" at bounding box center [671, 364] width 224 height 242
click at [655, 353] on p "Plans that scale with your ART. Transparent pricing designed for growing Agile …" at bounding box center [671, 378] width 174 height 51
click at [831, 353] on p "Talk to our SAFe experts about custom implementations and organisational transf…" at bounding box center [900, 378] width 174 height 51
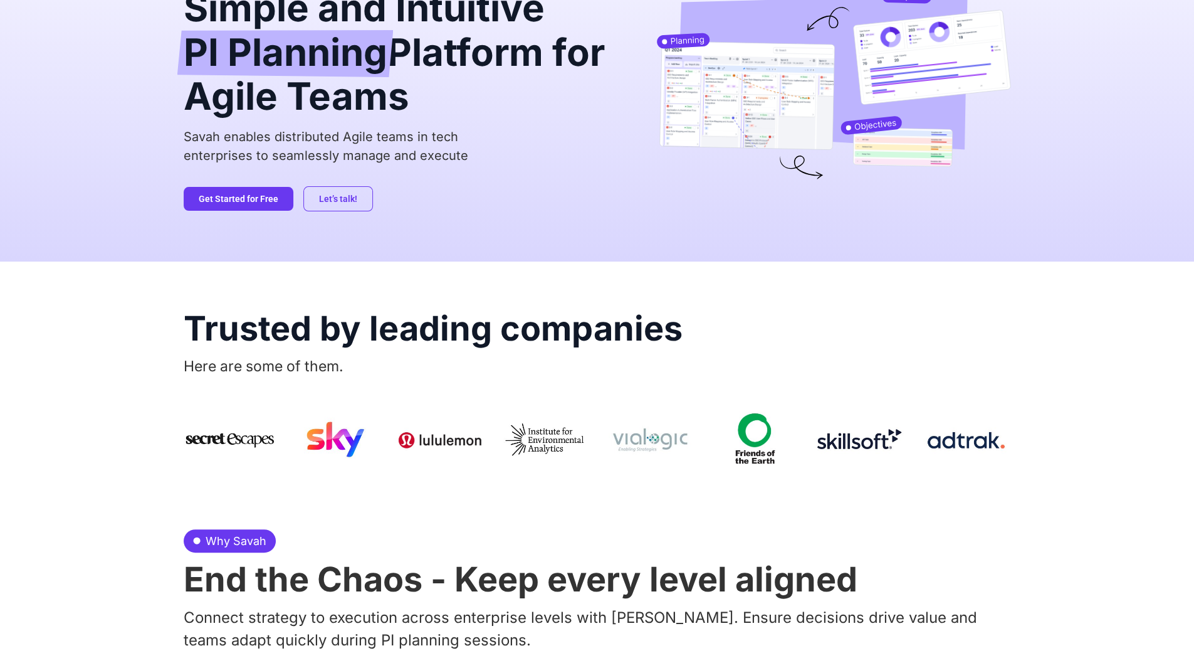
scroll to position [0, 0]
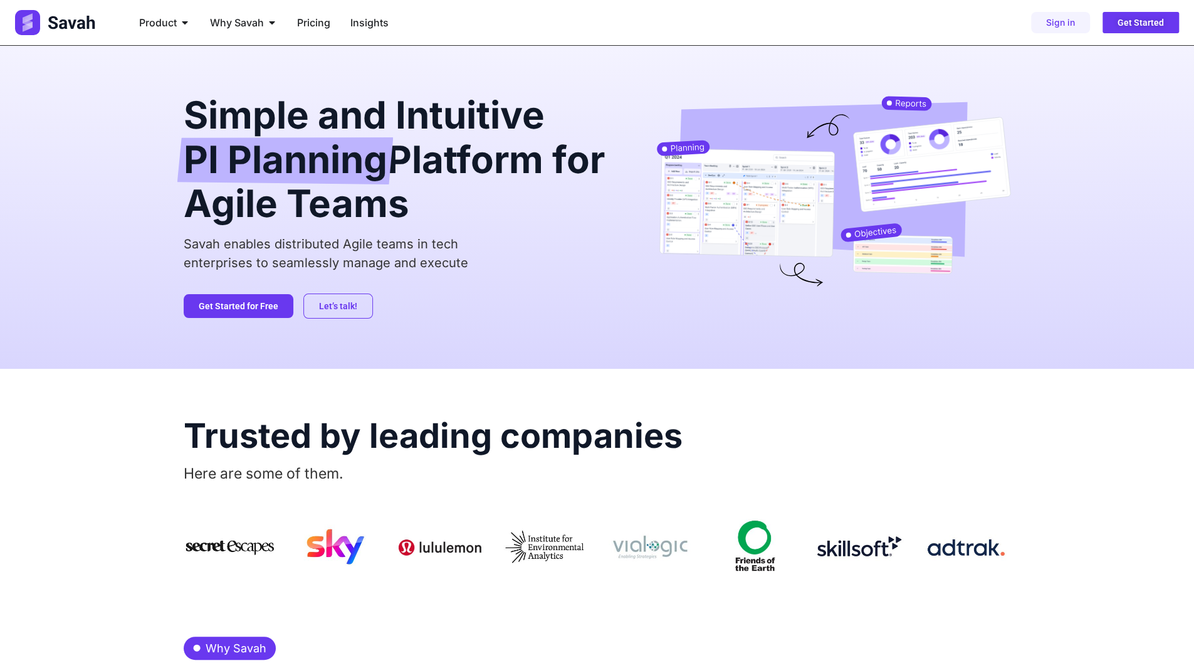
click at [934, 236] on img at bounding box center [833, 192] width 354 height 192
click at [507, 31] on ul "Product Close Product Open Product PI Planning Run planning events at scale wit…" at bounding box center [446, 22] width 634 height 25
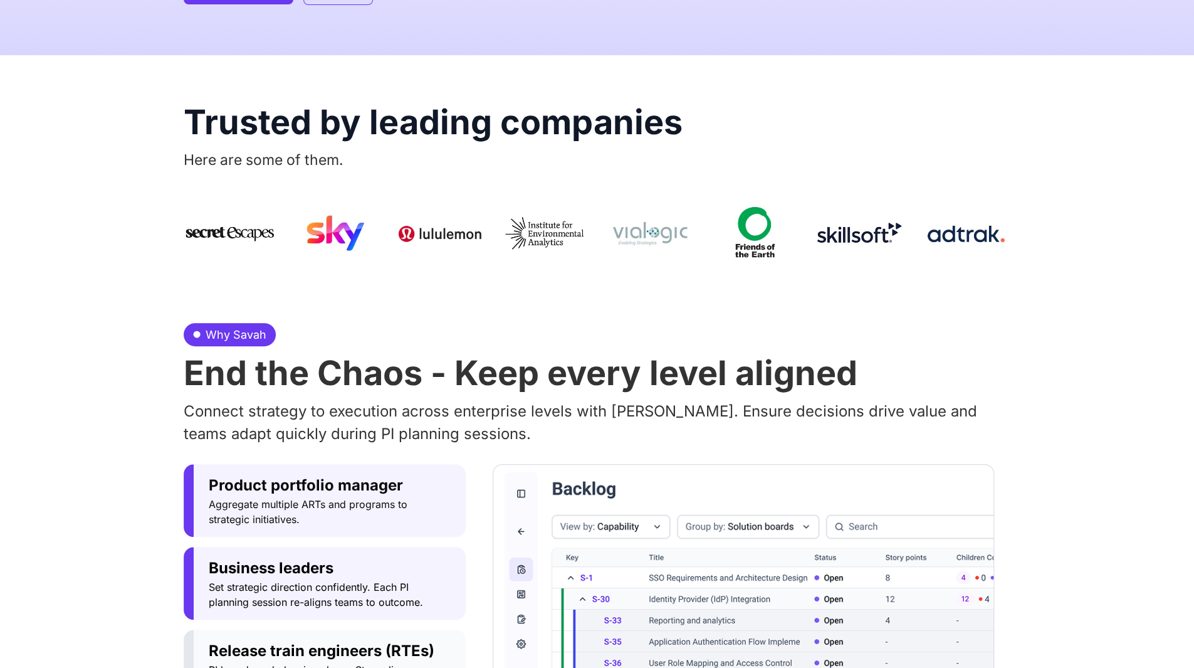
scroll to position [627, 0]
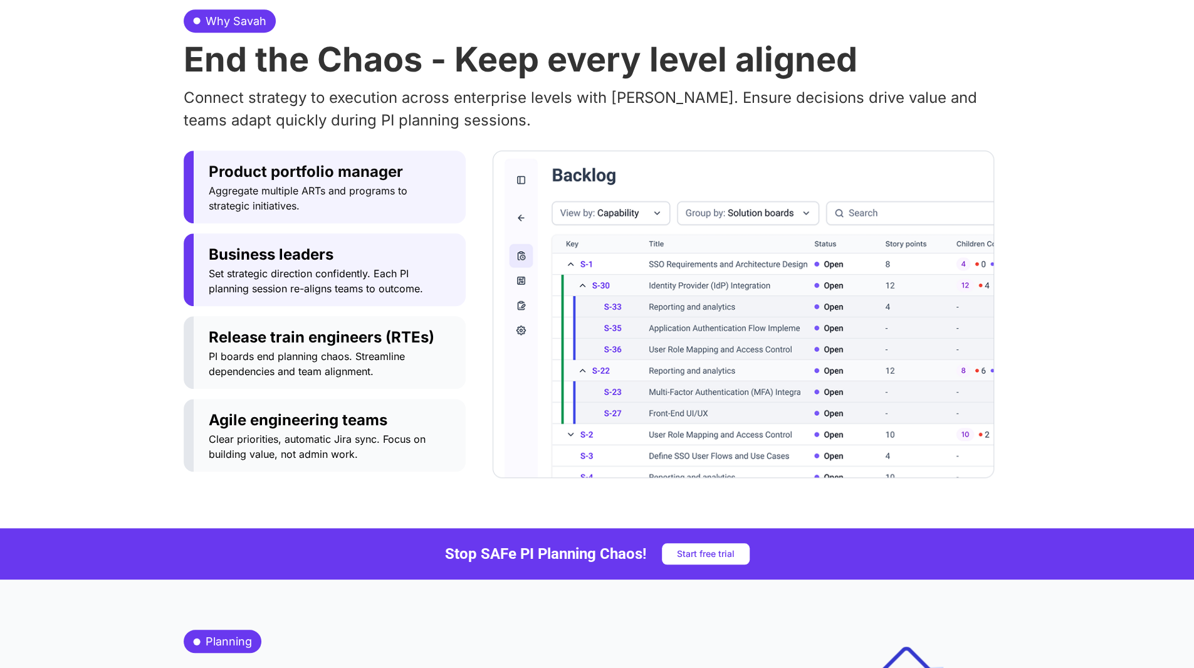
click at [399, 266] on span "Set strategic direction confidently. Each PI planning session re-aligns teams t…" at bounding box center [330, 281] width 242 height 30
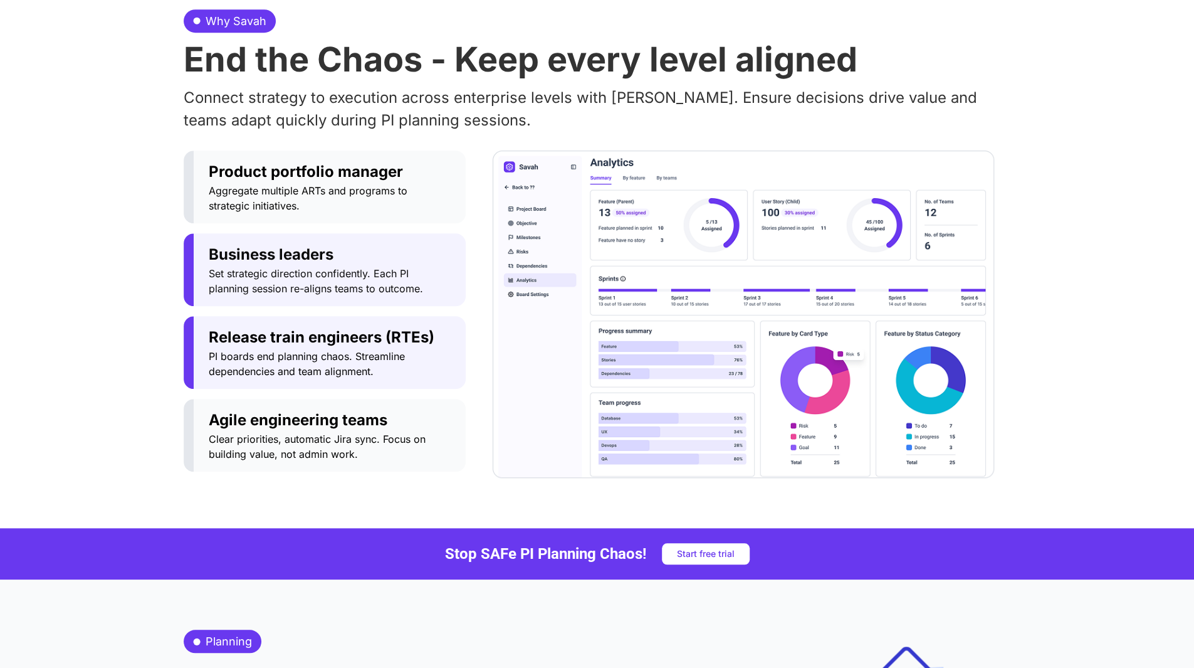
click at [371, 355] on span "PI boards end planning chaos. Streamline dependencies and team alignment." at bounding box center [330, 364] width 242 height 30
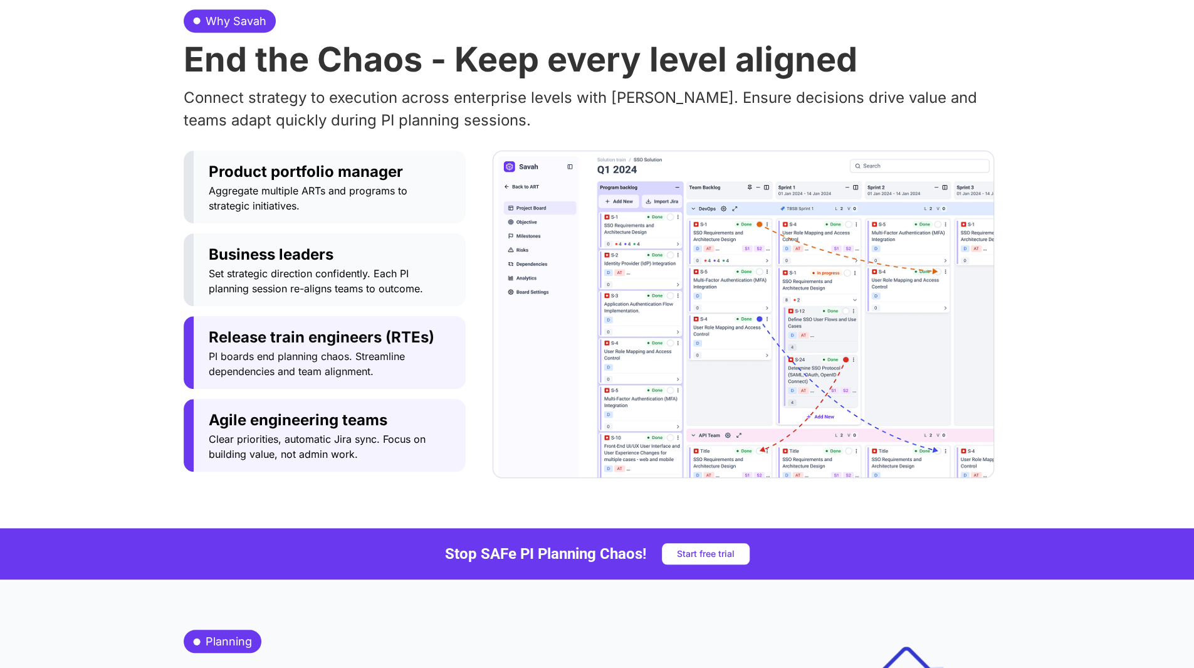
click at [367, 428] on span "Agile engineering teams" at bounding box center [330, 420] width 242 height 23
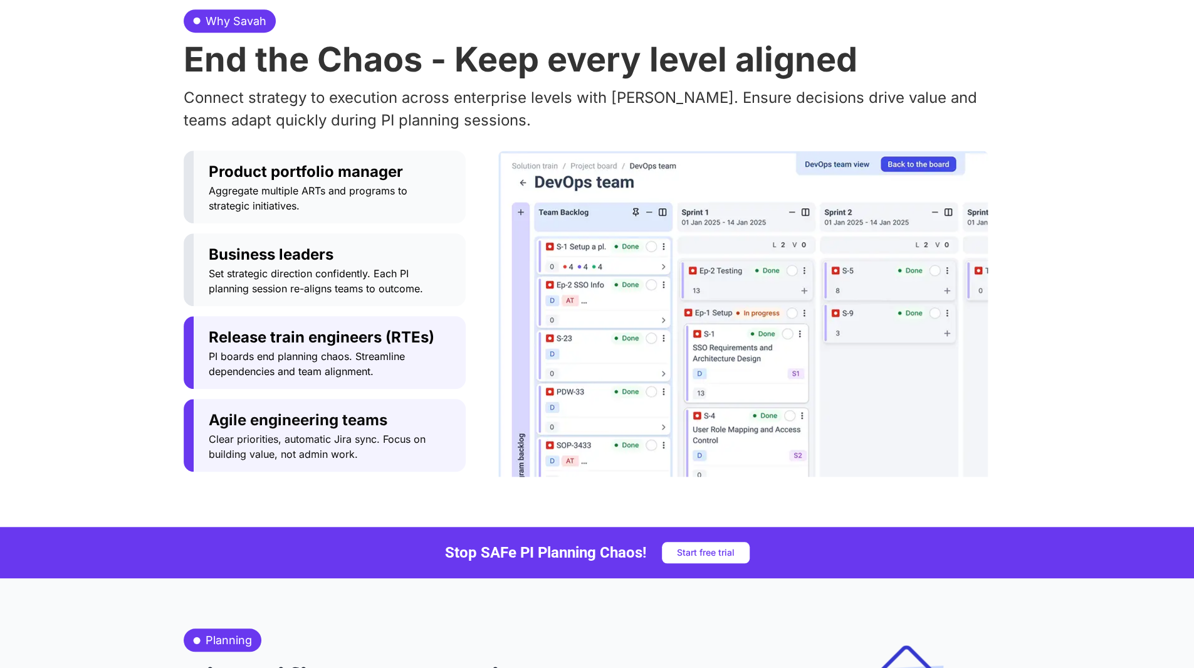
click at [377, 349] on span "PI boards end planning chaos. Streamline dependencies and team alignment." at bounding box center [330, 364] width 242 height 30
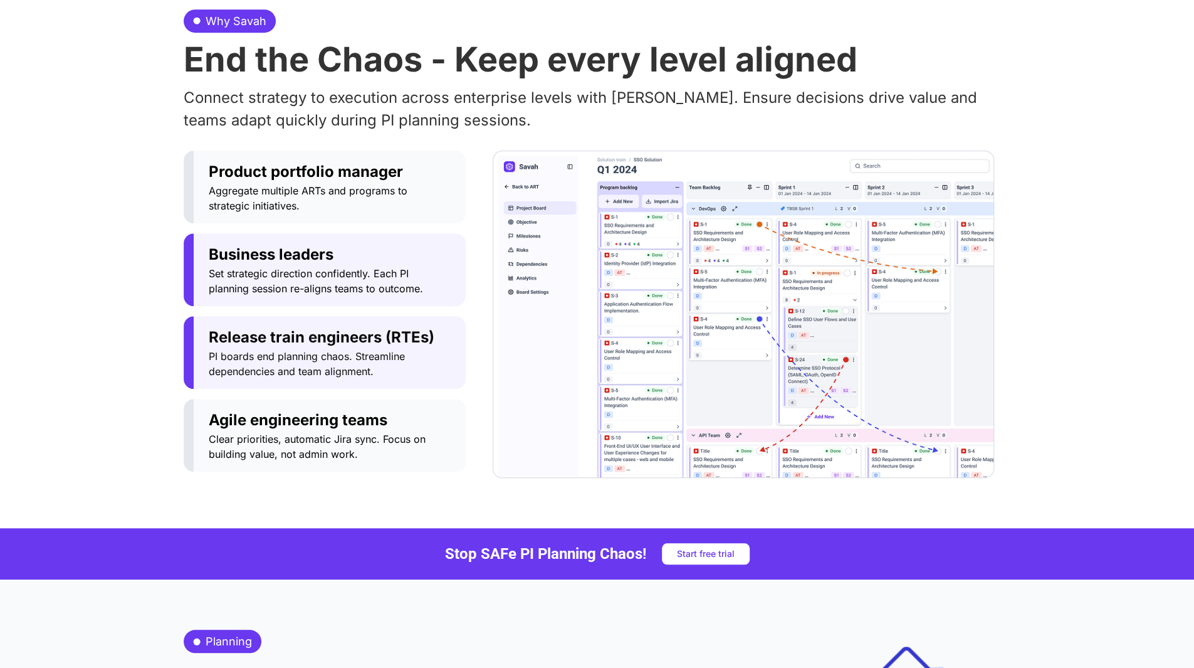
click at [382, 260] on span "Business leaders" at bounding box center [330, 254] width 242 height 23
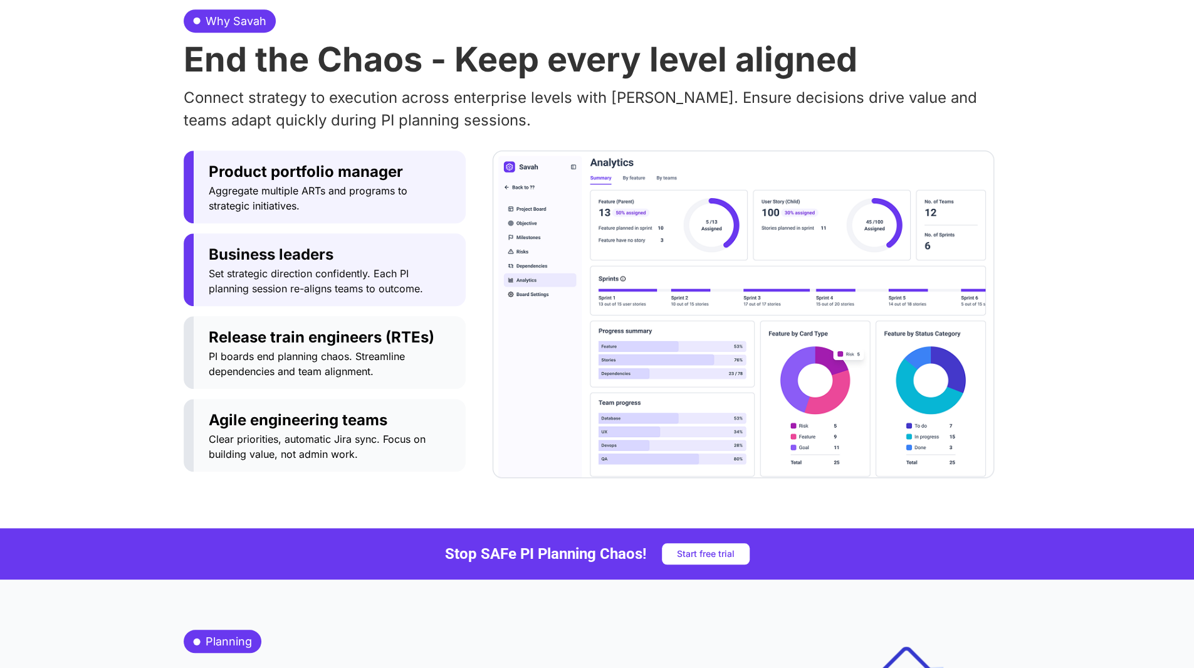
click at [387, 196] on span "Aggregate multiple ARTs and programs to strategic initiatives." at bounding box center [330, 198] width 242 height 30
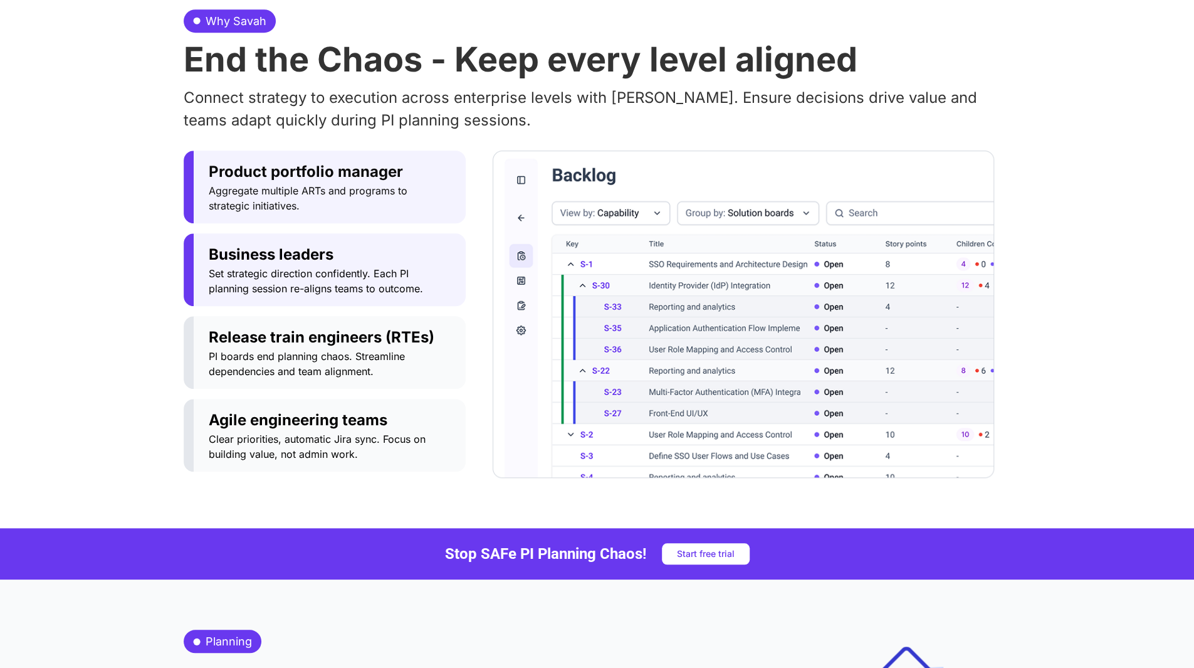
click at [388, 303] on button "Business leaders Set strategic direction confidently. Each PI planning session …" at bounding box center [325, 269] width 282 height 73
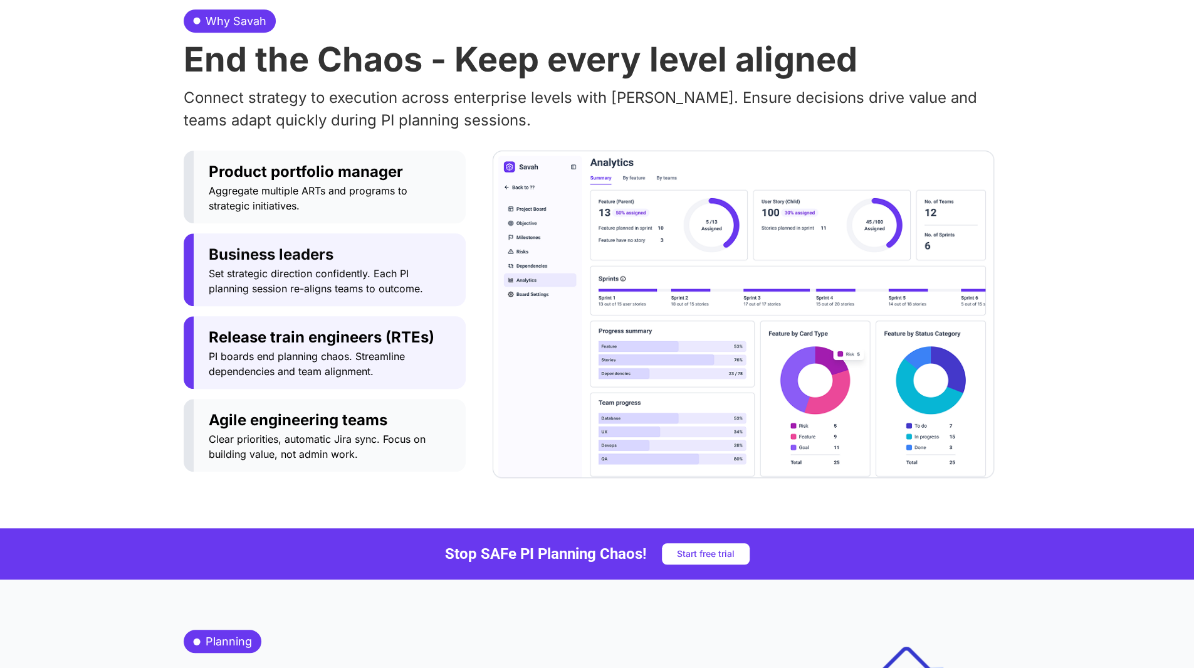
click at [380, 359] on span "PI boards end planning chaos. Streamline dependencies and team alignment." at bounding box center [330, 364] width 242 height 30
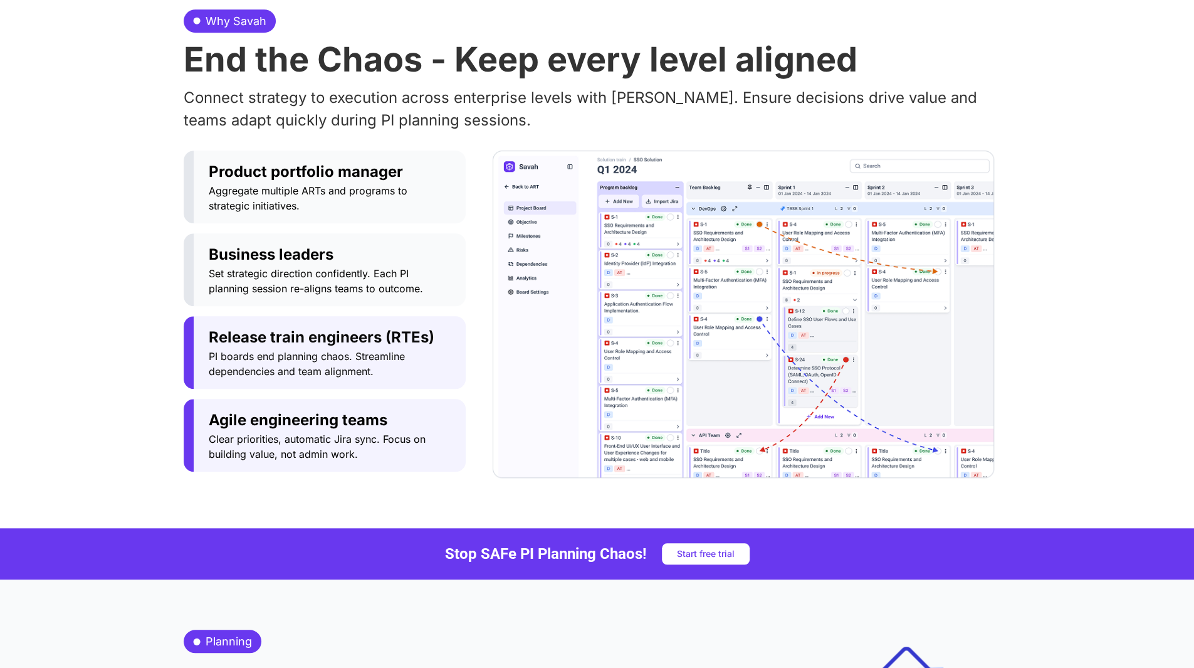
click at [376, 433] on span "Clear priorities, automatic Jira sync. Focus on building value, not admin work." at bounding box center [330, 446] width 242 height 30
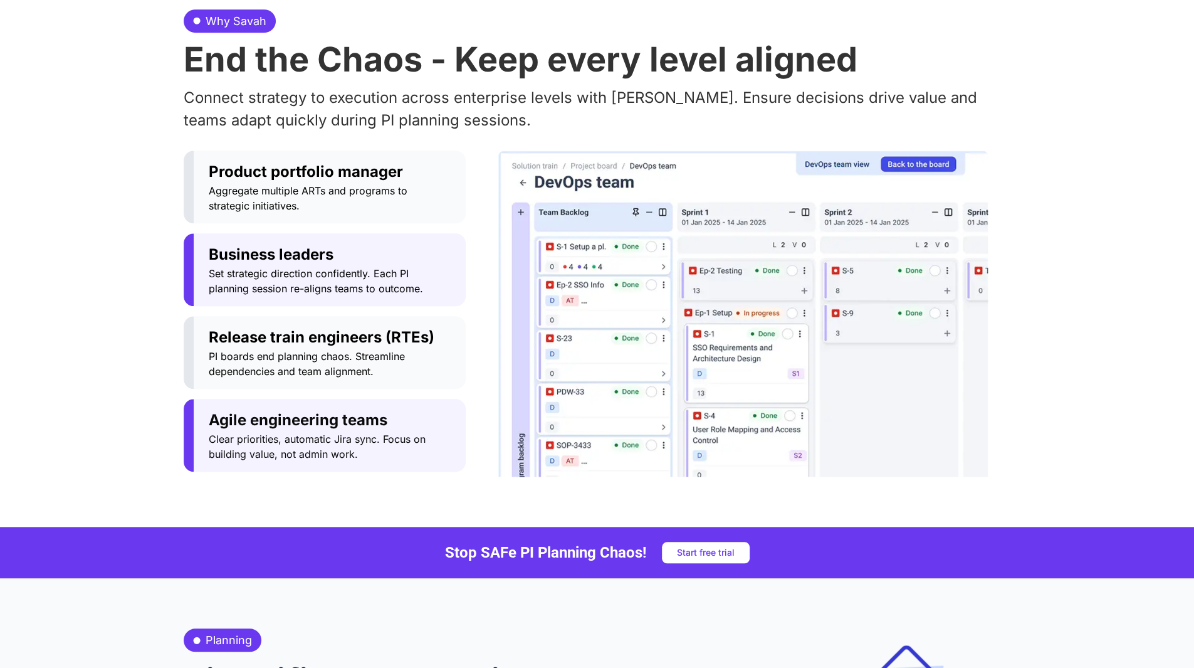
click at [395, 268] on span "Set strategic direction confidently. Each PI planning session re-aligns teams t…" at bounding box center [330, 281] width 242 height 30
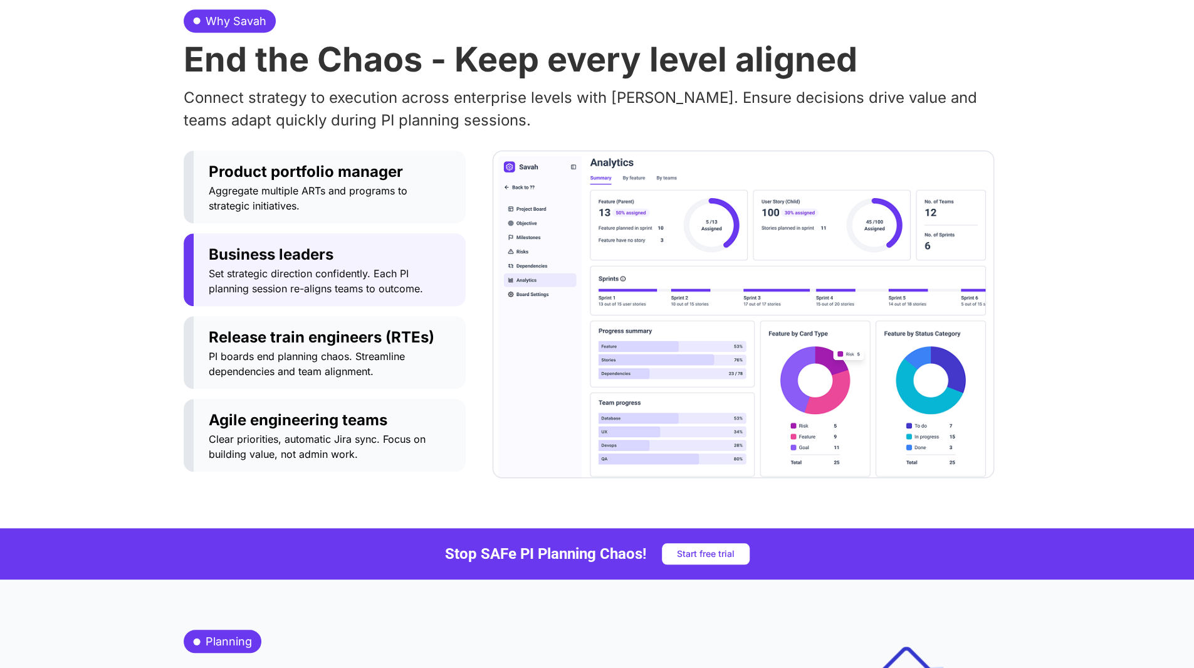
click at [394, 309] on div "Product portfolio manager Aggregate multiple ARTs and programs to strategic ini…" at bounding box center [325, 313] width 282 height 327
click at [393, 330] on span "Release train engineers (RTEs)" at bounding box center [330, 337] width 242 height 23
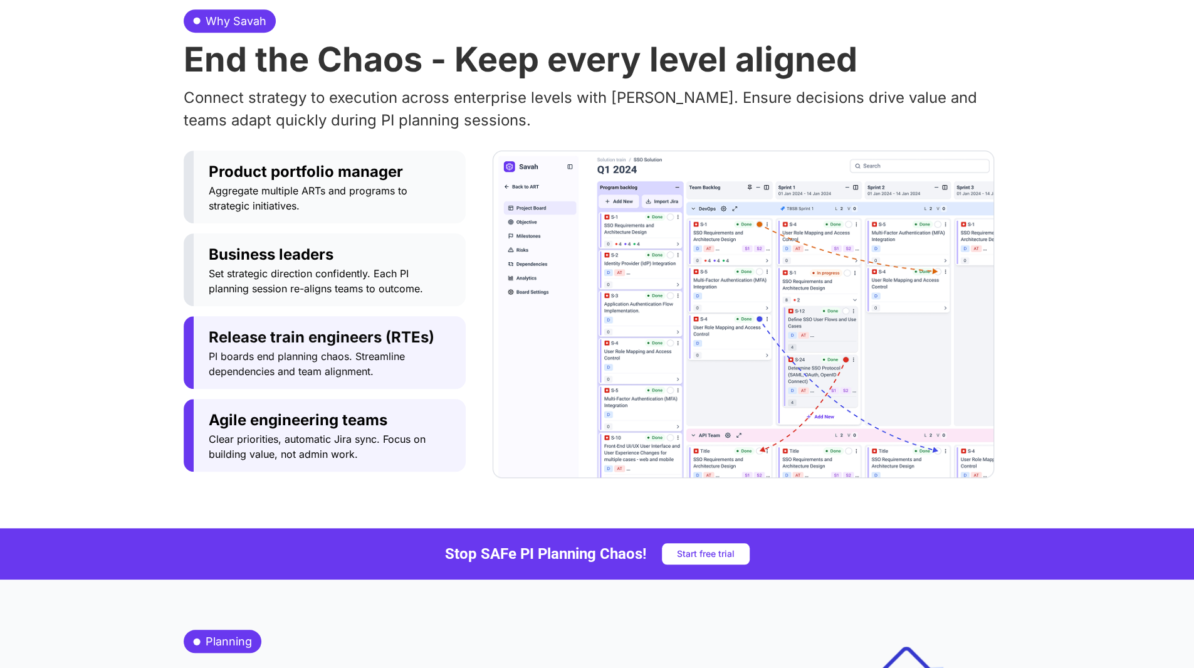
click at [394, 409] on span "Agile engineering teams" at bounding box center [330, 420] width 242 height 23
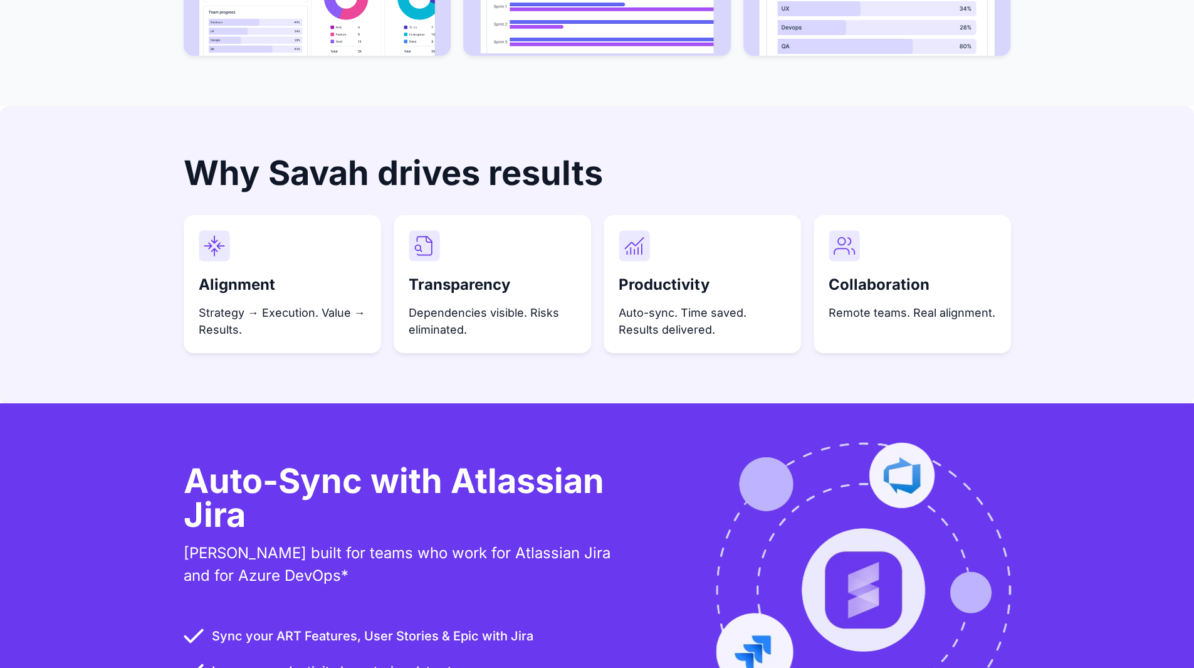
scroll to position [3386, 0]
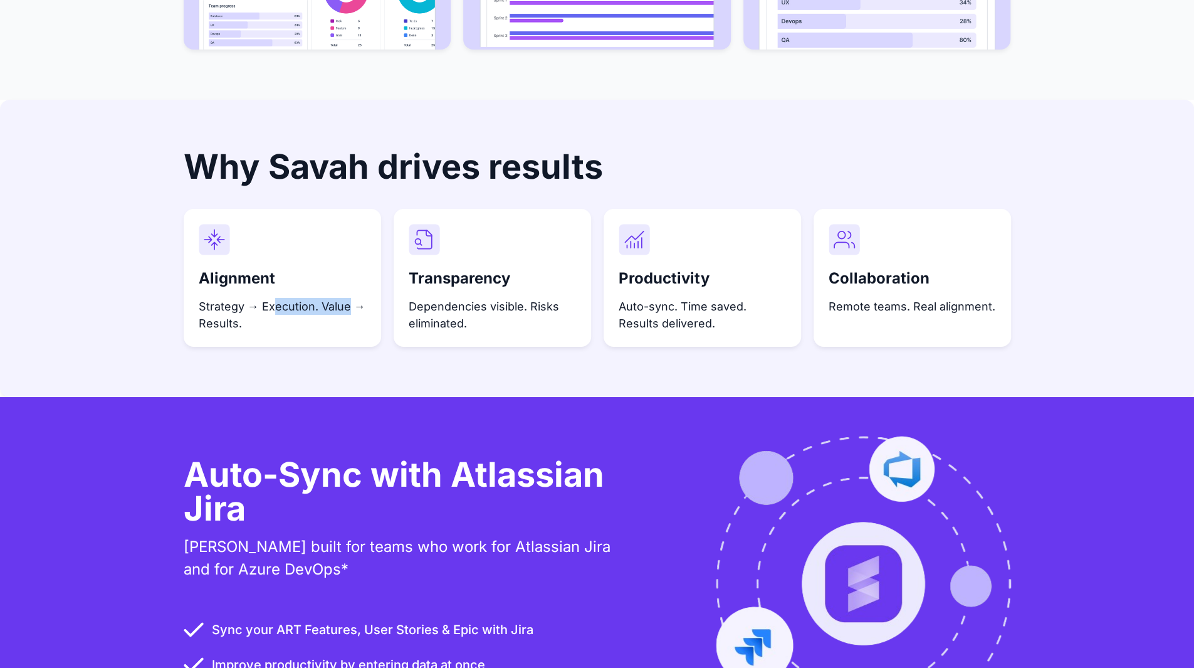
drag, startPoint x: 267, startPoint y: 291, endPoint x: 342, endPoint y: 293, distance: 74.6
click at [340, 298] on p "Strategy → Execution. Value → Results." at bounding box center [282, 315] width 167 height 34
click at [224, 310] on p "Strategy → Execution. Value → Results." at bounding box center [282, 315] width 167 height 34
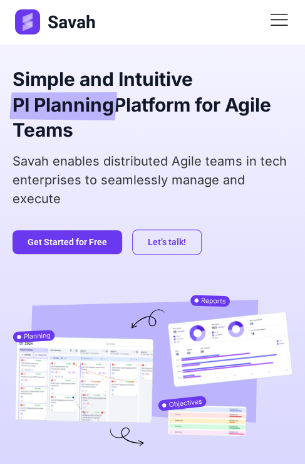
scroll to position [0, 0]
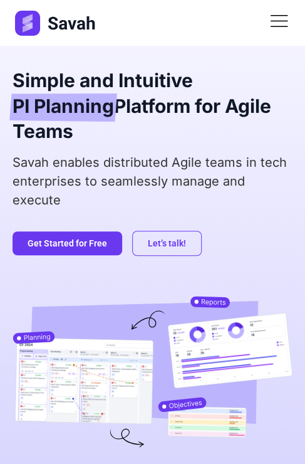
click at [278, 13] on icon at bounding box center [279, 21] width 22 height 22
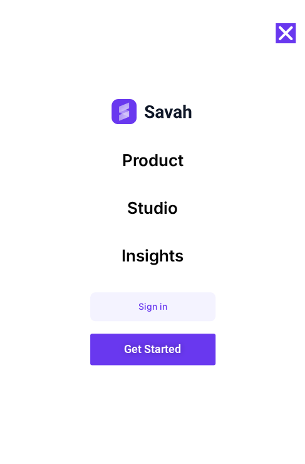
click at [285, 34] on use "Close" at bounding box center [286, 33] width 14 height 14
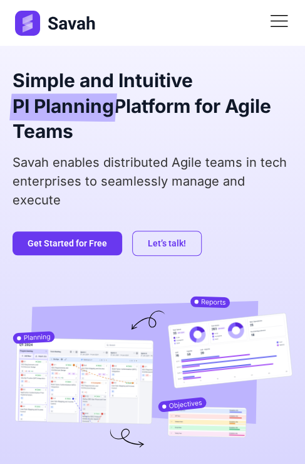
click at [285, 34] on div at bounding box center [279, 23] width 22 height 26
click at [285, 24] on icon at bounding box center [279, 21] width 22 height 22
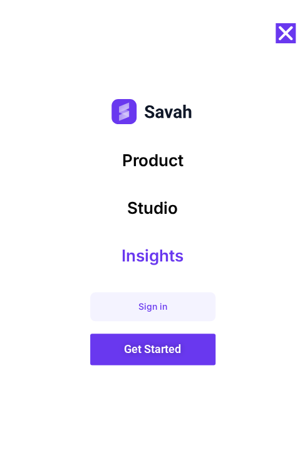
scroll to position [2132, 0]
click at [286, 31] on use "Close" at bounding box center [286, 33] width 14 height 14
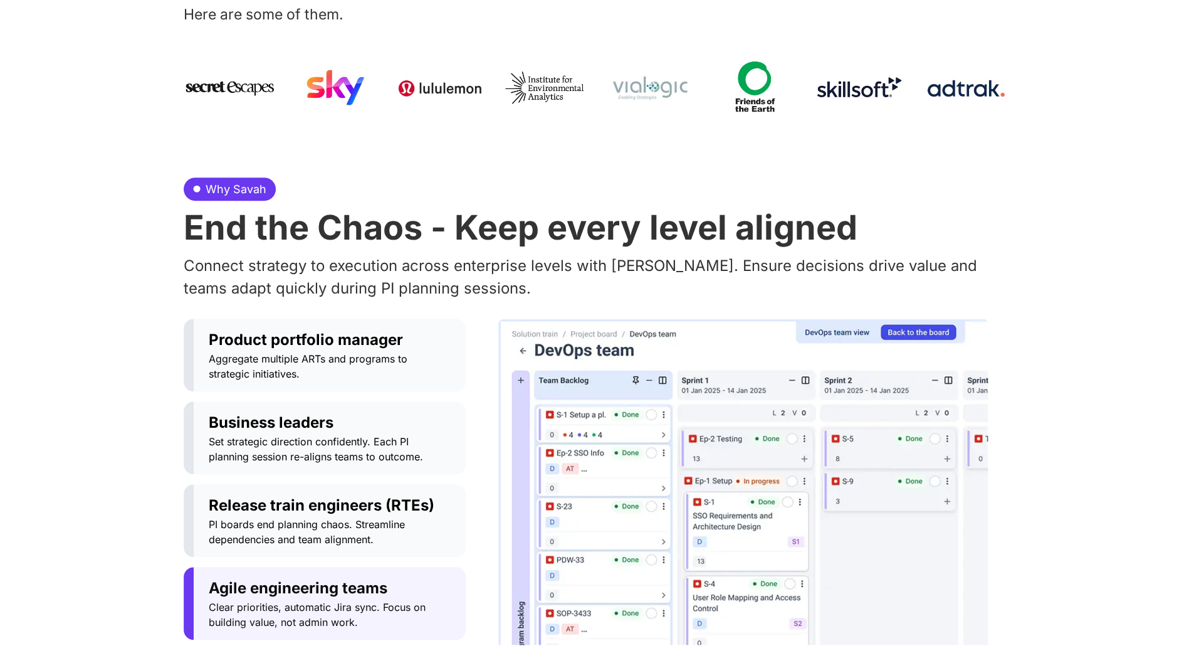
scroll to position [502, 0]
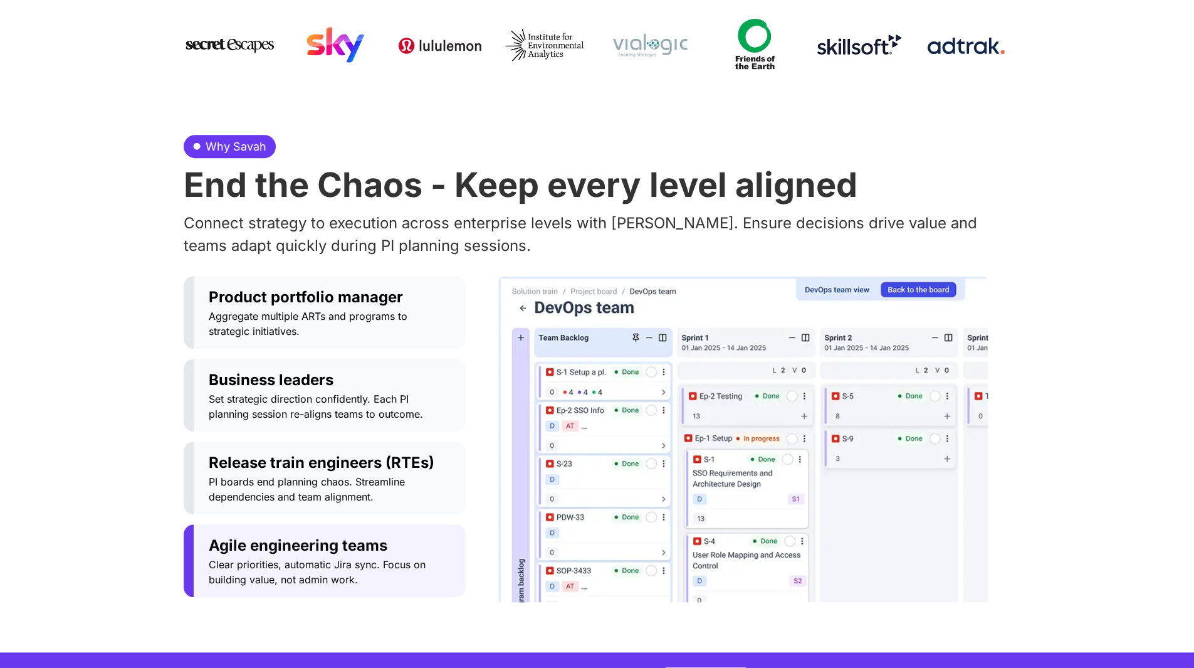
click at [634, 398] on img "Tabs. Open items with Enter or Space, close with Escape and navigate using the …" at bounding box center [743, 439] width 490 height 326
click at [331, 394] on span "Set strategic direction confidently. Each PI planning session re-aligns teams t…" at bounding box center [330, 406] width 242 height 30
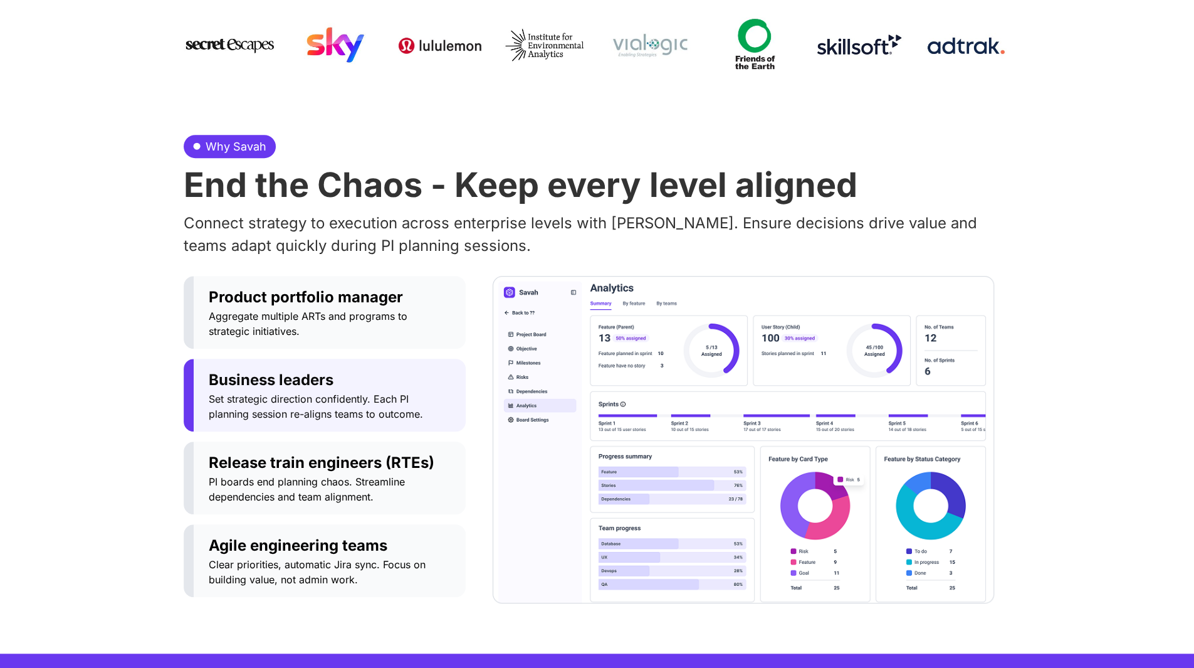
click at [731, 629] on div "Why Savah End the Chaos - Keep every level aligned Connect strategy to executio…" at bounding box center [598, 369] width 828 height 569
click at [312, 459] on span "Release train engineers (RTEs)" at bounding box center [330, 462] width 242 height 23
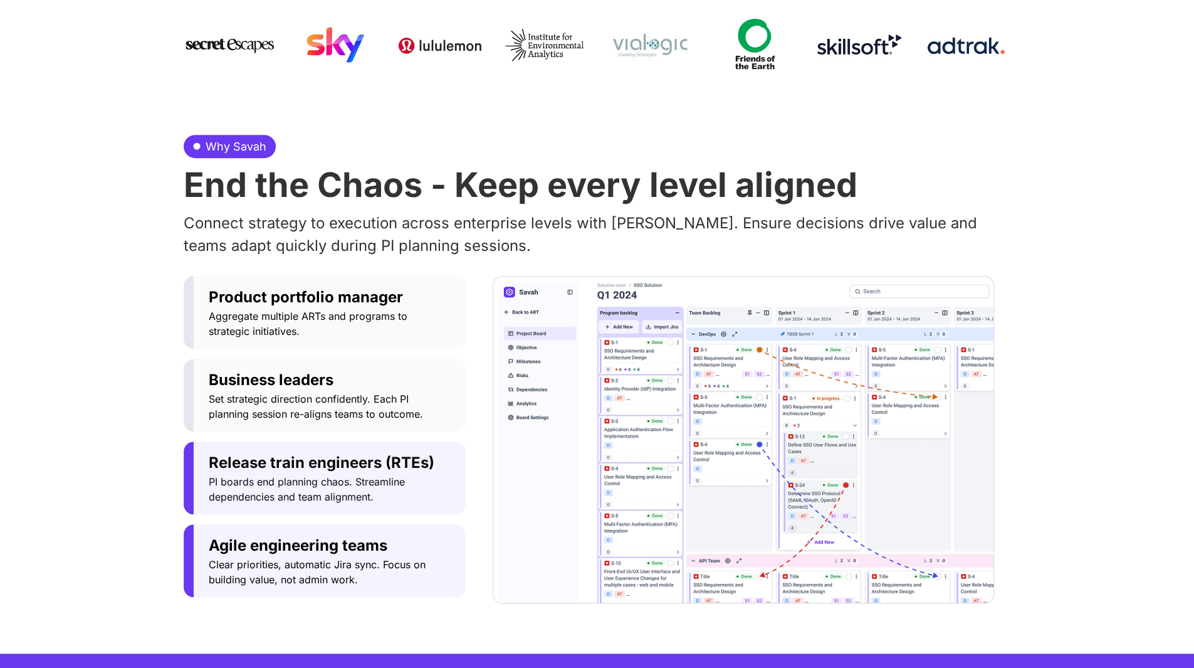
click at [299, 542] on span "Agile engineering teams" at bounding box center [330, 545] width 242 height 23
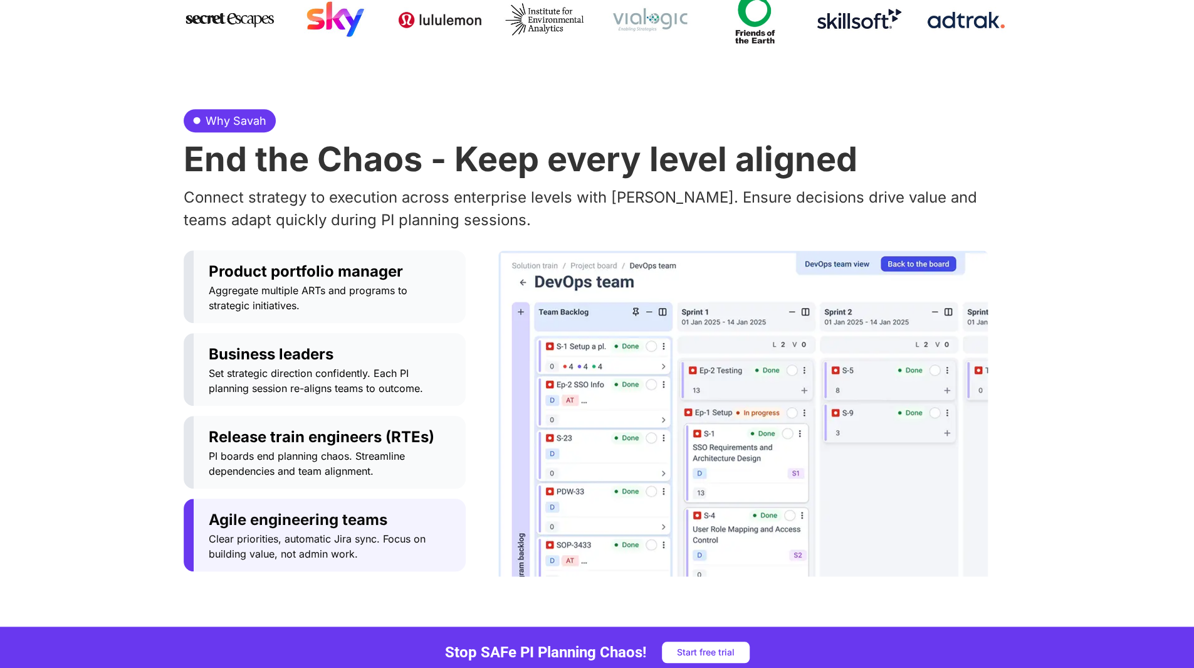
scroll to position [627, 0]
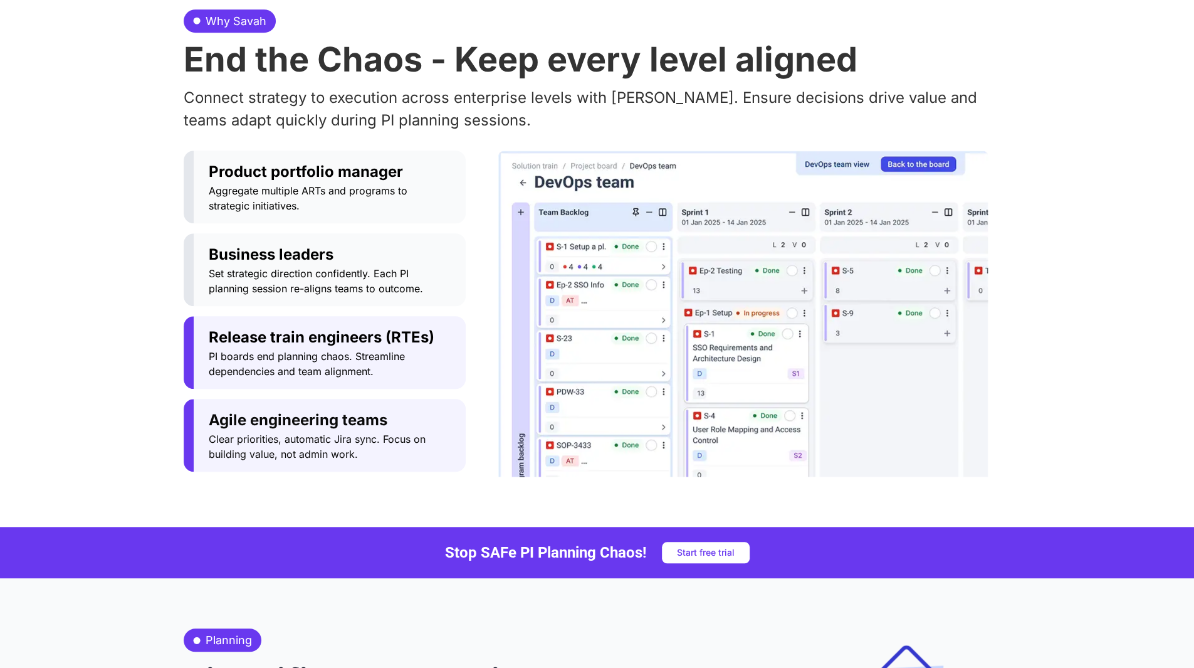
click at [357, 353] on span "PI boards end planning chaos. Streamline dependencies and team alignment." at bounding box center [330, 364] width 242 height 30
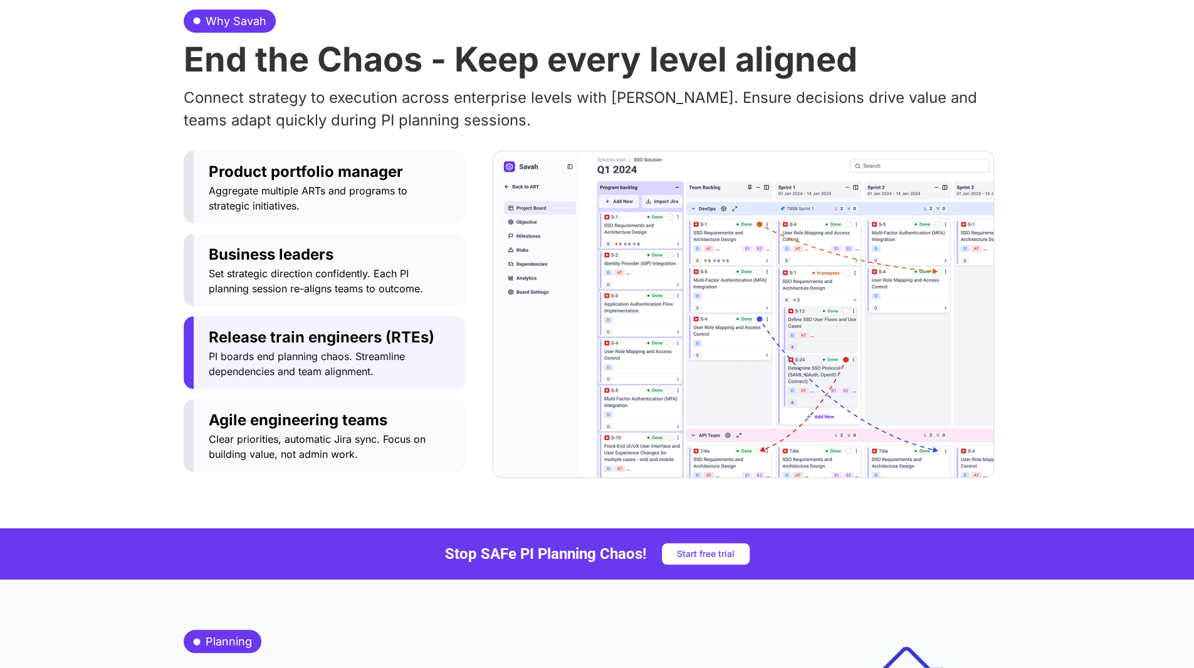
click at [660, 357] on img "Tabs. Open items with Enter or Space, close with Escape and navigate using the …" at bounding box center [744, 313] width 502 height 327
click at [344, 274] on span "Set strategic direction confidently. Each PI planning session re-aligns teams t…" at bounding box center [330, 281] width 242 height 30
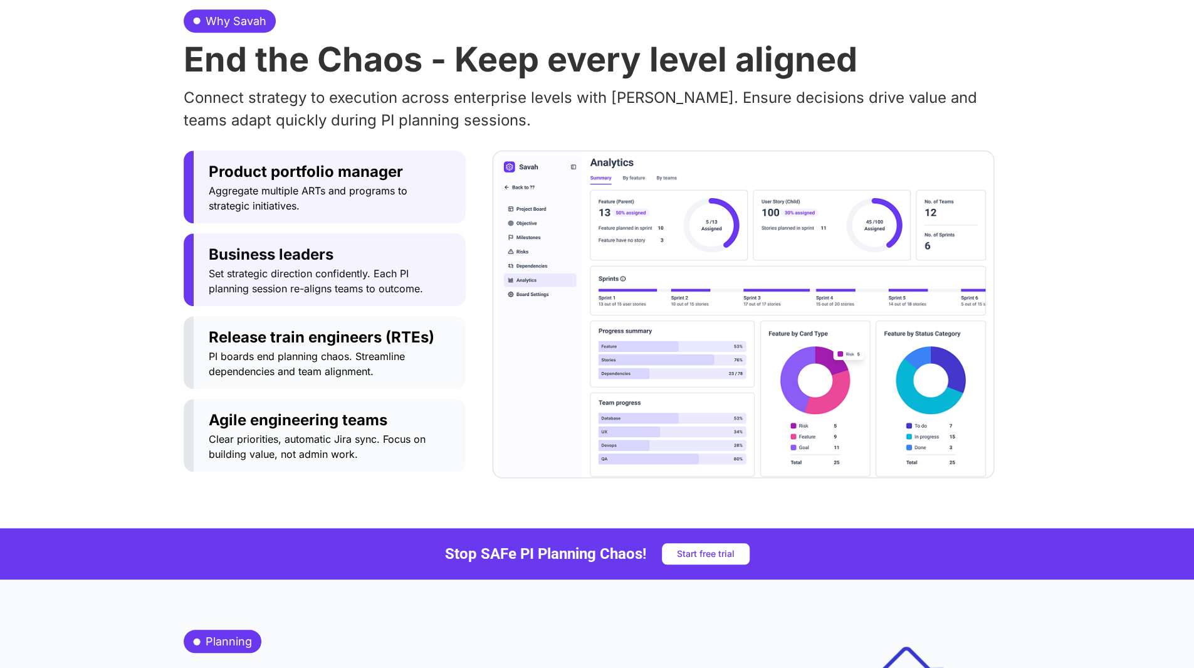
click at [345, 201] on span "Aggregate multiple ARTs and programs to strategic initiatives." at bounding box center [330, 198] width 242 height 30
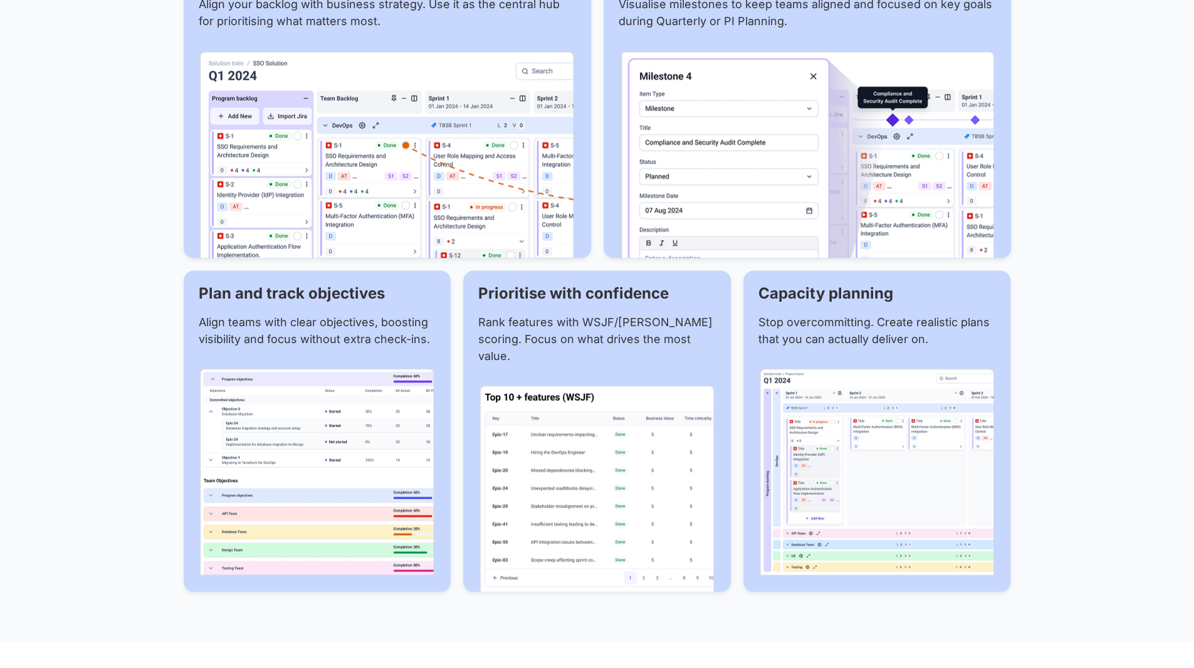
scroll to position [1567, 0]
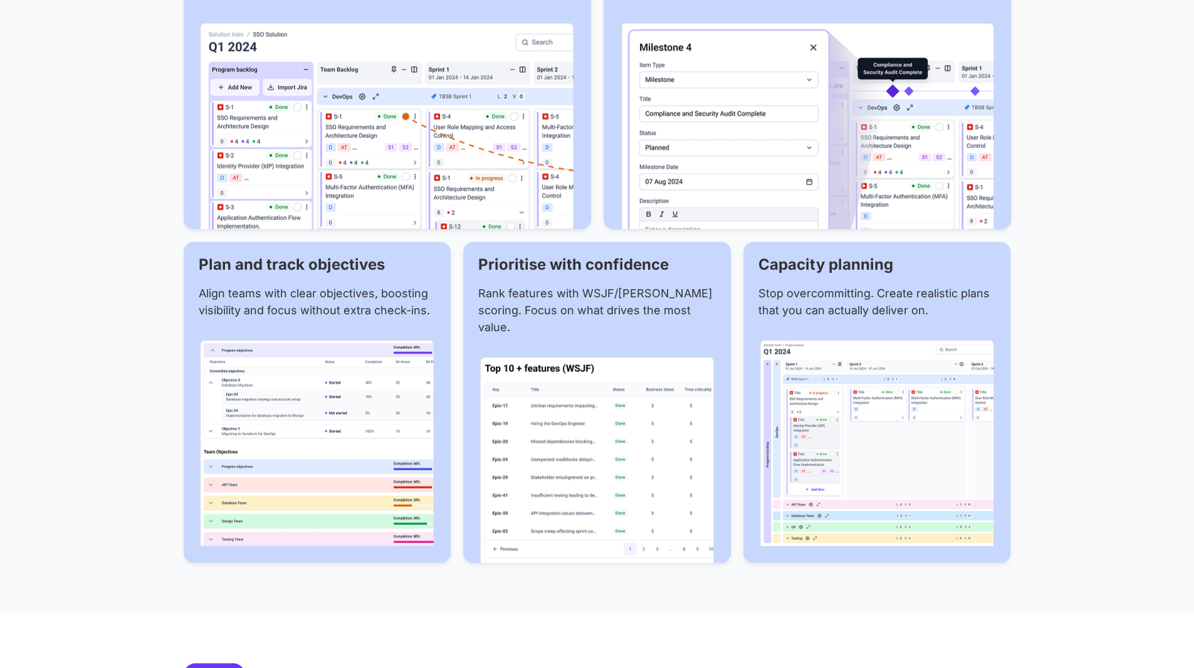
click at [608, 498] on img at bounding box center [597, 459] width 235 height 206
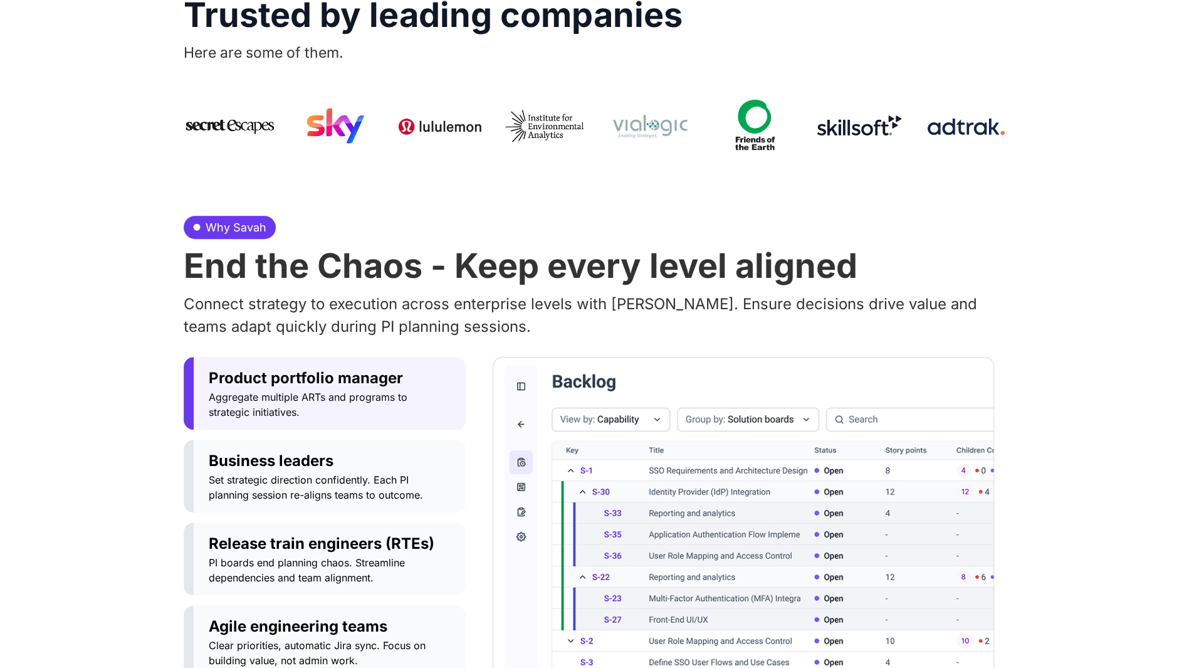
scroll to position [0, 0]
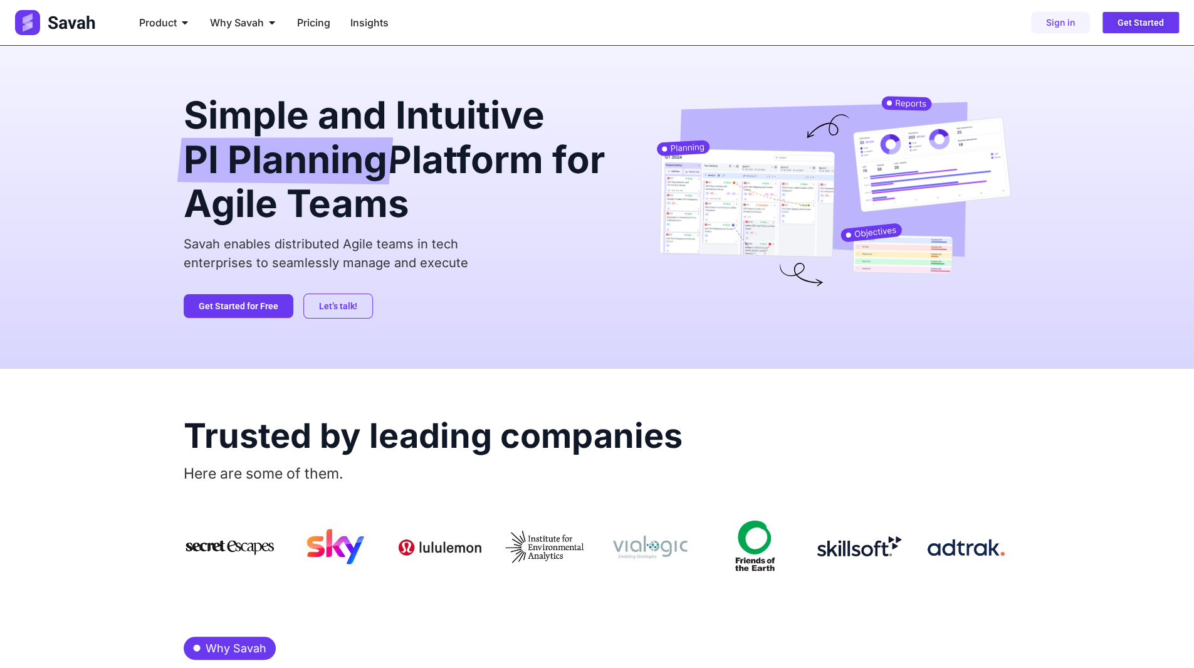
click at [297, 447] on h2 "Trusted by leading companies" at bounding box center [598, 436] width 828 height 34
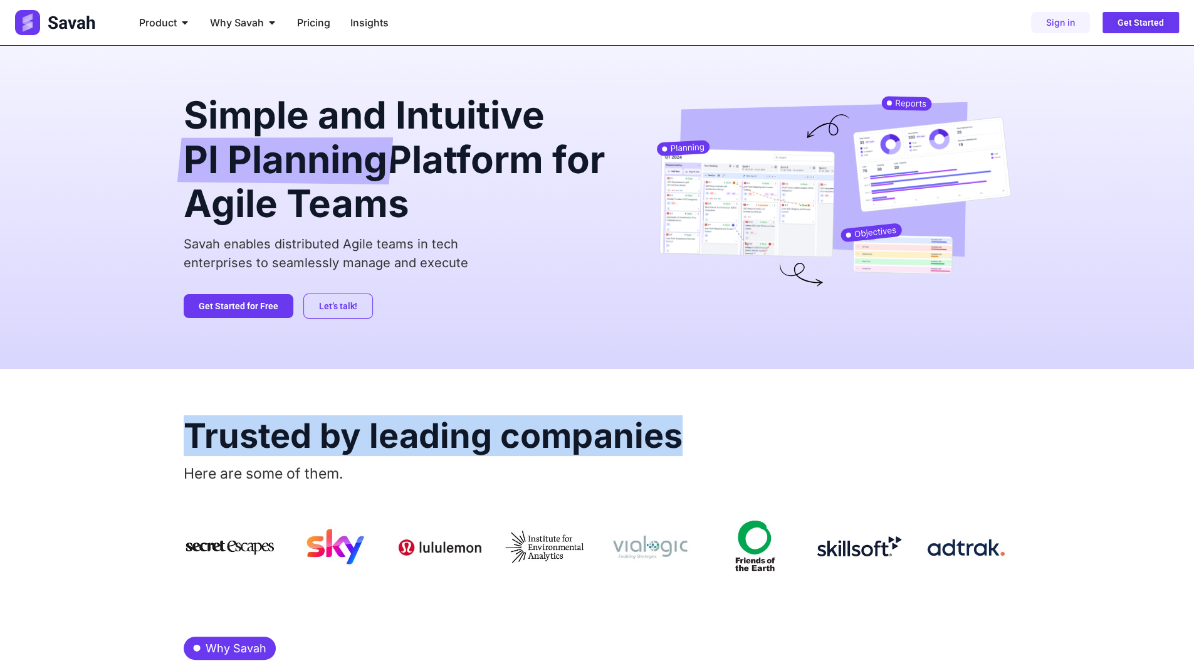
click at [297, 447] on h2 "Trusted by leading companies" at bounding box center [598, 436] width 828 height 34
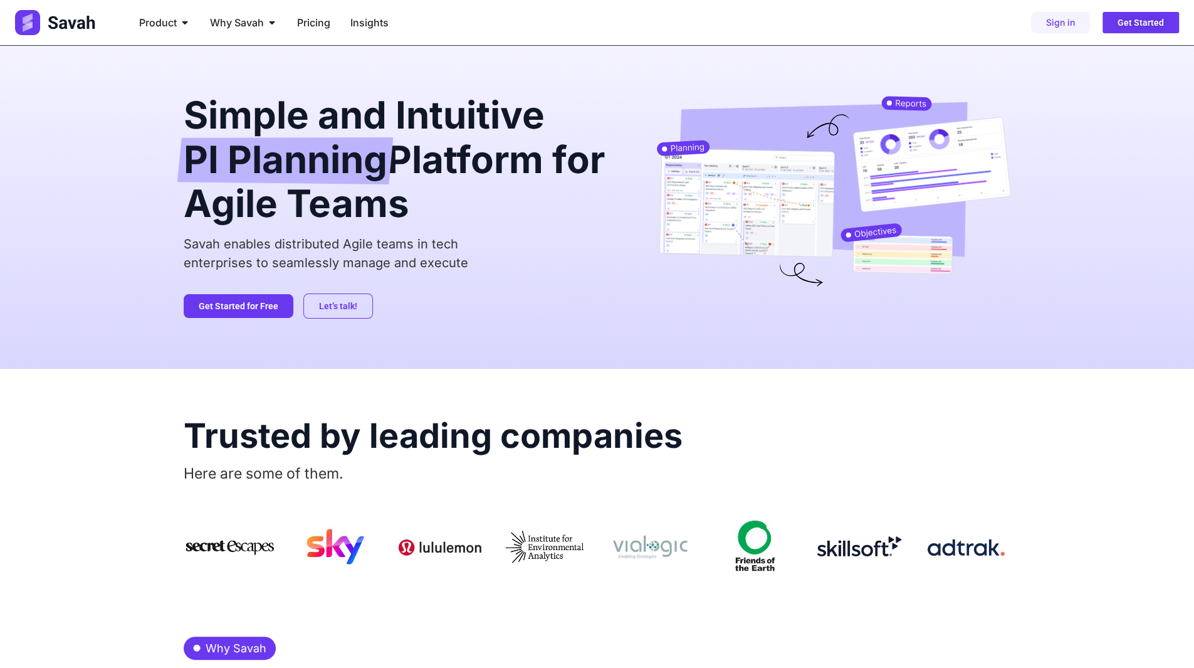
click at [268, 475] on span "Here are some of them." at bounding box center [264, 474] width 160 height 18
drag, startPoint x: 355, startPoint y: 478, endPoint x: 185, endPoint y: 471, distance: 170.1
click at [185, 471] on p "Here are some of them." at bounding box center [598, 474] width 828 height 22
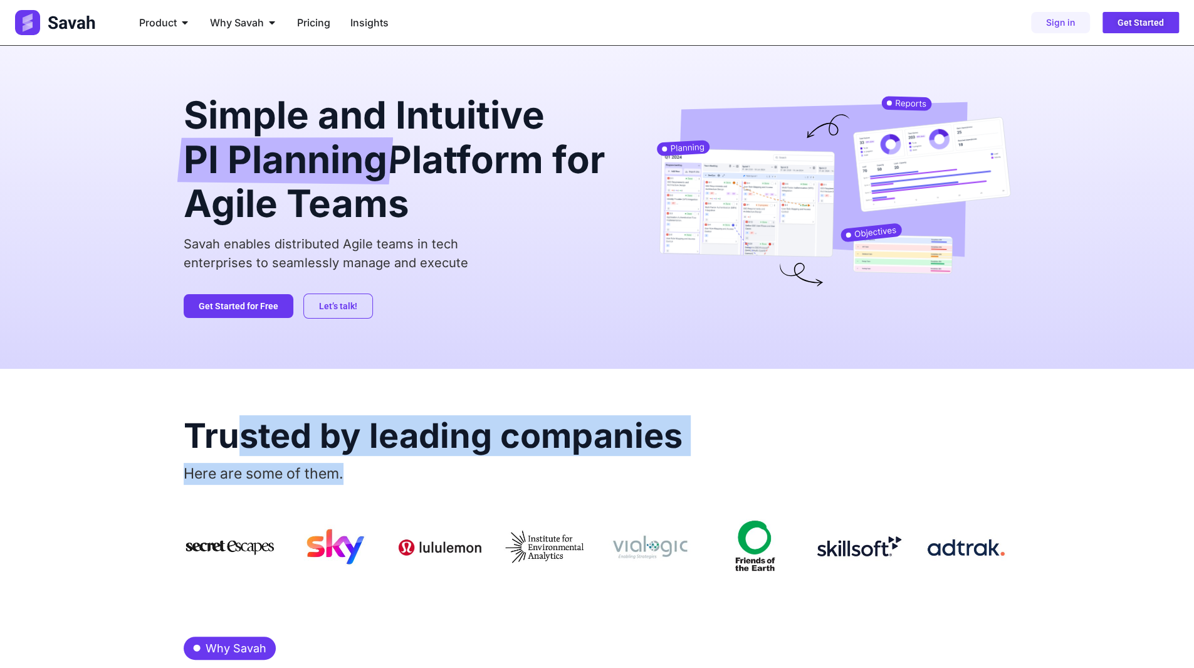
drag, startPoint x: 229, startPoint y: 442, endPoint x: 419, endPoint y: 458, distance: 190.0
click at [419, 458] on div "Trusted by leading companies Here are some of them." at bounding box center [598, 477] width 828 height 217
click at [228, 475] on span "Here are some of them." at bounding box center [264, 474] width 160 height 18
drag, startPoint x: 187, startPoint y: 428, endPoint x: 191, endPoint y: 461, distance: 33.4
click at [191, 461] on div "Trusted by leading companies Here are some of them." at bounding box center [598, 477] width 828 height 217
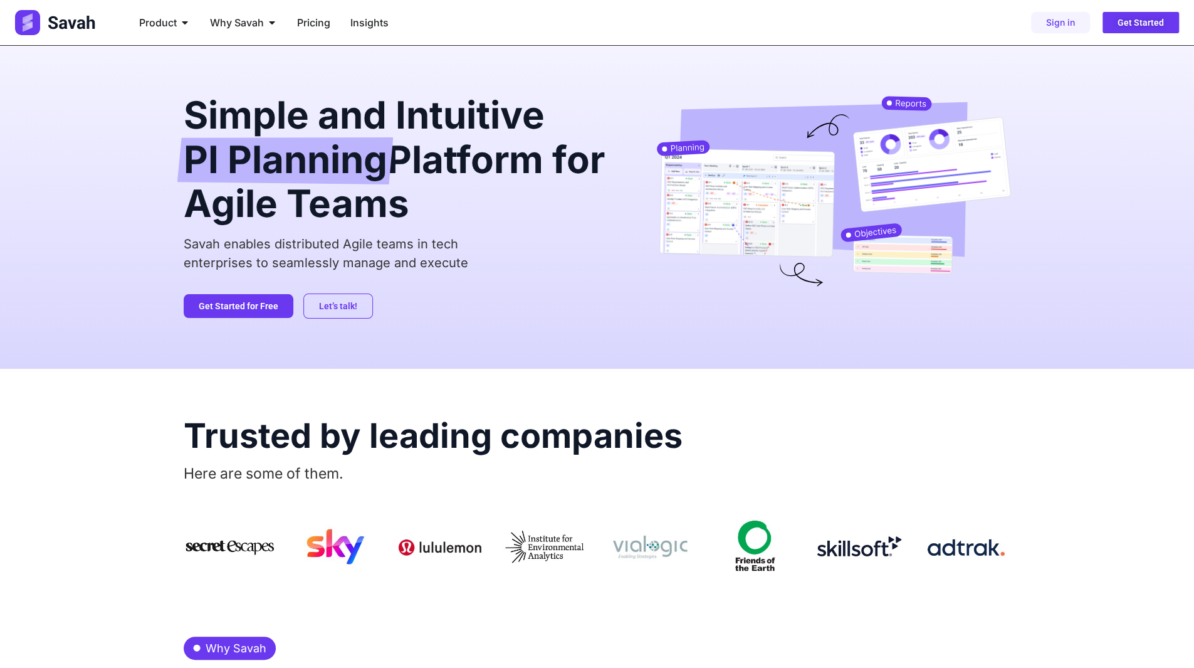
click at [321, 186] on h2 "Simple and Intuitive PI Planning Platform for Agile Teams" at bounding box center [400, 159] width 433 height 126
drag, startPoint x: 156, startPoint y: 149, endPoint x: 156, endPoint y: 142, distance: 6.9
click at [157, 149] on div "Simple and Intuitive PI Planning Platform for Agile Teams Savah enables distrib…" at bounding box center [597, 207] width 1194 height 323
click at [315, 25] on span "Pricing" at bounding box center [313, 22] width 33 height 15
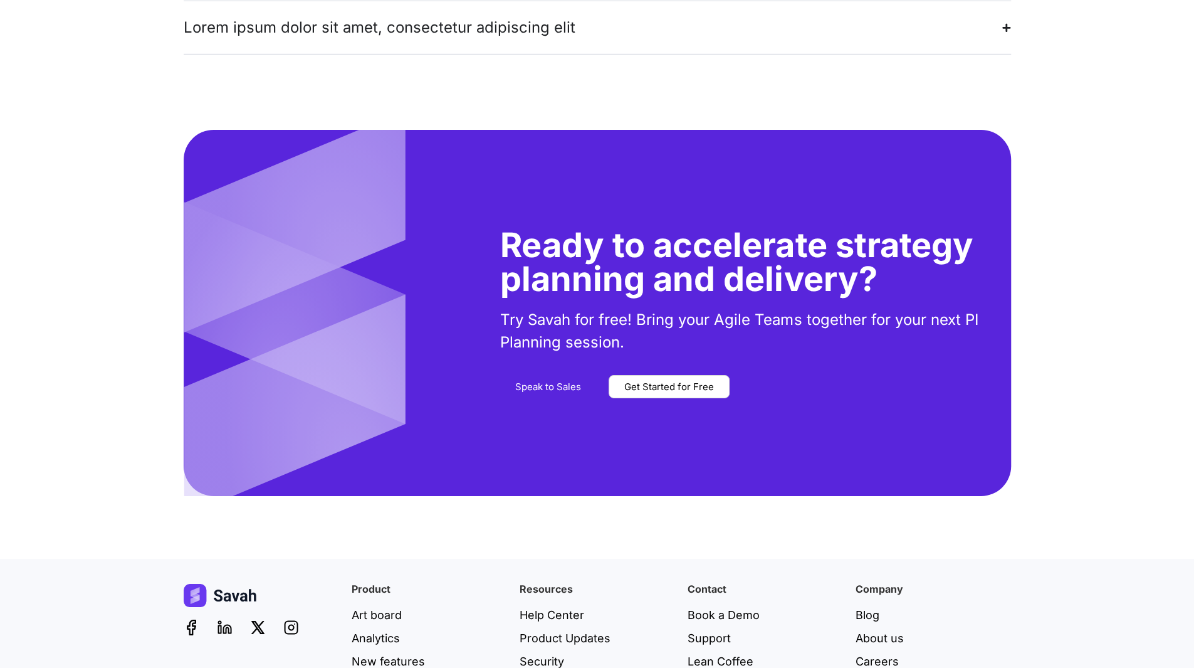
scroll to position [3042, 0]
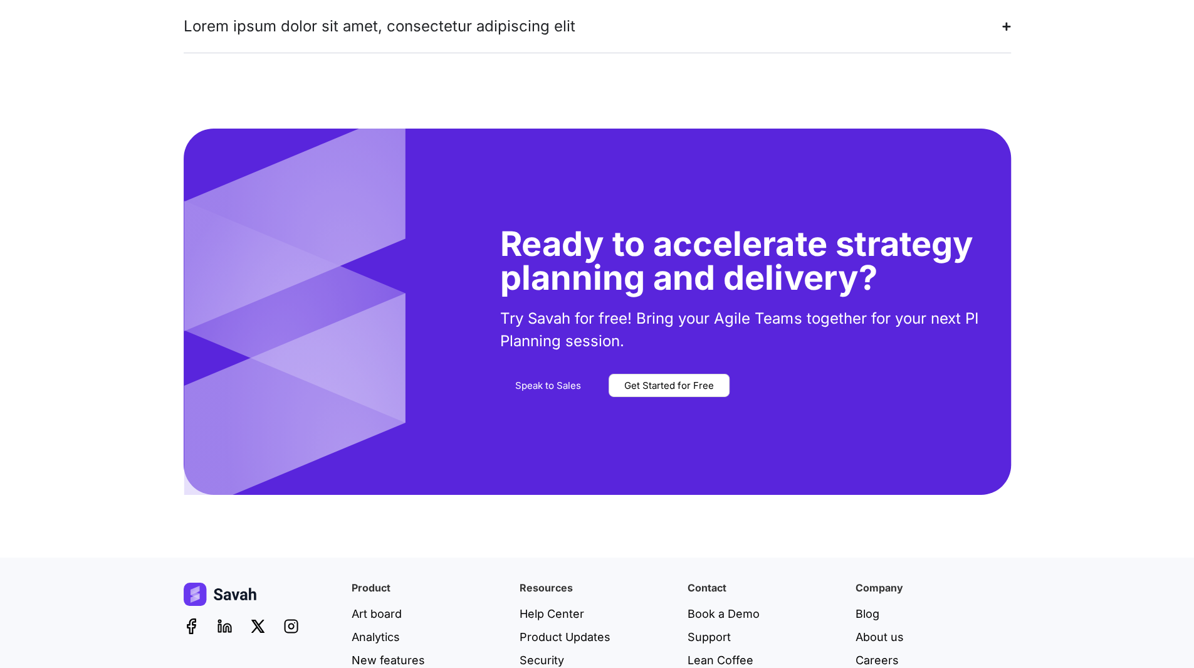
click at [181, 443] on div "Ready to accelerate strategy planning and delivery? Try Savah for free! Bring y…" at bounding box center [597, 312] width 1194 height 366
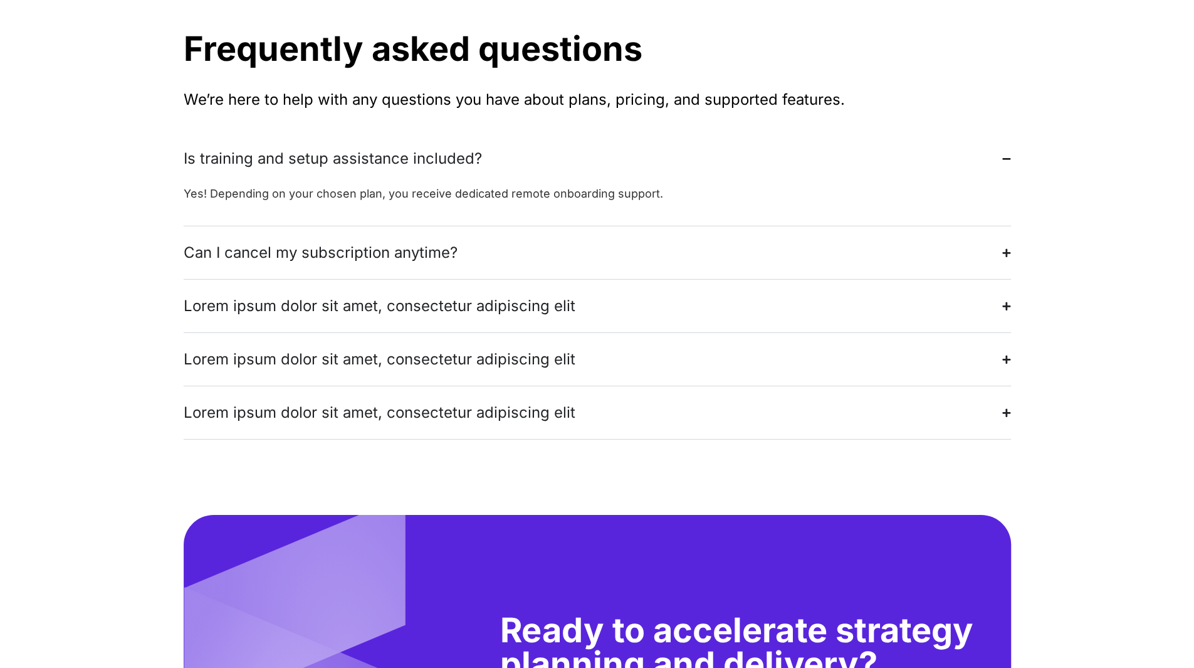
scroll to position [2541, 0]
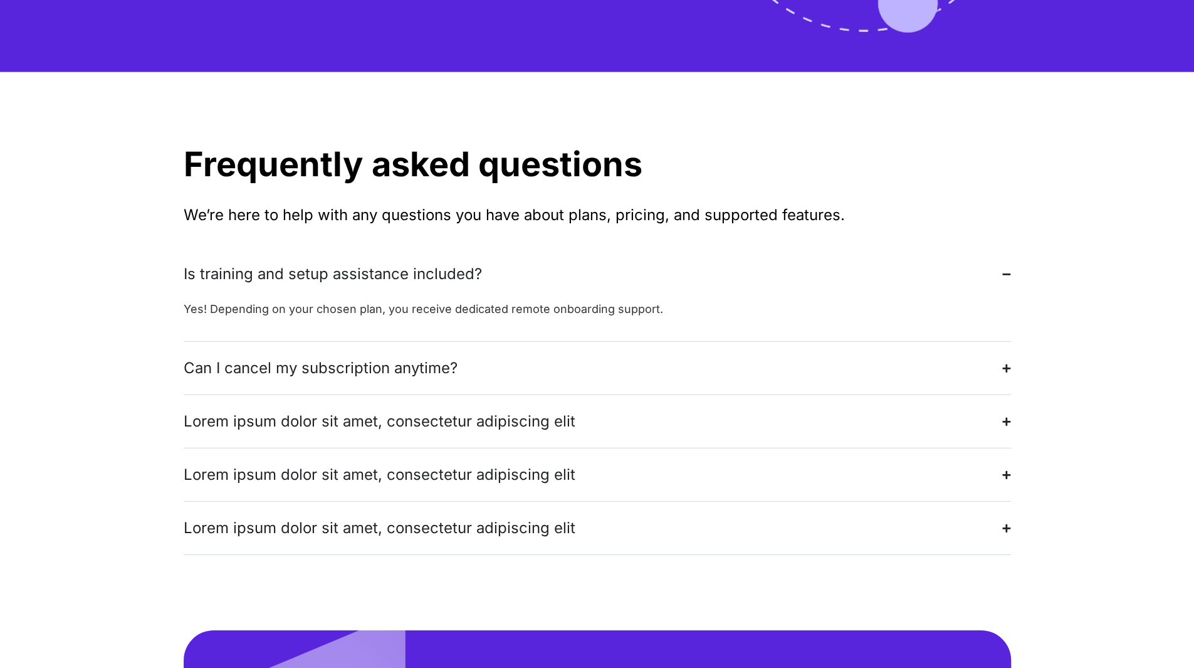
click at [976, 342] on summary "Can I cancel my subscription anytime?" at bounding box center [598, 368] width 828 height 53
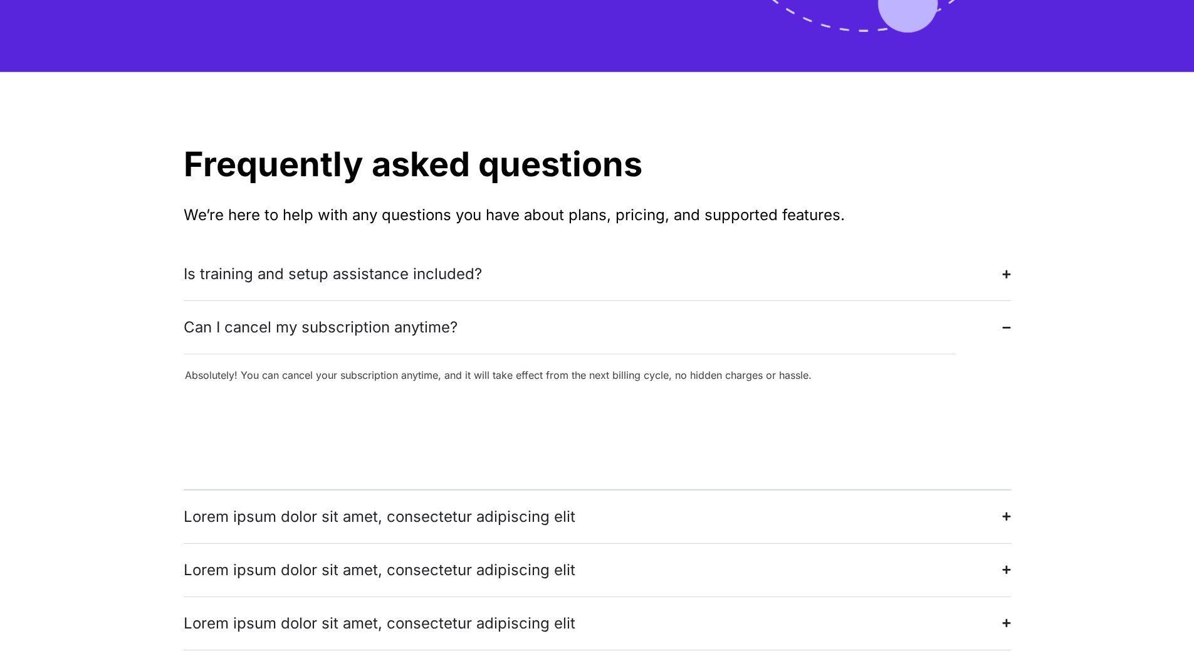
click at [939, 301] on summary "Can I cancel my subscription anytime?" at bounding box center [598, 327] width 828 height 53
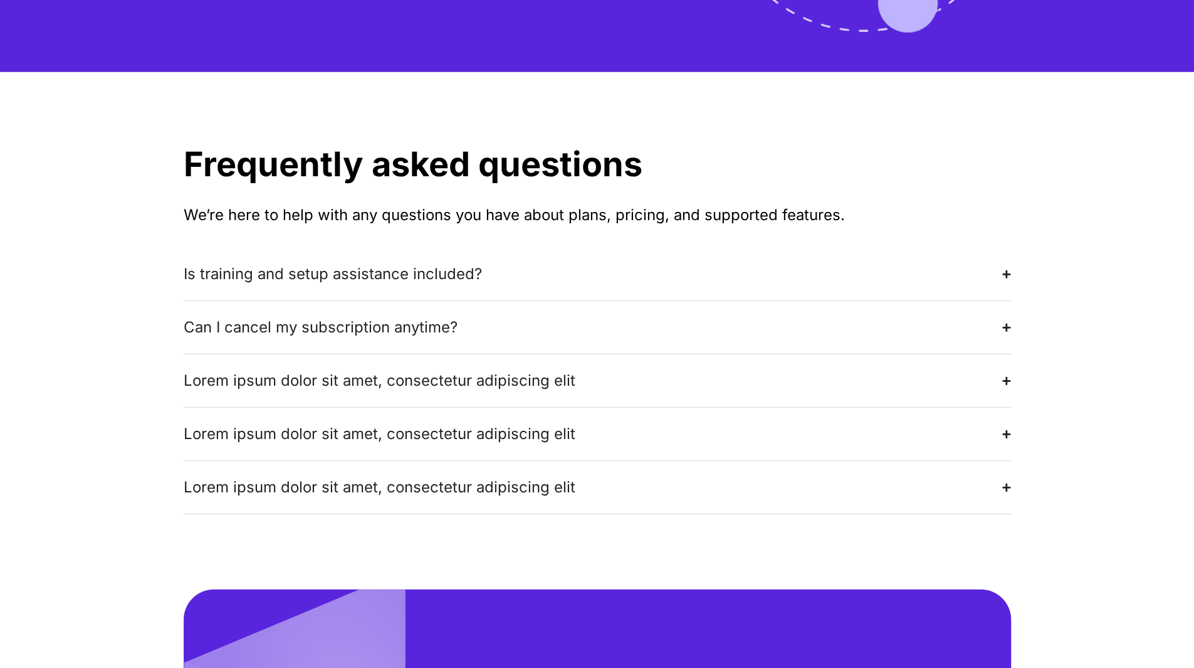
click at [793, 248] on summary "Is training and setup assistance included?" at bounding box center [598, 274] width 828 height 53
click at [547, 399] on summary "Lorem ipsum dolor sit amet, consectetur adipiscing elit" at bounding box center [598, 380] width 828 height 53
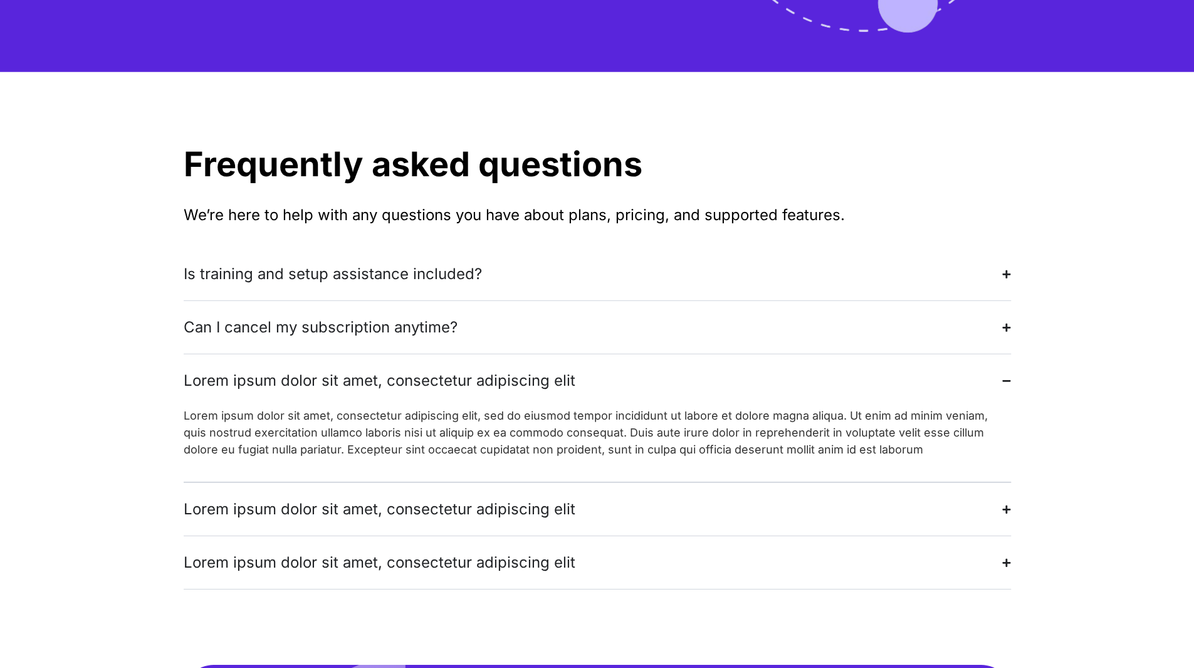
drag, startPoint x: 477, startPoint y: 463, endPoint x: 475, endPoint y: 473, distance: 9.5
click at [477, 498] on div "Lorem ipsum dolor sit amet, consectetur adipiscing elit" at bounding box center [380, 509] width 392 height 23
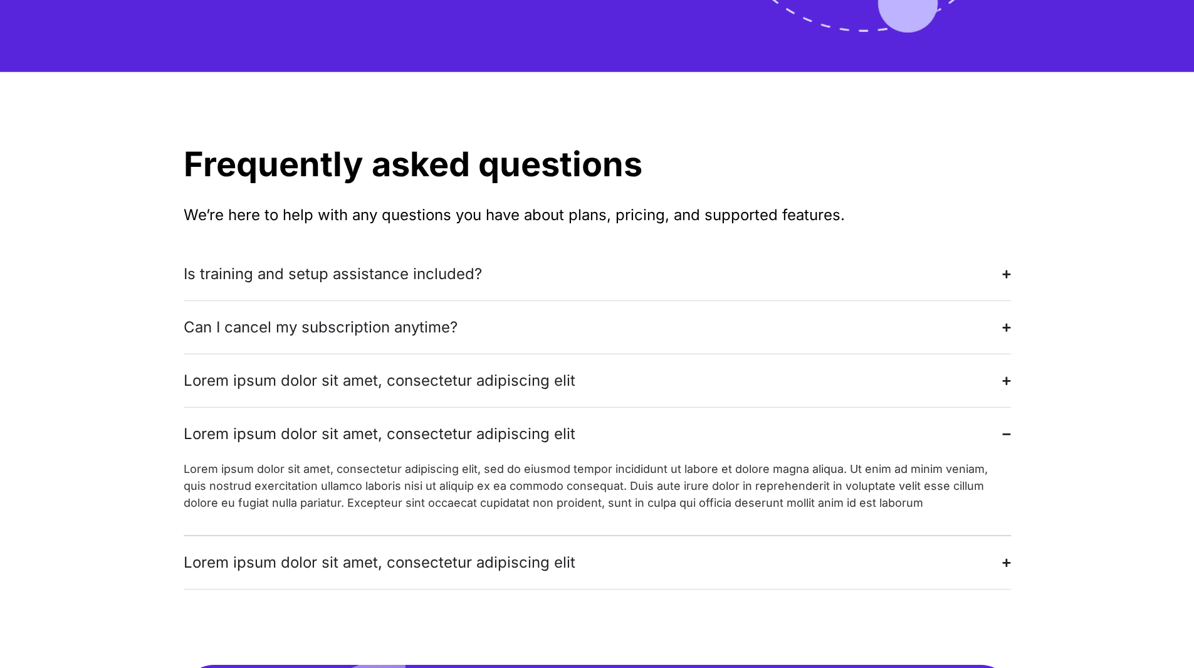
click at [451, 551] on div "Lorem ipsum dolor sit amet, consectetur adipiscing elit" at bounding box center [380, 562] width 392 height 23
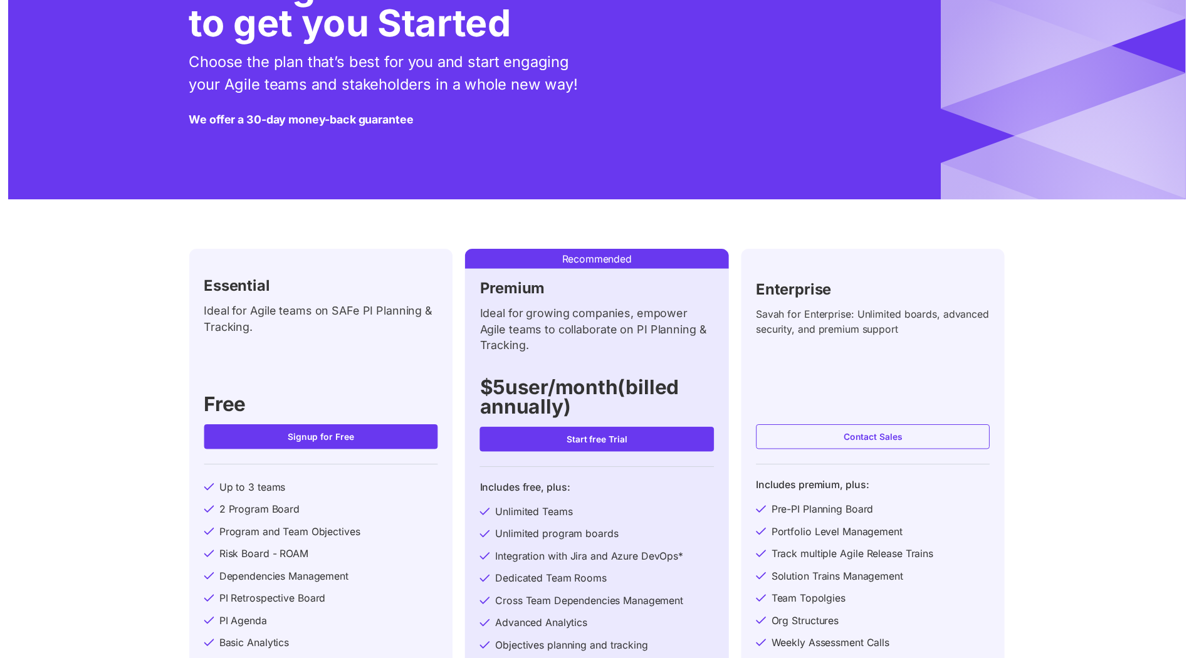
scroll to position [0, 0]
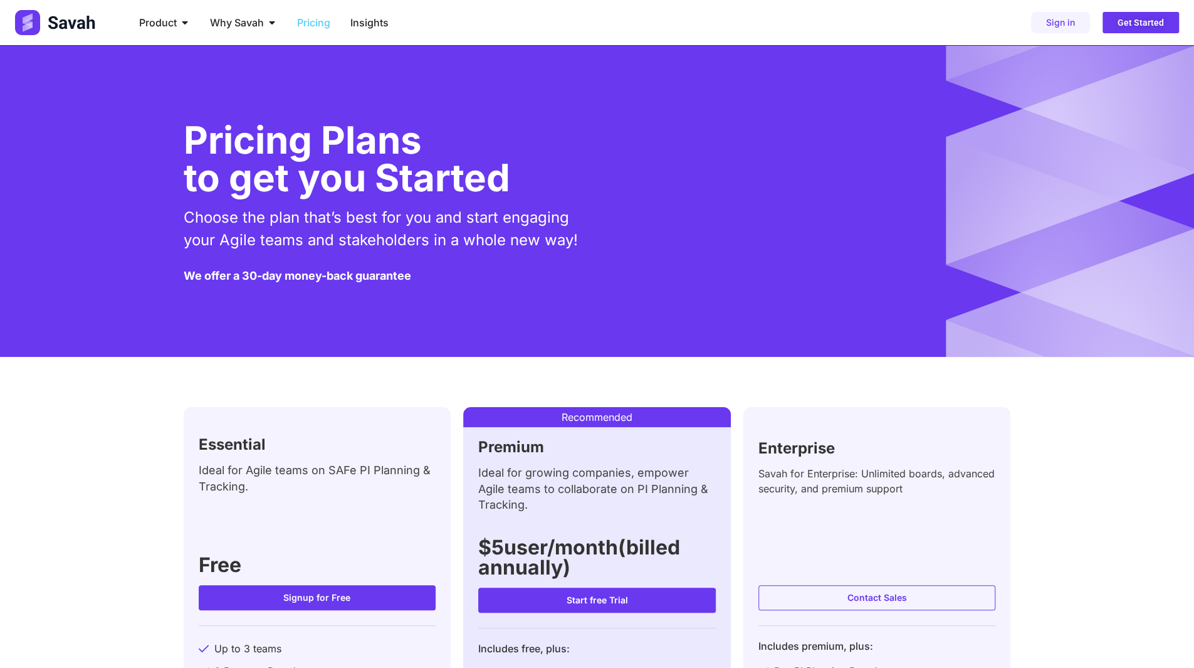
click at [365, 19] on span "Insights" at bounding box center [369, 22] width 38 height 15
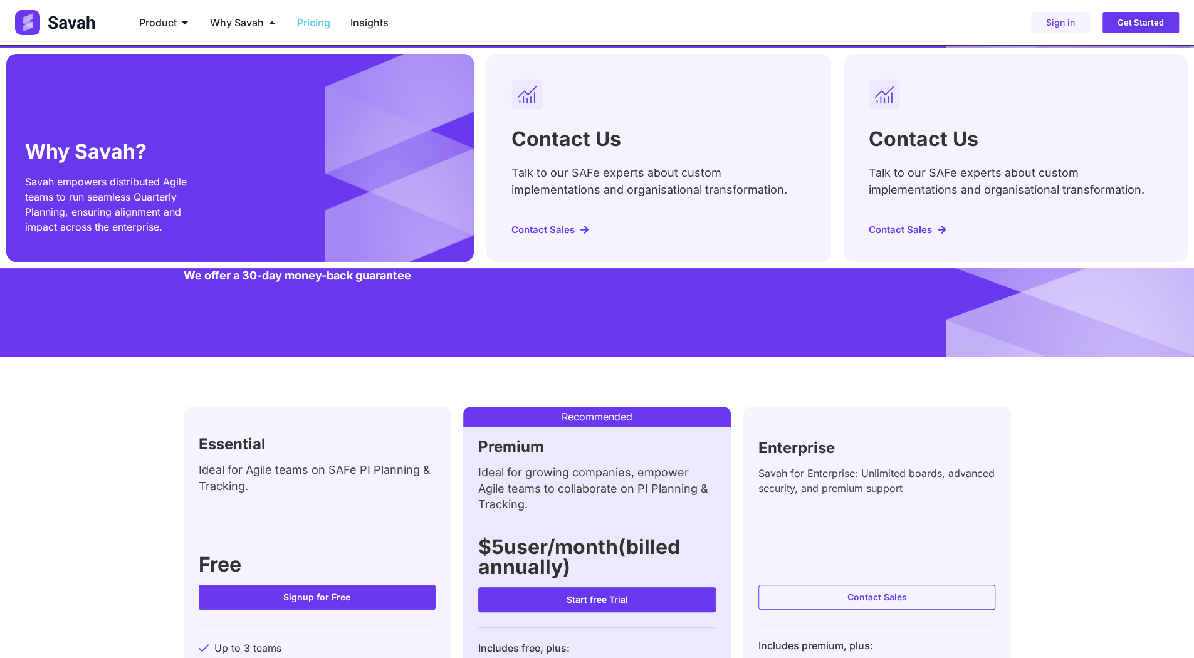
click at [114, 120] on div "Why Savah? Savah empowers distributed Agile teams to run seamless Quarterly Pla…" at bounding box center [240, 158] width 468 height 208
click at [557, 131] on h2 "Contact Us" at bounding box center [567, 139] width 110 height 20
click at [956, 164] on div "Contact Us Talk to our SAFe experts about custom implementations and organisati…" at bounding box center [1016, 158] width 344 height 208
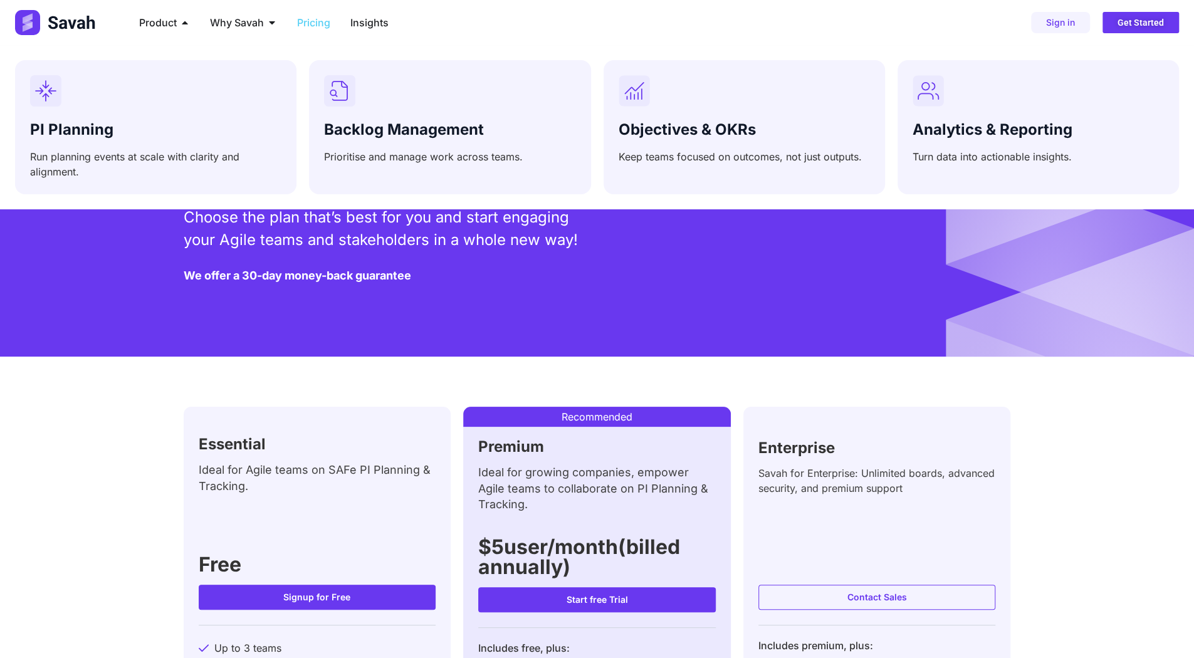
click at [181, 24] on icon "Menu" at bounding box center [185, 23] width 10 height 10
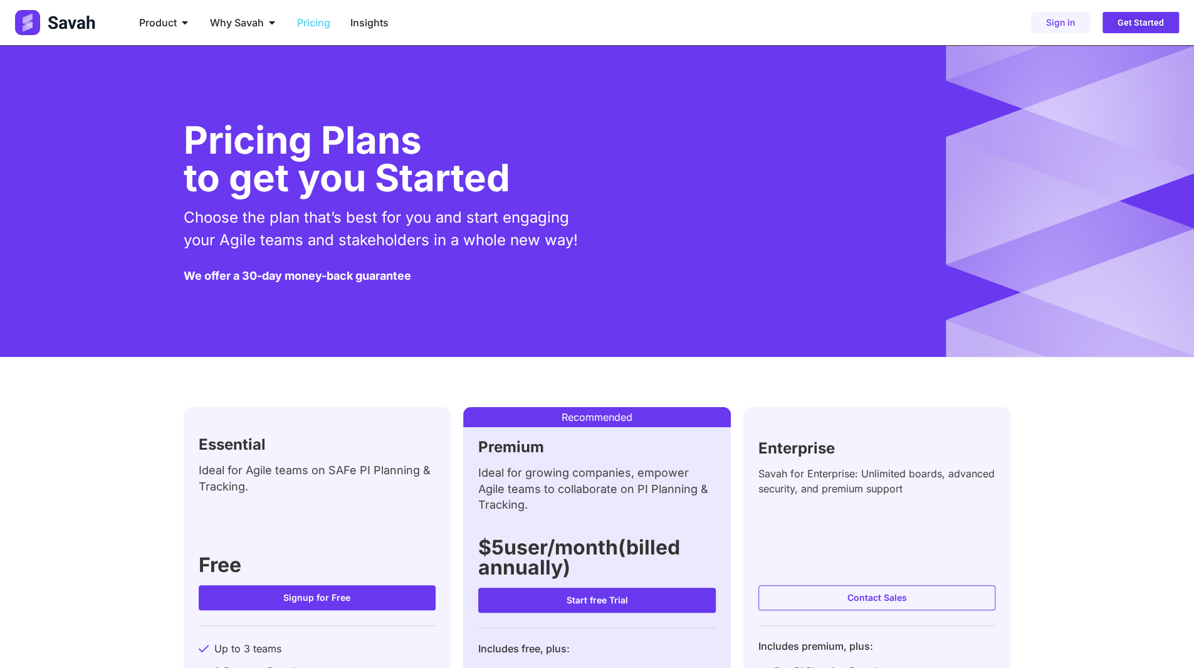
click at [611, 34] on ul "Product Close Product Open Product PI Planning Run planning events at scale wit…" at bounding box center [446, 22] width 634 height 25
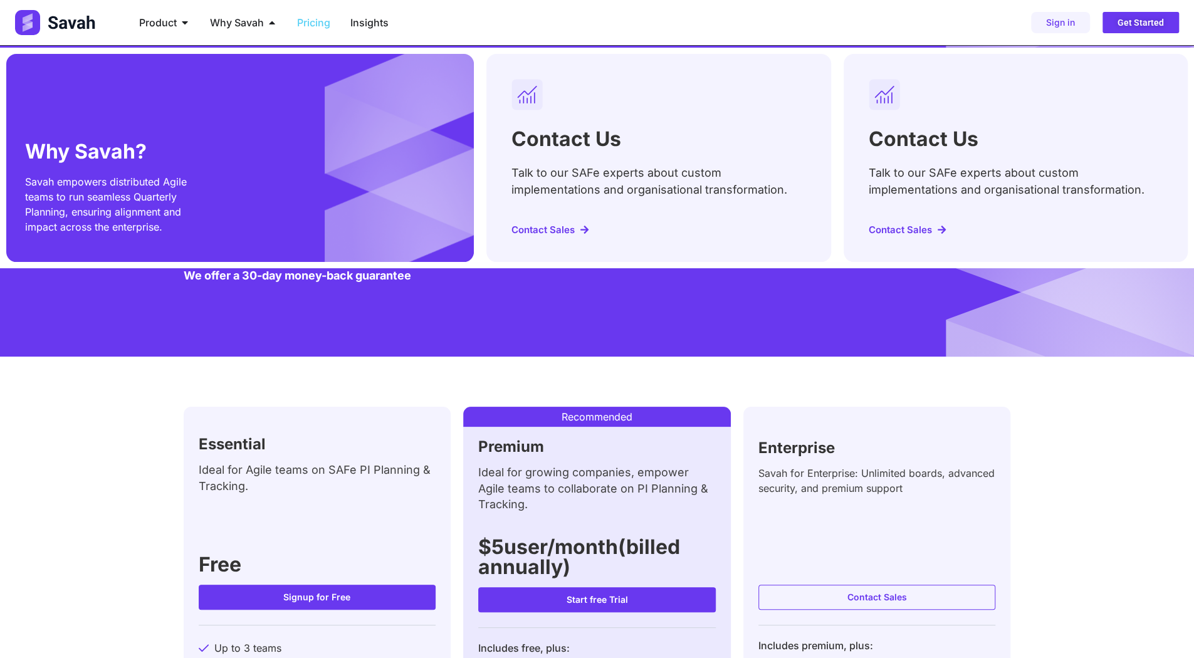
click at [90, 152] on h2 "Why Savah?" at bounding box center [106, 152] width 163 height 20
click at [100, 216] on span "Savah empowers distributed Agile teams to run seamless Quarterly Planning, ensu…" at bounding box center [106, 205] width 162 height 58
click at [536, 228] on span "Contact Sales" at bounding box center [543, 229] width 63 height 9
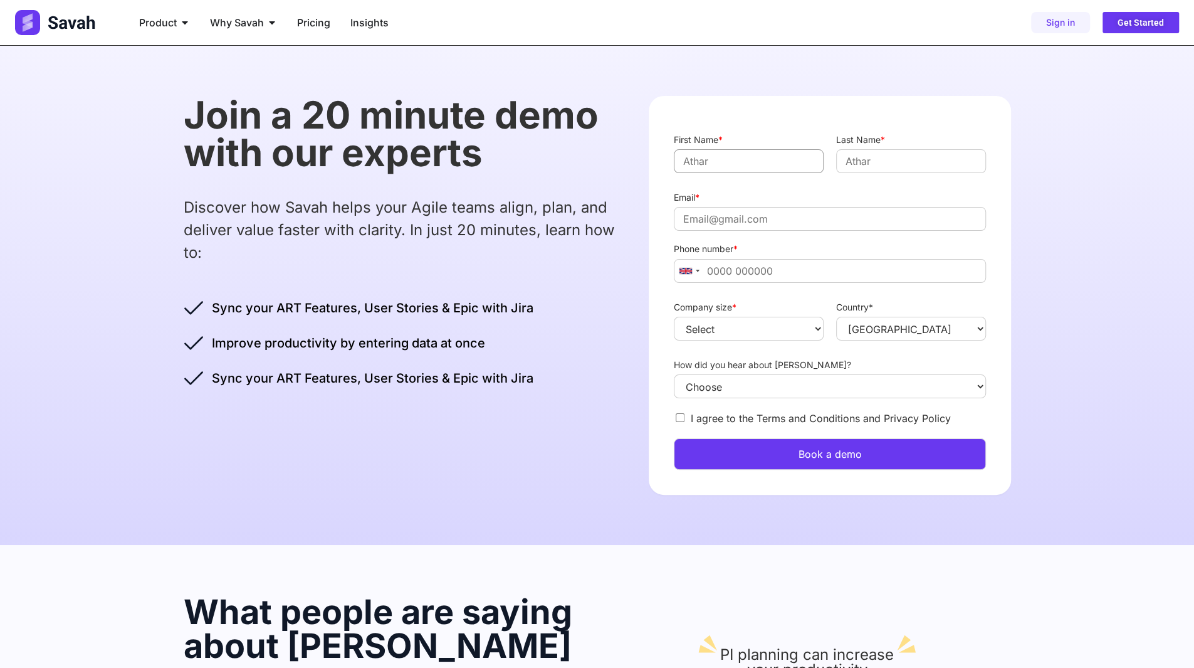
click at [746, 155] on input "First Name *" at bounding box center [749, 161] width 150 height 24
click at [870, 162] on input "Last Name *" at bounding box center [911, 161] width 150 height 24
click at [712, 164] on input "First Name *" at bounding box center [749, 161] width 150 height 24
click at [578, 184] on div "Join a 20 minute demo with our experts Discover how Savah helps your Agile team…" at bounding box center [404, 242] width 441 height 292
click at [728, 160] on input "First Name *" at bounding box center [749, 161] width 150 height 24
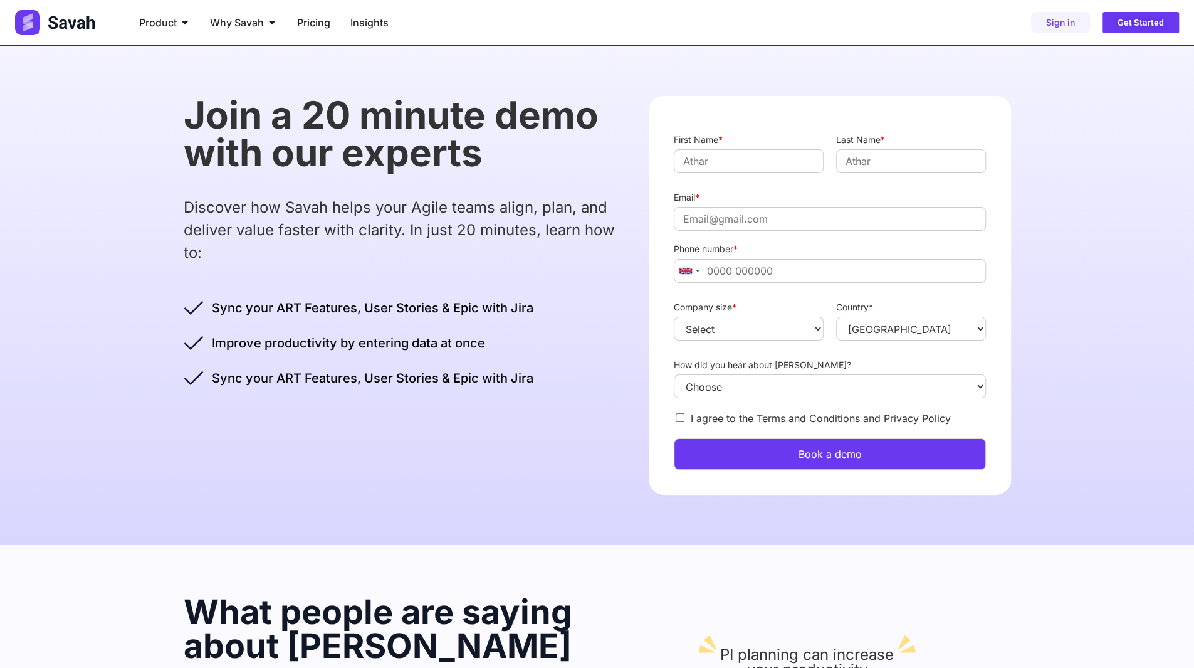
click at [578, 181] on div "Join a 20 minute demo with our experts Discover how Savah helps your Agile team…" at bounding box center [404, 242] width 441 height 292
click at [727, 211] on input "Email *" at bounding box center [830, 219] width 312 height 24
click at [609, 241] on p "Discover how Savah helps your Agile teams align, plan, and deliver value faster…" at bounding box center [404, 230] width 441 height 68
click at [713, 157] on input "First Name *" at bounding box center [749, 161] width 150 height 24
type input "asasd"
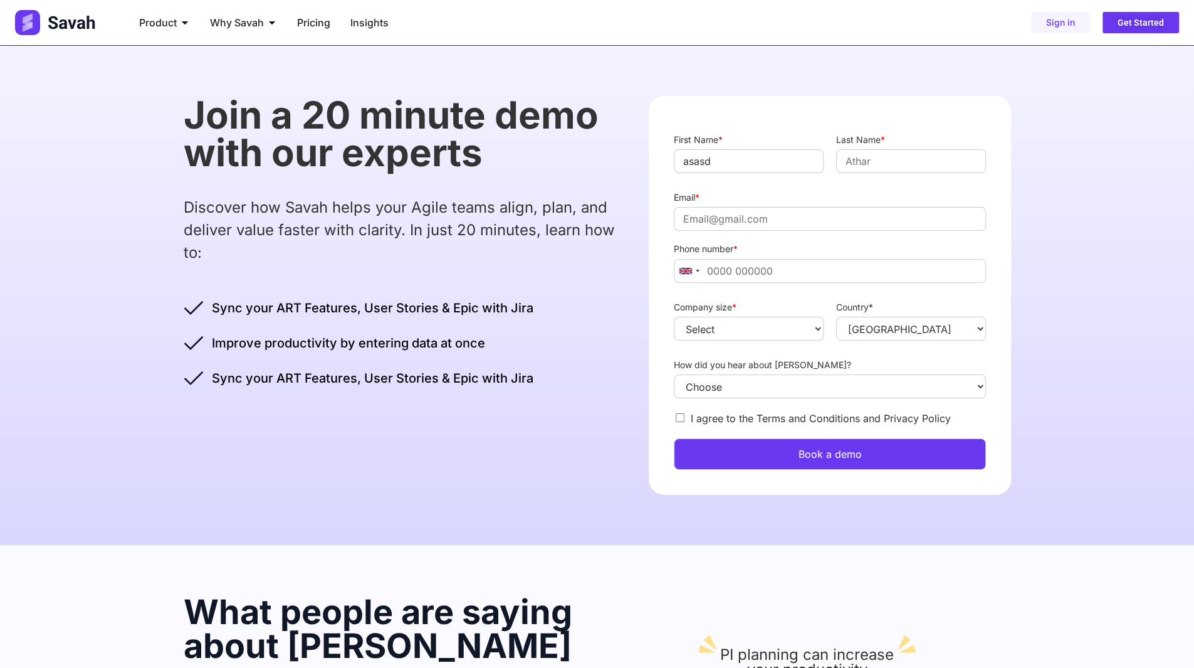
click at [606, 201] on p "Discover how Savah helps your Agile teams align, plan, and deliver value faster…" at bounding box center [404, 230] width 441 height 68
click at [735, 221] on input "Email *" at bounding box center [830, 219] width 312 height 24
type input "asd"
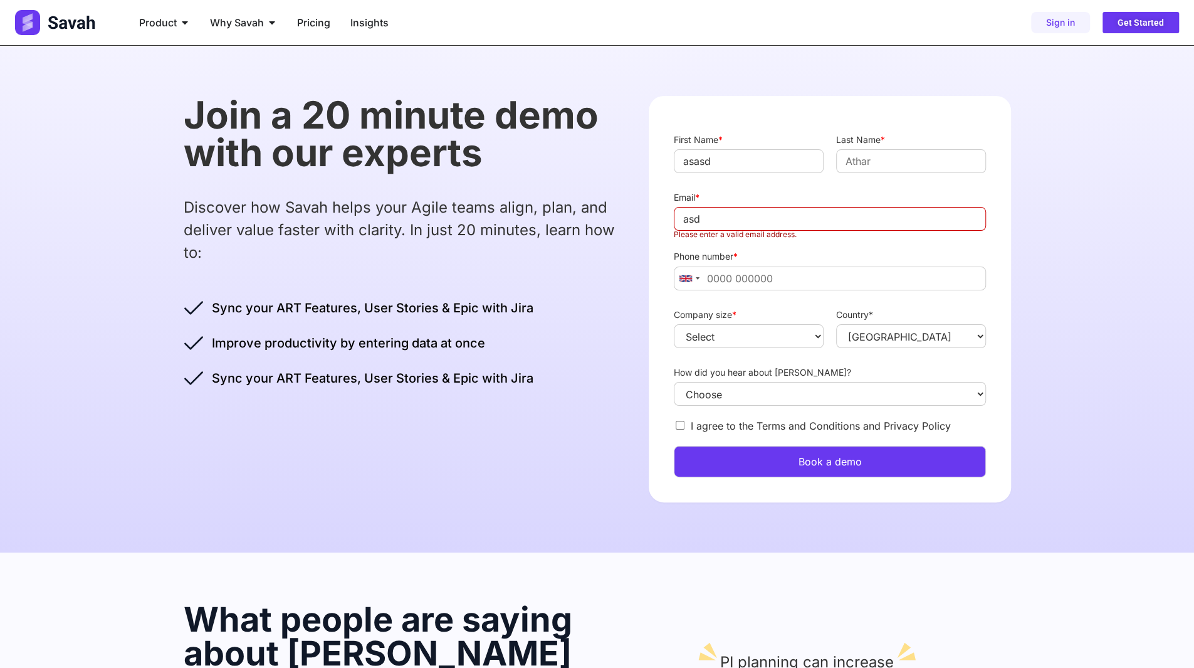
click at [565, 270] on div "Discover how Savah helps your Agile teams align, plan, and deliver value faster…" at bounding box center [404, 234] width 441 height 76
drag, startPoint x: 717, startPoint y: 224, endPoint x: 609, endPoint y: 217, distance: 108.7
click at [609, 217] on div "Join a 20 minute demo with our experts Discover how Savah helps your Agile team…" at bounding box center [598, 299] width 828 height 507
click at [394, 145] on h2 "Join a 20 minute demo with our experts" at bounding box center [404, 133] width 441 height 75
drag, startPoint x: 261, startPoint y: 307, endPoint x: 430, endPoint y: 307, distance: 169.3
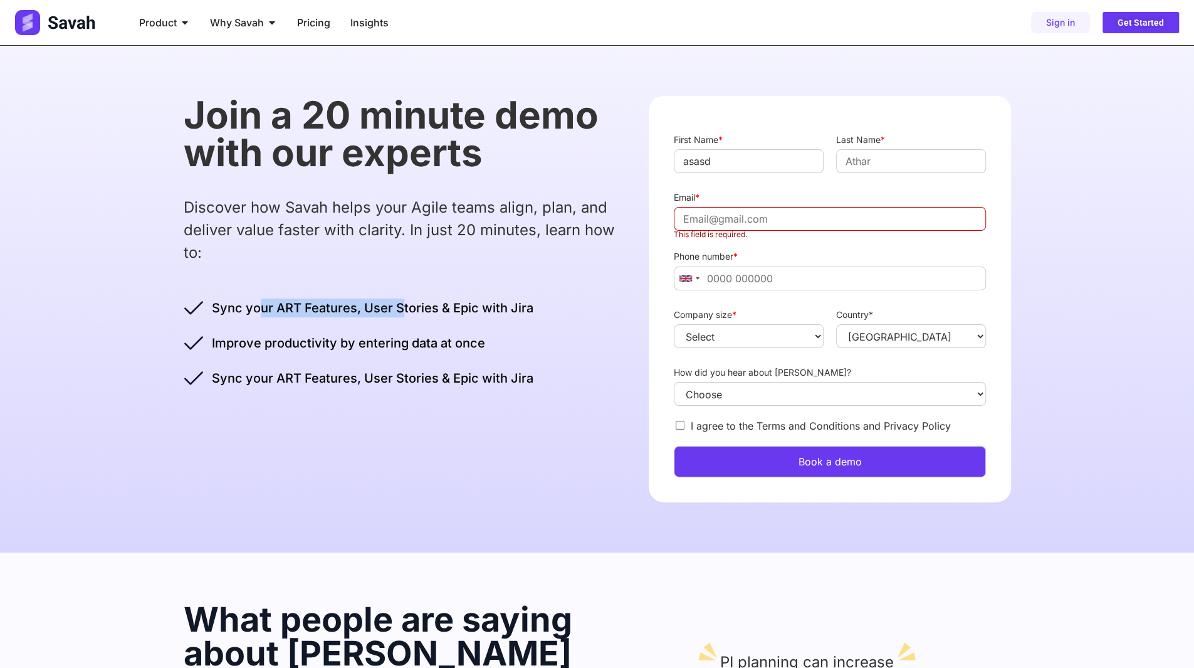
click at [405, 306] on span "Sync your ART Features, User Stories & Epic with Jira" at bounding box center [371, 307] width 325 height 19
click at [443, 307] on span "Sync your ART Features, User Stories & Epic with Jira" at bounding box center [371, 307] width 325 height 19
click at [518, 311] on span "Sync your ART Features, User Stories & Epic with Jira" at bounding box center [371, 307] width 325 height 19
click at [406, 213] on p "Discover how Savah helps your Agile teams align, plan, and deliver value faster…" at bounding box center [404, 230] width 441 height 68
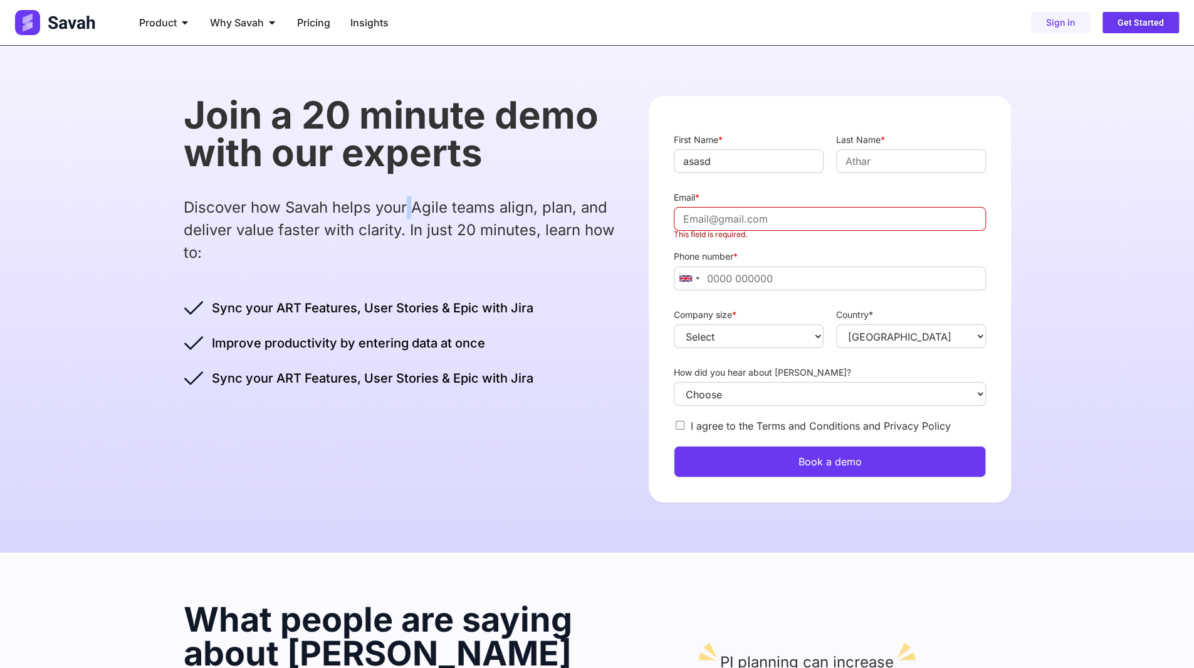
click at [406, 213] on p "Discover how Savah helps your Agile teams align, plan, and deliver value faster…" at bounding box center [404, 230] width 441 height 68
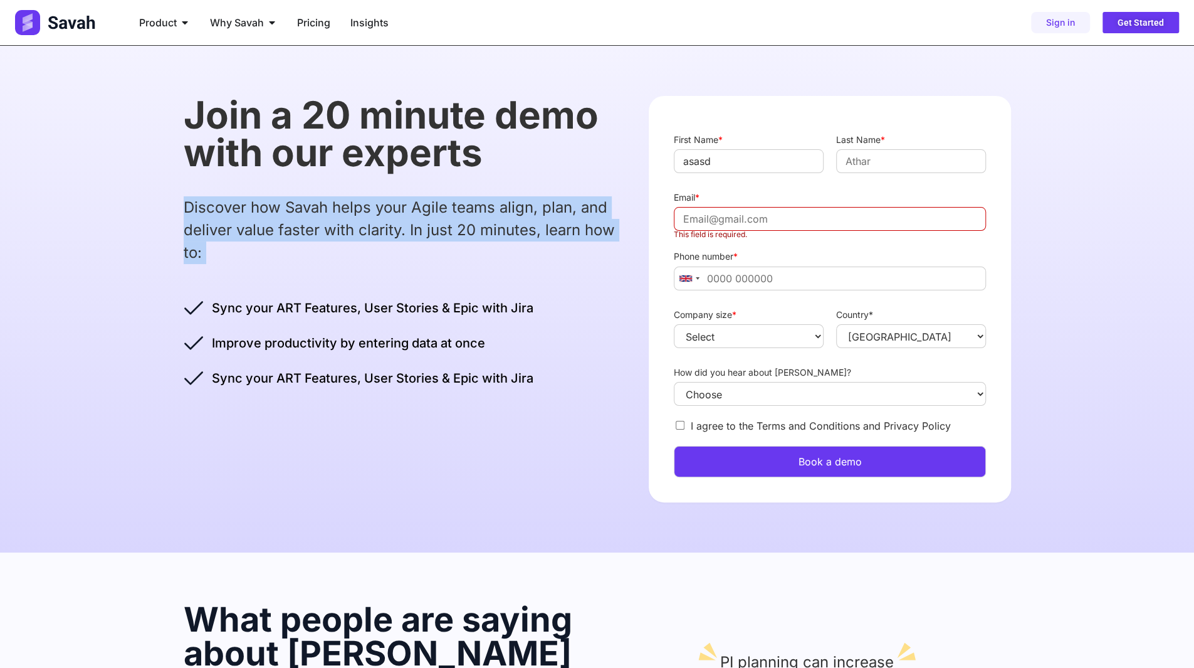
click at [406, 213] on p "Discover how Savah helps your Agile teams align, plan, and deliver value faster…" at bounding box center [404, 230] width 441 height 68
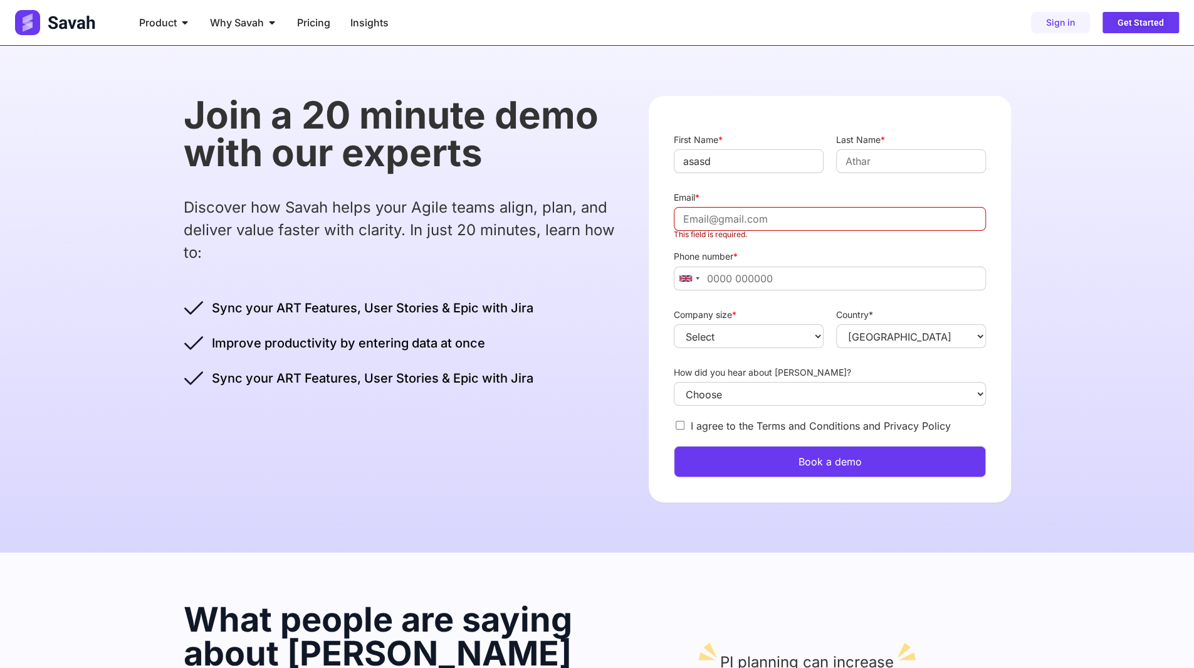
drag, startPoint x: 502, startPoint y: 296, endPoint x: 512, endPoint y: 295, distance: 10.7
click at [502, 296] on div "Join a 20 minute demo with our experts Discover how Savah helps your Agile team…" at bounding box center [404, 242] width 441 height 292
click at [717, 221] on input "Email *" at bounding box center [830, 219] width 312 height 24
click at [599, 292] on div "Join a 20 minute demo with our experts Discover how Savah helps your Agile team…" at bounding box center [404, 242] width 441 height 292
click at [708, 275] on input "Phone number *" at bounding box center [830, 278] width 312 height 24
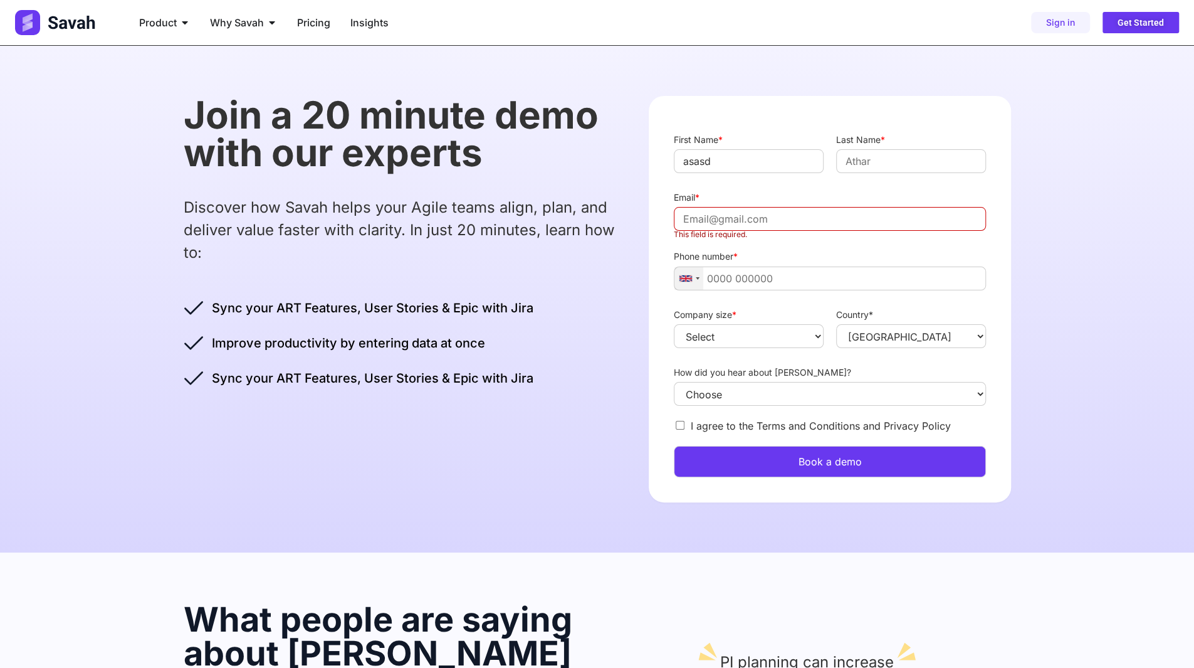
click at [698, 280] on div at bounding box center [689, 278] width 29 height 23
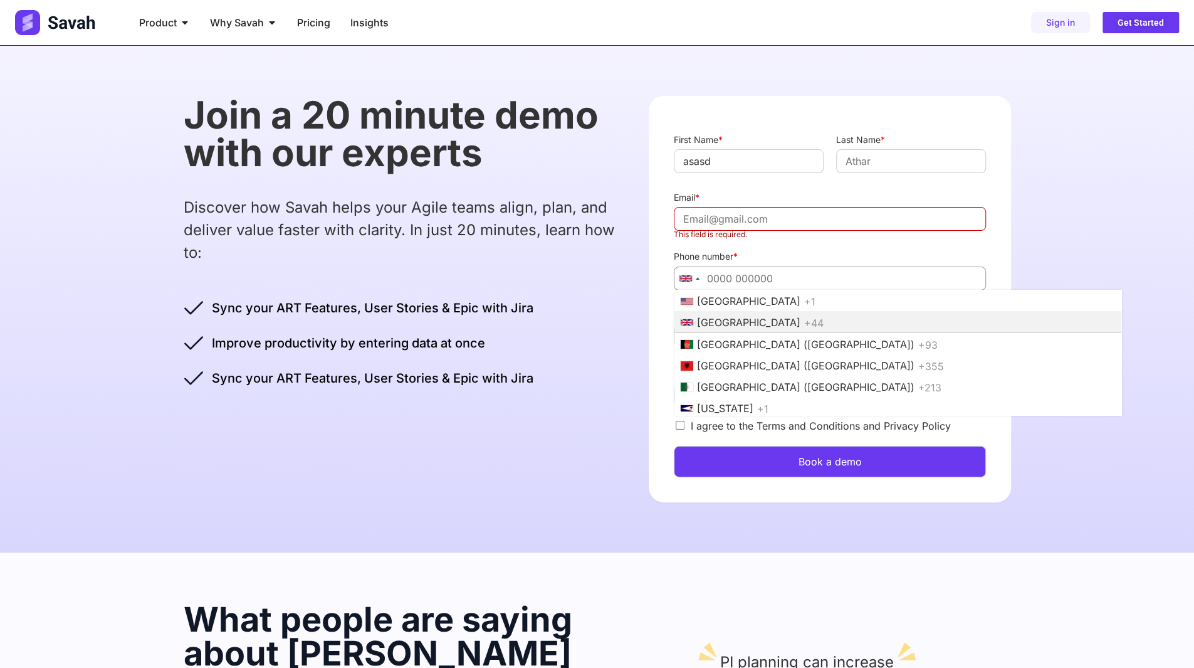
click at [724, 275] on input "Phone number *" at bounding box center [830, 278] width 312 height 24
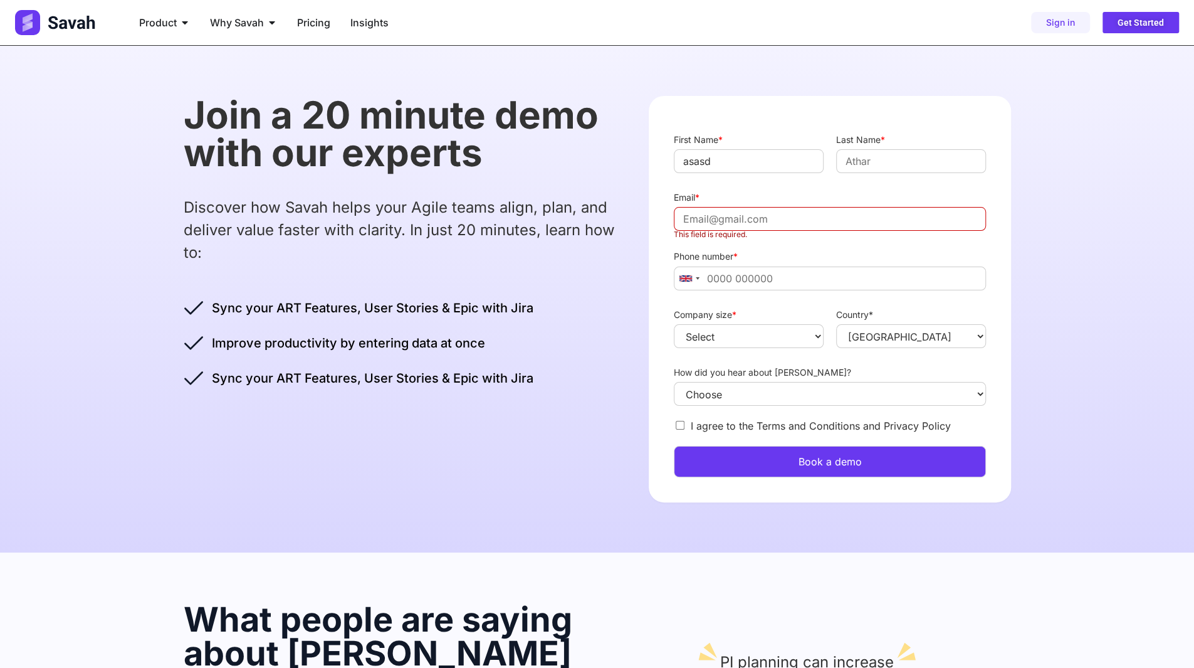
click at [549, 284] on div "Join a 20 minute demo with our experts Discover how Savah helps your Agile team…" at bounding box center [404, 242] width 441 height 292
click at [359, 21] on span "Insights" at bounding box center [369, 22] width 38 height 15
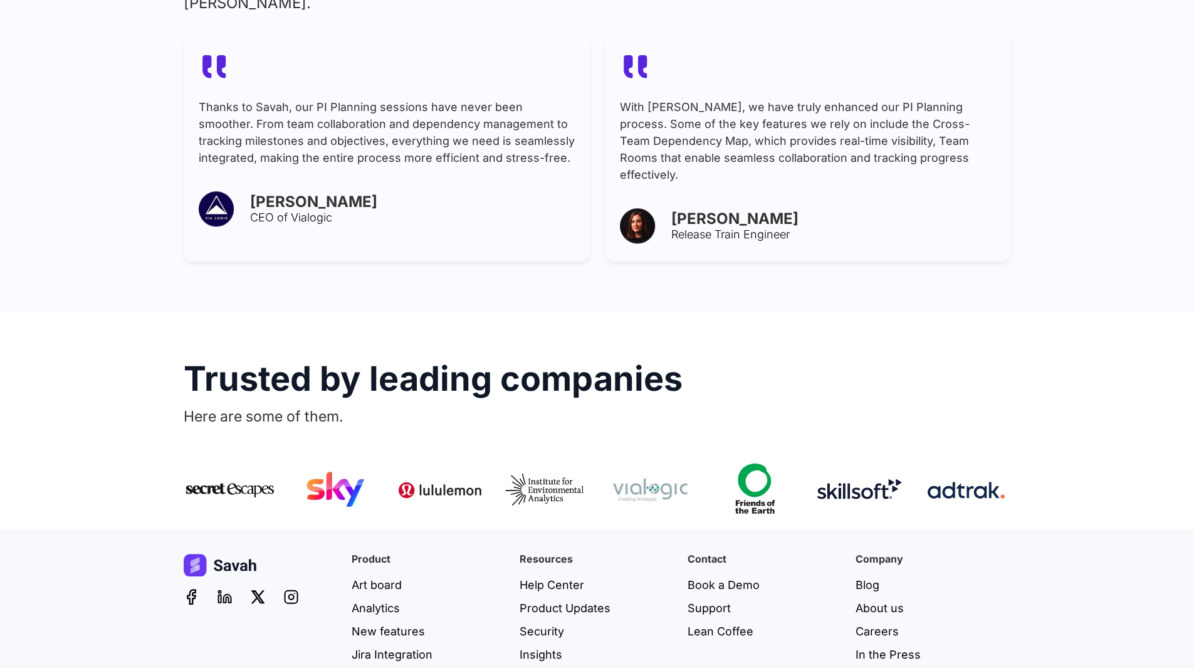
scroll to position [749, 0]
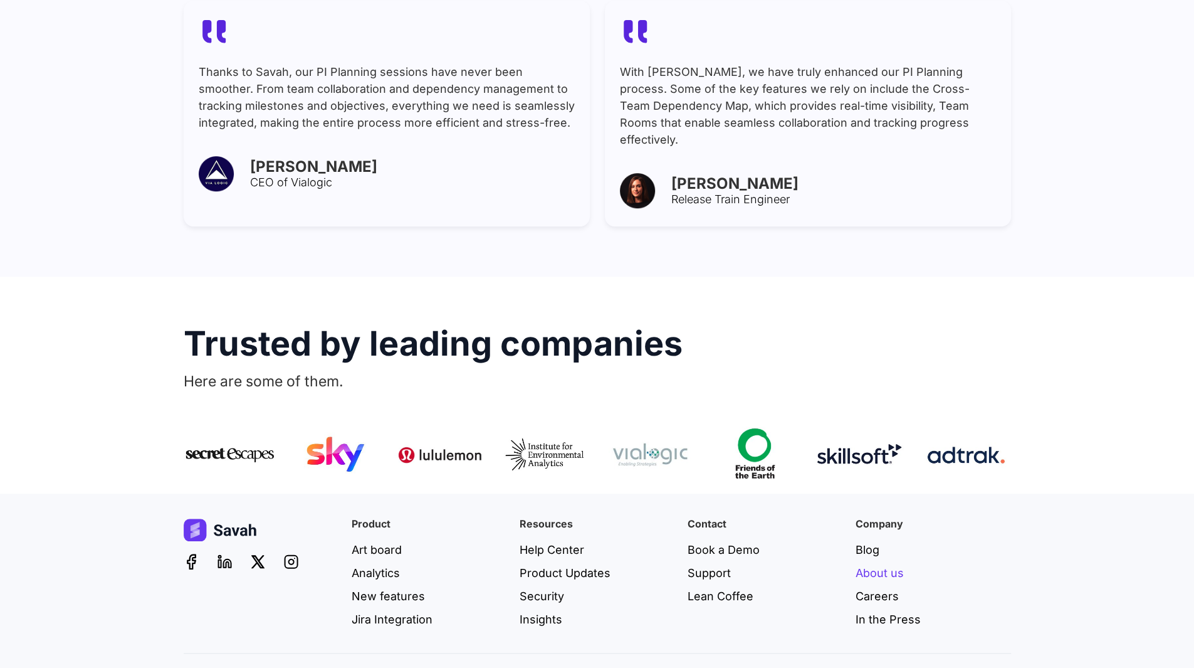
click at [878, 564] on span "About us" at bounding box center [880, 572] width 48 height 17
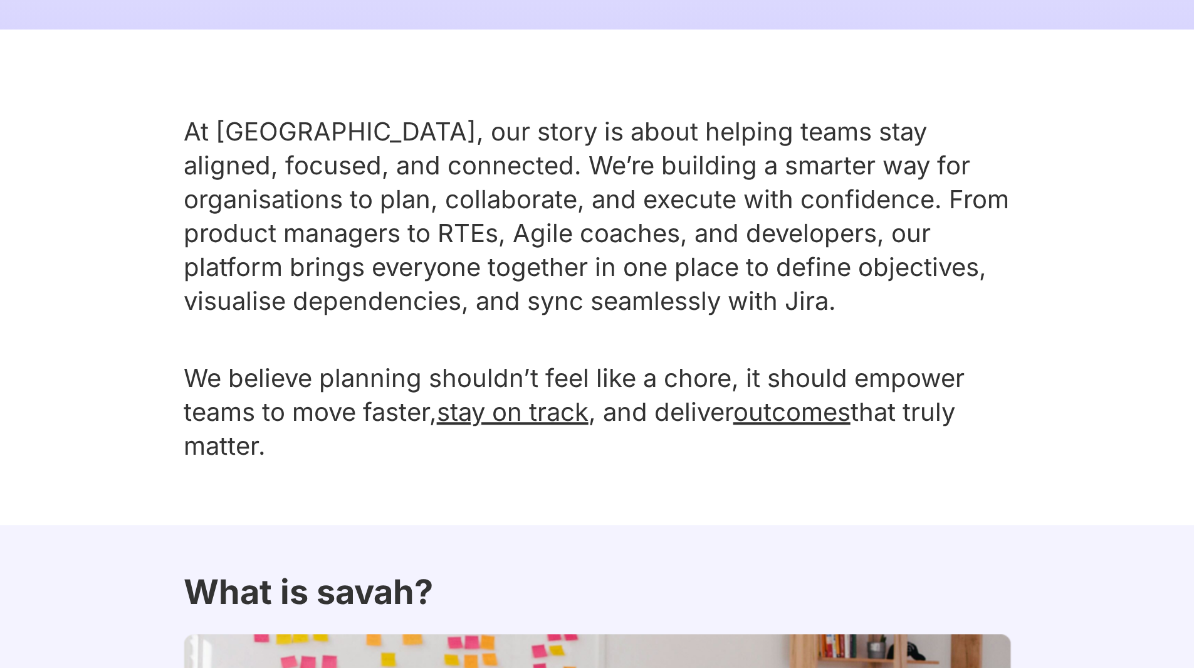
scroll to position [439, 0]
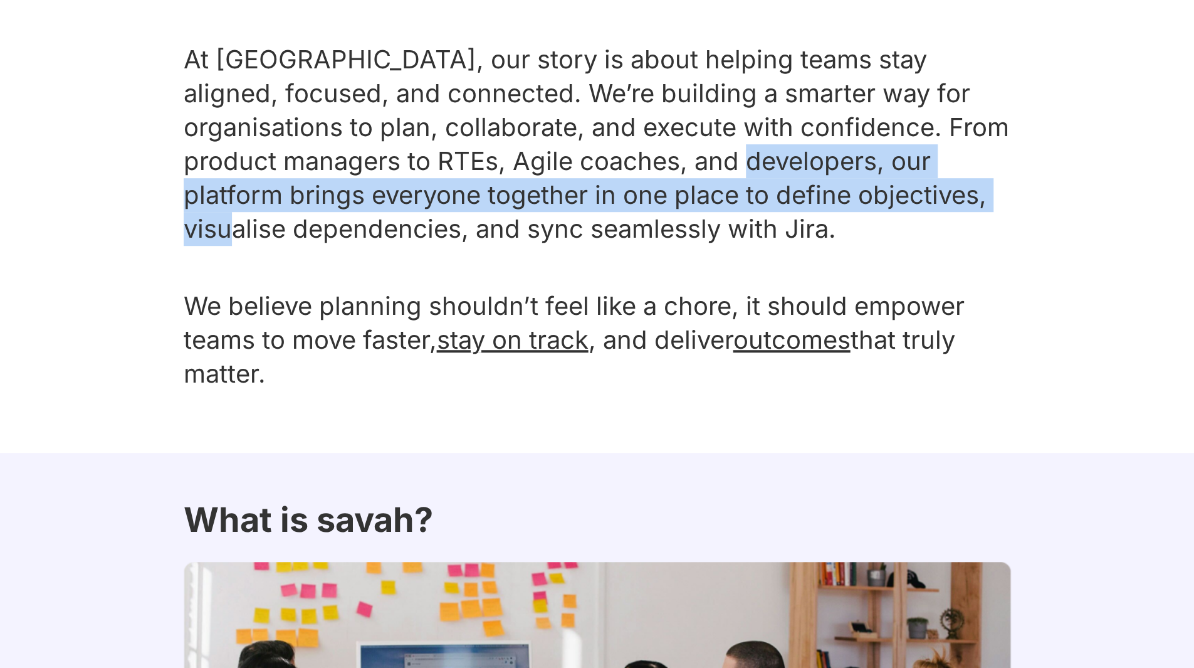
drag, startPoint x: 639, startPoint y: 169, endPoint x: 887, endPoint y: 182, distance: 248.0
click at [887, 182] on p "At [GEOGRAPHIC_DATA], our story is about helping teams stay aligned, focused, a…" at bounding box center [598, 144] width 828 height 203
click at [173, 189] on div "At [GEOGRAPHIC_DATA], our story is about helping teams stay aligned, focused, a…" at bounding box center [597, 204] width 1194 height 495
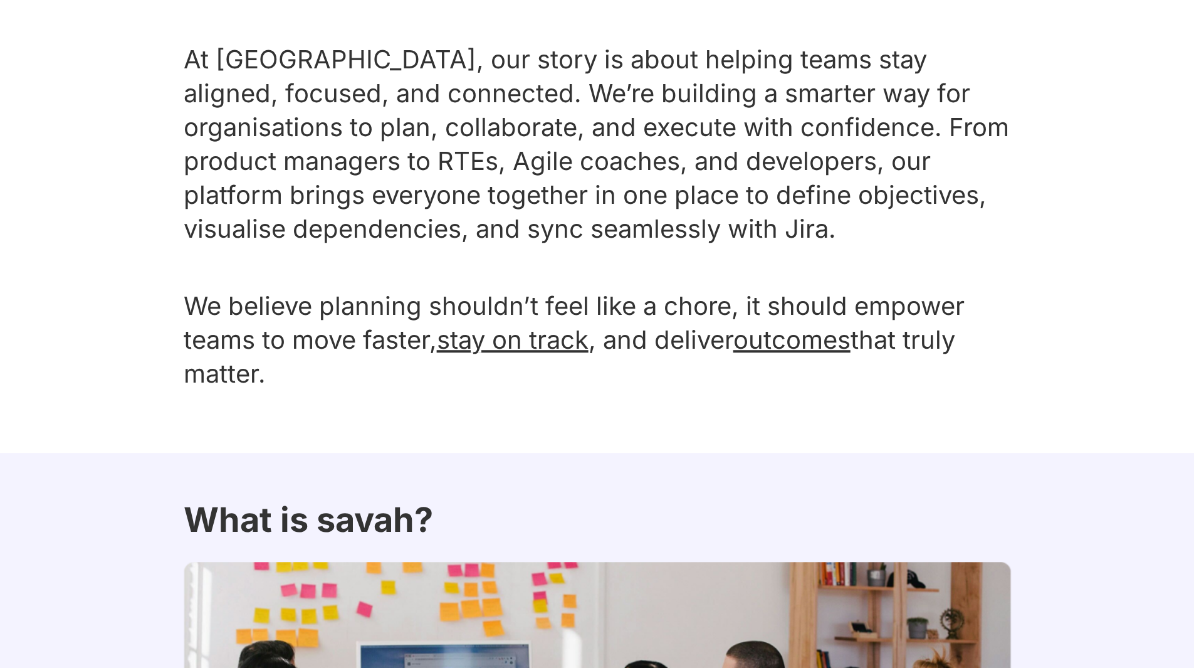
drag, startPoint x: 189, startPoint y: 190, endPoint x: 264, endPoint y: 194, distance: 74.7
click at [192, 190] on p "At [GEOGRAPHIC_DATA], our story is about helping teams stay aligned, focused, a…" at bounding box center [598, 144] width 828 height 203
drag, startPoint x: 264, startPoint y: 194, endPoint x: 466, endPoint y: 204, distance: 202.1
click at [407, 199] on p "At [GEOGRAPHIC_DATA], our story is about helping teams stay aligned, focused, a…" at bounding box center [598, 144] width 828 height 203
drag, startPoint x: 466, startPoint y: 204, endPoint x: 480, endPoint y: 205, distance: 14.5
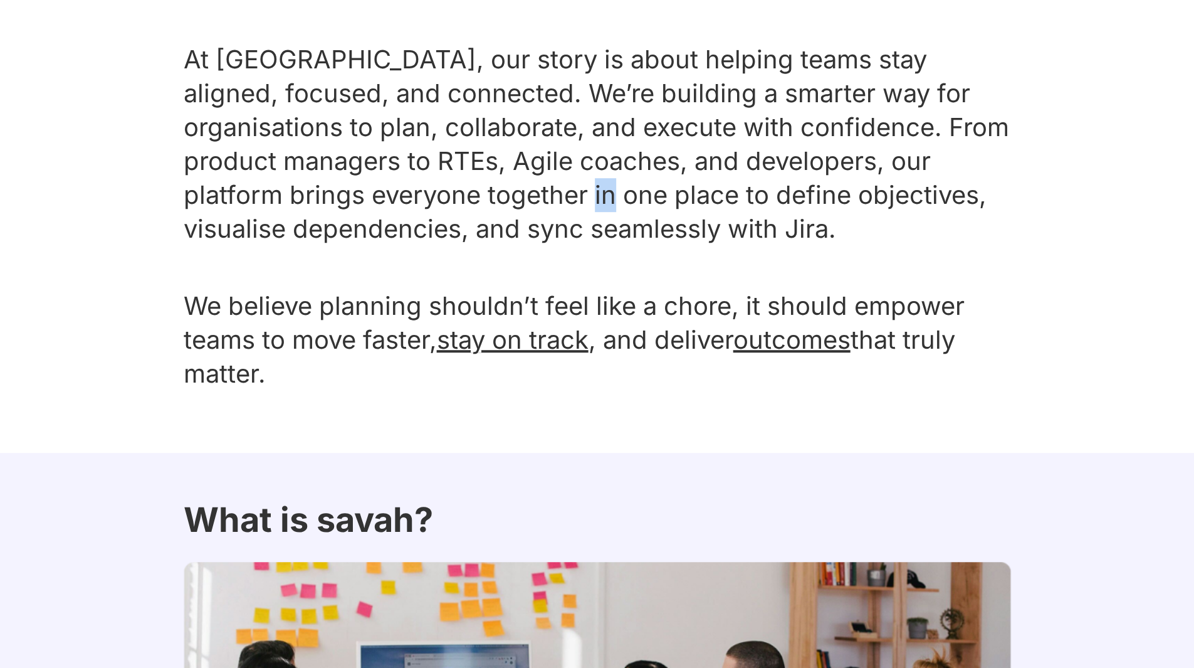
click at [470, 204] on p "At [GEOGRAPHIC_DATA], our story is about helping teams stay aligned, focused, a…" at bounding box center [598, 144] width 828 height 203
click at [548, 201] on p "At [GEOGRAPHIC_DATA], our story is about helping teams stay aligned, focused, a…" at bounding box center [598, 144] width 828 height 203
drag, startPoint x: 686, startPoint y: 196, endPoint x: 784, endPoint y: 204, distance: 98.8
click at [777, 204] on p "At [GEOGRAPHIC_DATA], our story is about helping teams stay aligned, focused, a…" at bounding box center [598, 144] width 828 height 203
click at [823, 208] on p "At [GEOGRAPHIC_DATA], our story is about helping teams stay aligned, focused, a…" at bounding box center [598, 144] width 828 height 203
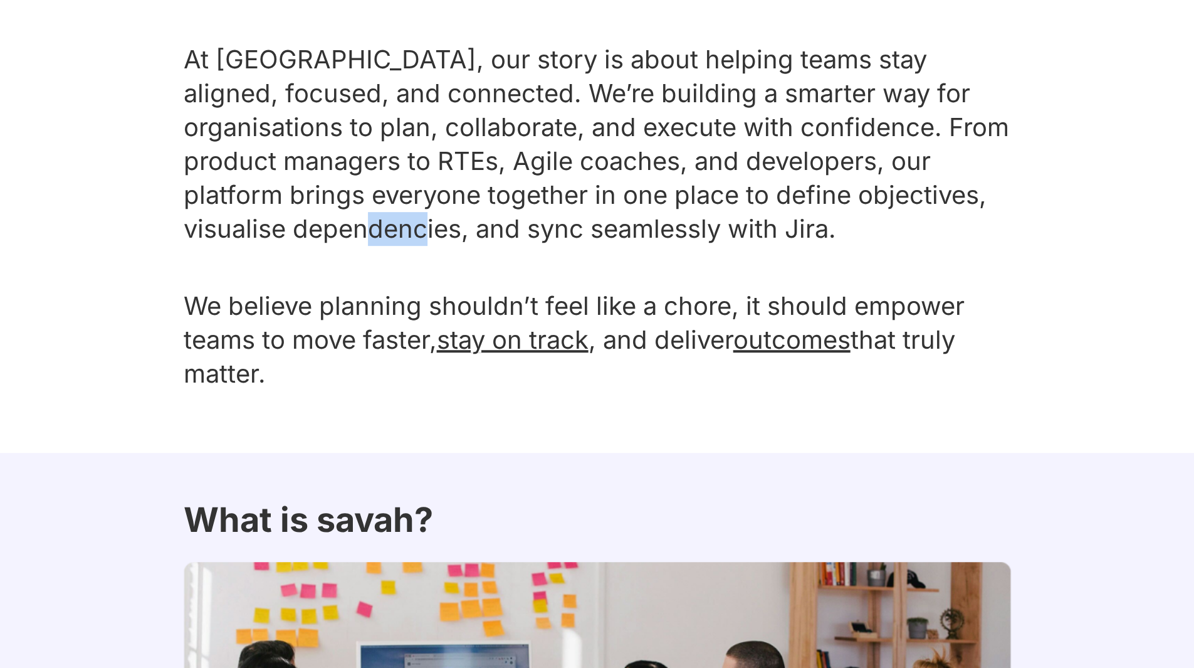
drag, startPoint x: 226, startPoint y: 240, endPoint x: 299, endPoint y: 258, distance: 74.8
click at [292, 250] on div "At [GEOGRAPHIC_DATA], our story is about helping teams stay aligned, focused, a…" at bounding box center [598, 221] width 828 height 357
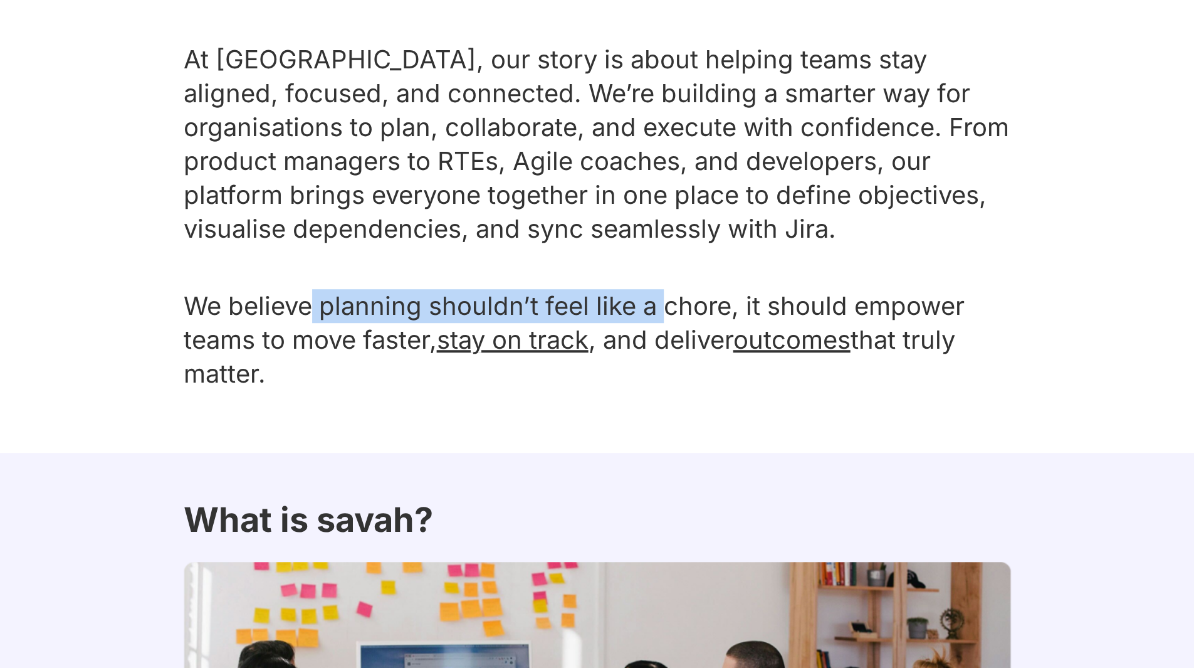
drag, startPoint x: 308, startPoint y: 298, endPoint x: 683, endPoint y: 309, distance: 375.1
click at [675, 309] on p "We believe planning shouldn’t feel like a chore, it should empower teams to mov…" at bounding box center [598, 322] width 828 height 135
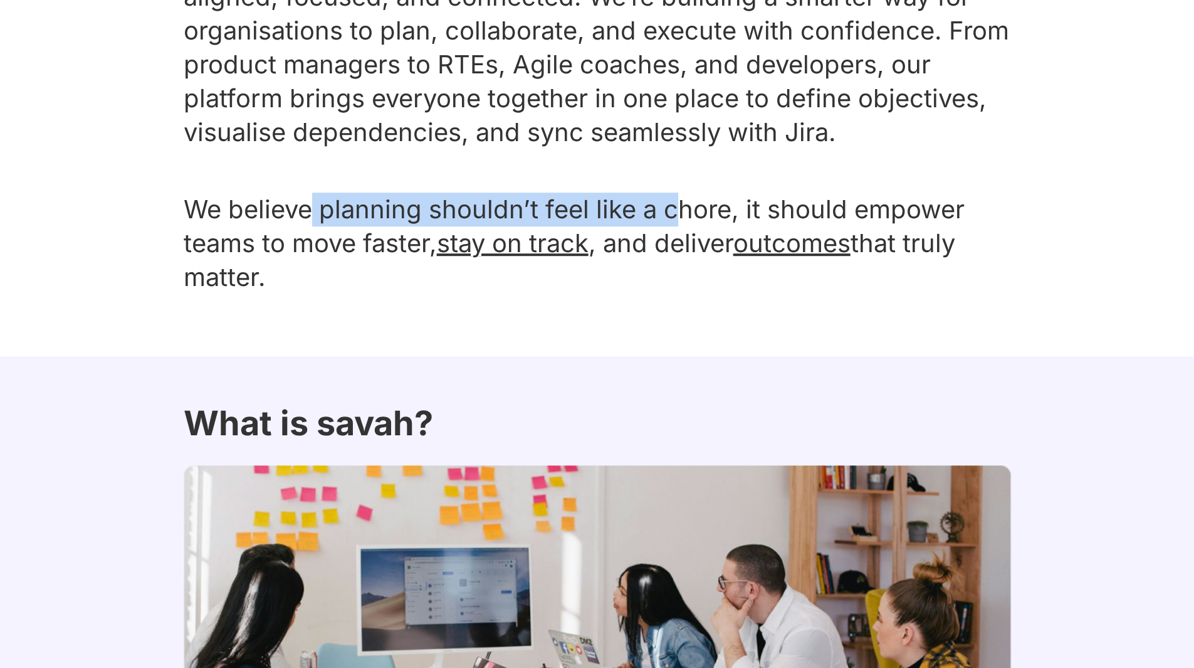
scroll to position [564, 0]
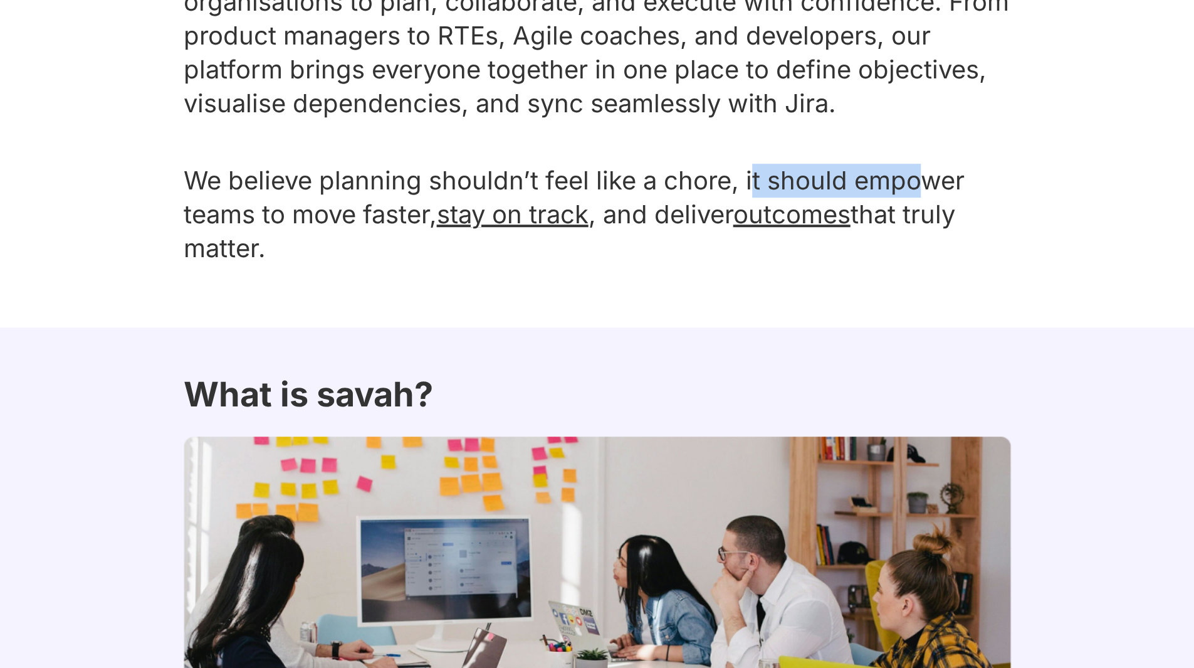
drag, startPoint x: 755, startPoint y: 180, endPoint x: 914, endPoint y: 187, distance: 159.4
click at [914, 187] on p "We believe planning shouldn’t feel like a chore, it should empower teams to mov…" at bounding box center [598, 197] width 828 height 135
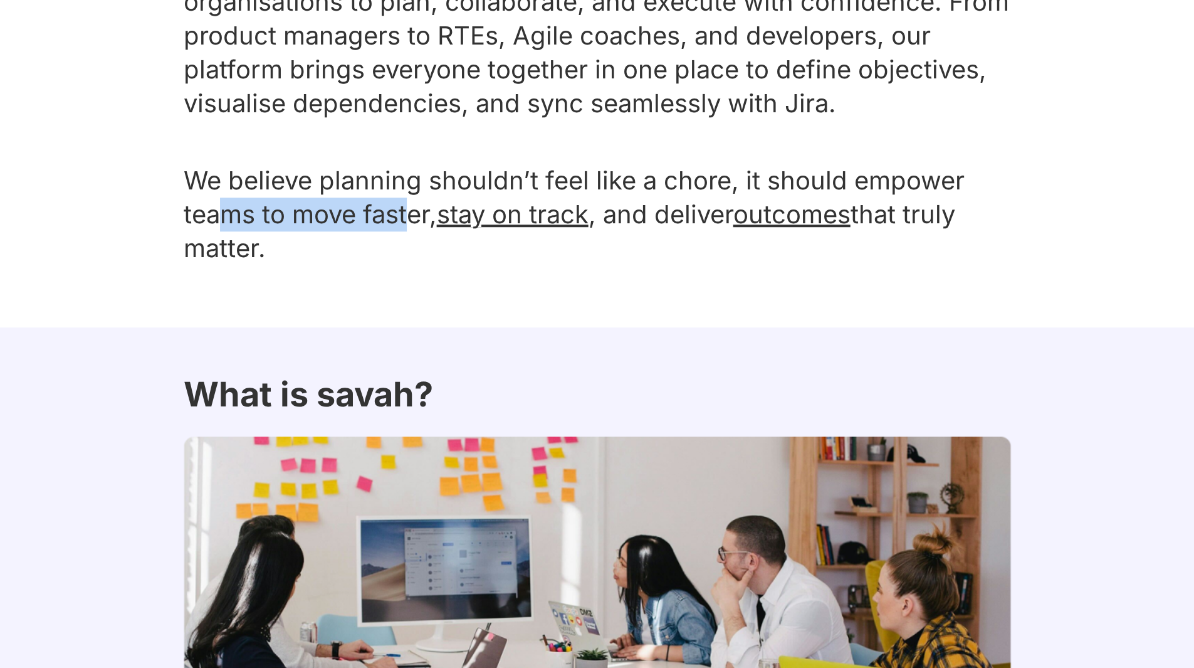
drag, startPoint x: 229, startPoint y: 223, endPoint x: 414, endPoint y: 221, distance: 185.0
click at [413, 221] on p "We believe planning shouldn’t feel like a chore, it should empower teams to mov…" at bounding box center [598, 197] width 828 height 135
drag, startPoint x: 614, startPoint y: 216, endPoint x: 916, endPoint y: 236, distance: 302.3
click at [917, 236] on p "We believe planning shouldn’t feel like a chore, it should empower teams to mov…" at bounding box center [598, 197] width 828 height 135
click at [561, 274] on div "At [GEOGRAPHIC_DATA], our story is about helping teams stay aligned, focused, a…" at bounding box center [598, 79] width 828 height 495
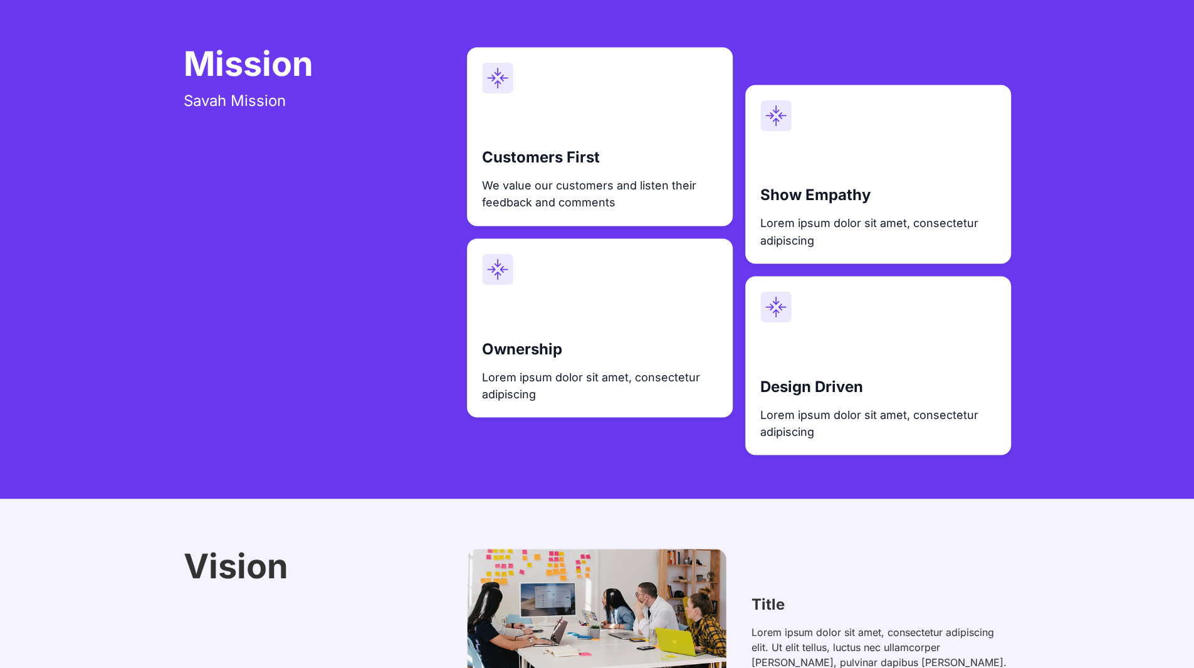
scroll to position [1567, 0]
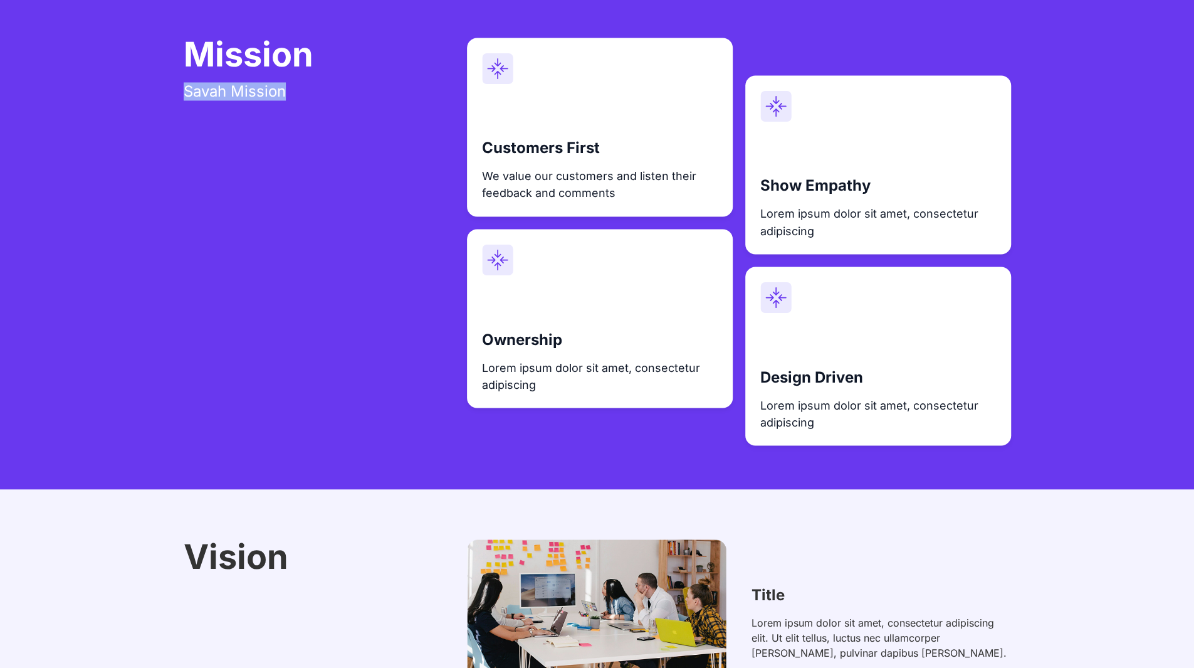
drag, startPoint x: 174, startPoint y: 95, endPoint x: 310, endPoint y: 126, distance: 139.6
click at [294, 116] on div "Mission Savah Mission Customers First We value our customers and listen their f…" at bounding box center [597, 238] width 1194 height 502
click at [315, 129] on div "Mission Savah Mission Customers First We value our customers and listen their f…" at bounding box center [598, 238] width 828 height 502
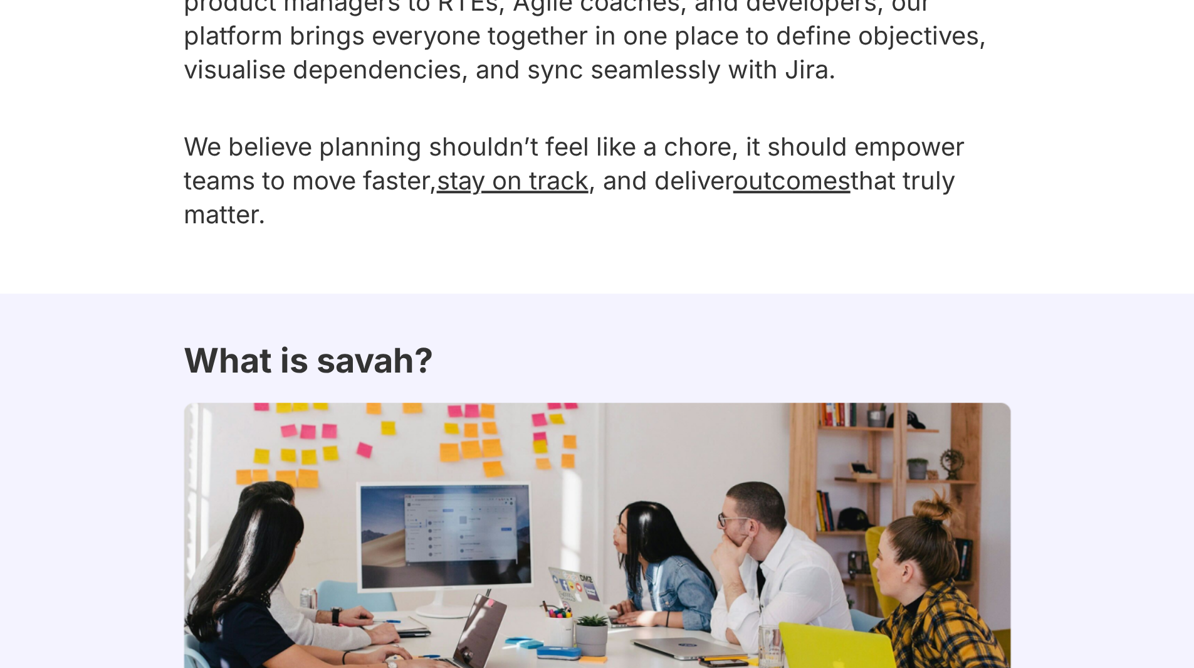
scroll to position [0, 0]
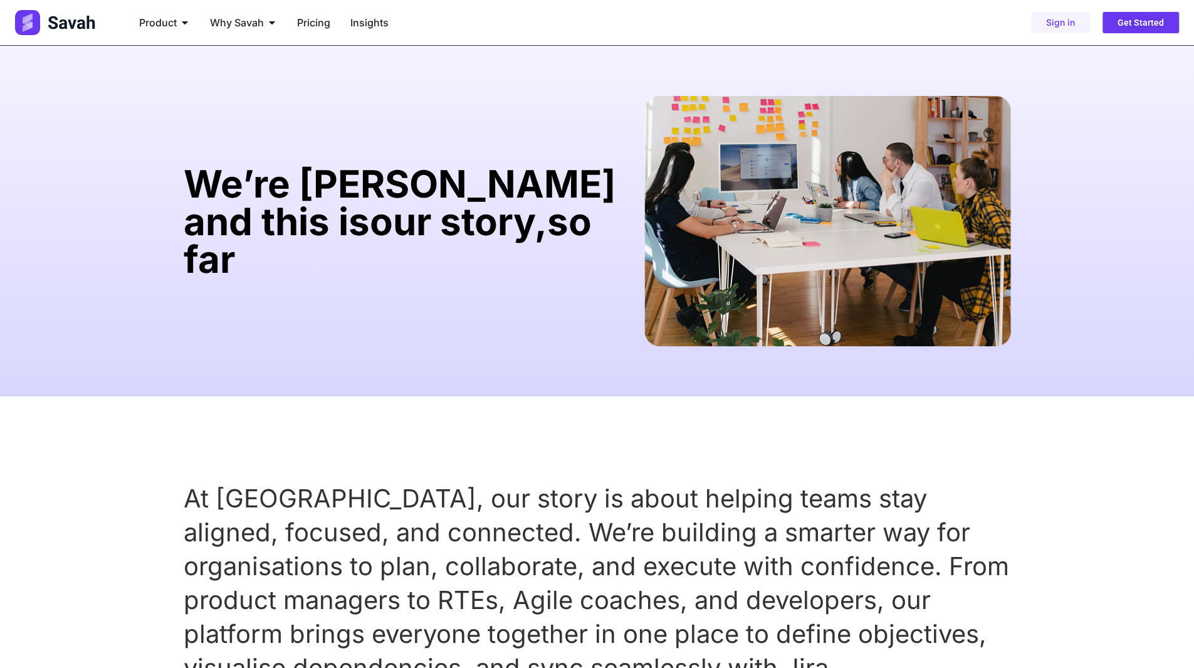
click at [488, 18] on ul "Product Close Product Open Product PI Planning Run planning events at scale wit…" at bounding box center [446, 22] width 634 height 25
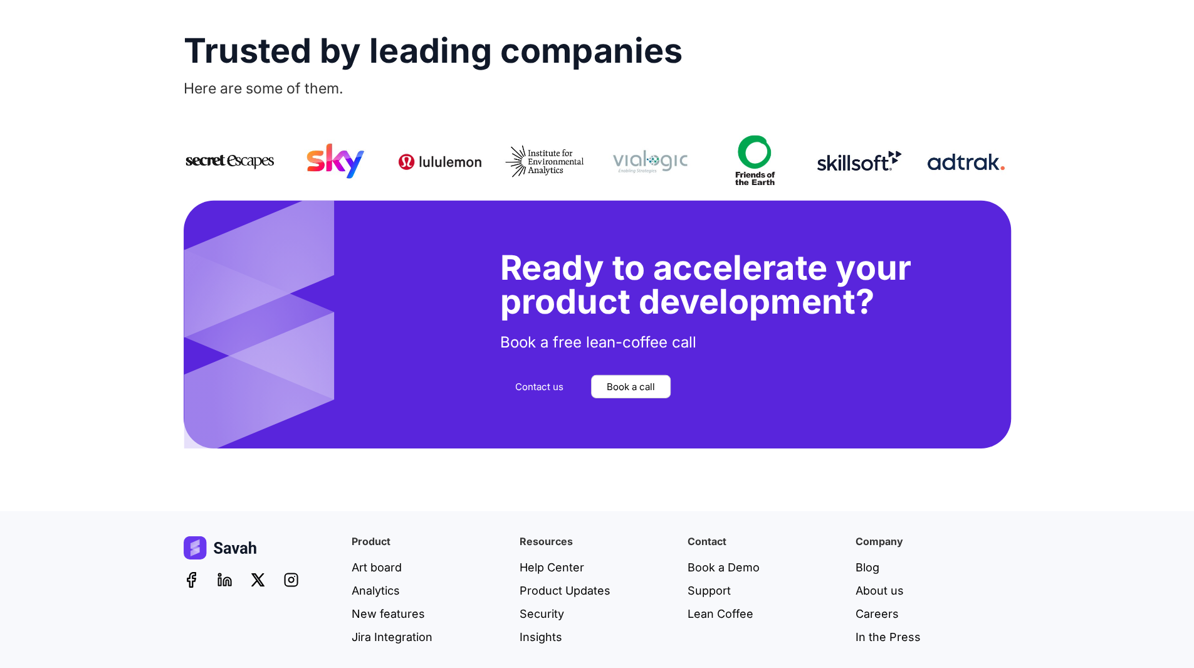
scroll to position [2811, 0]
